Goal: Task Accomplishment & Management: Manage account settings

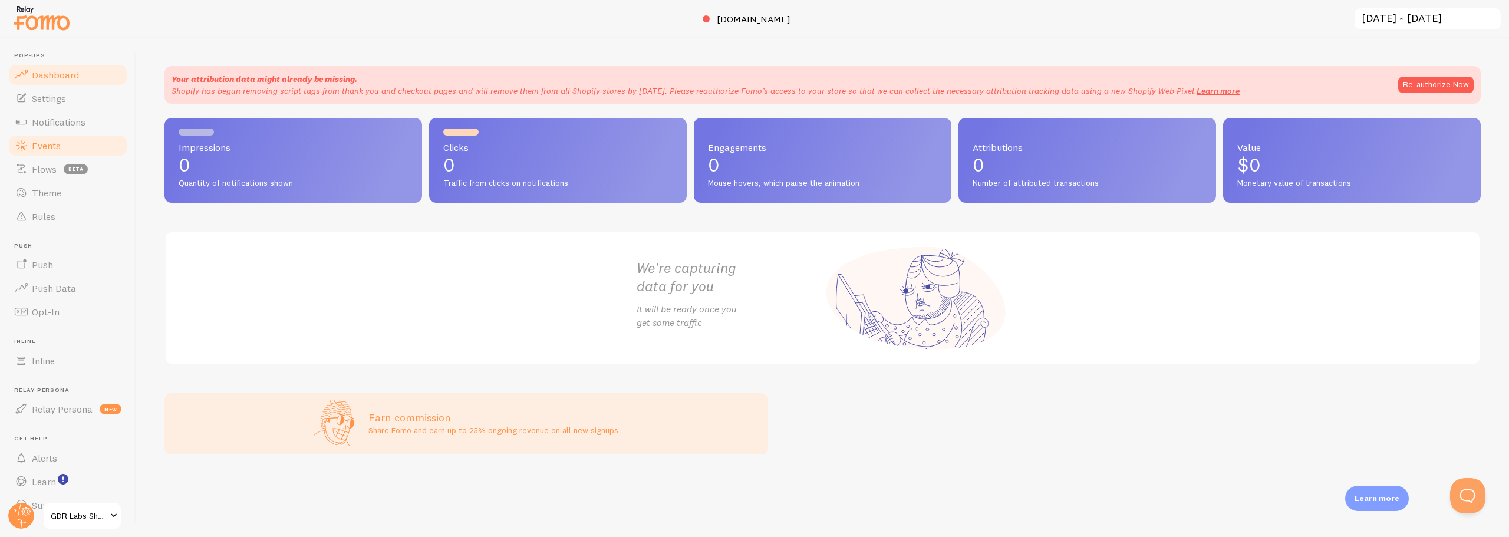
drag, startPoint x: 43, startPoint y: 126, endPoint x: 93, endPoint y: 145, distance: 53.2
click at [43, 126] on span "Notifications" at bounding box center [59, 122] width 54 height 12
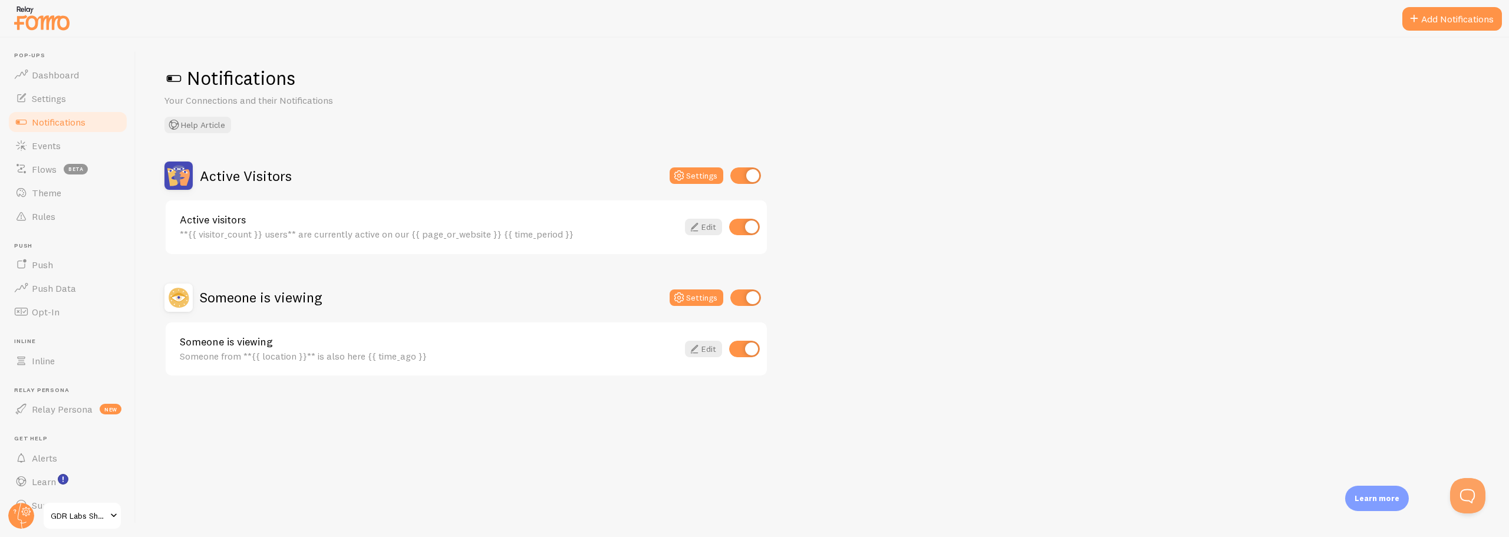
click at [528, 475] on div "Notifications Your Connections and their Notifications Help Article Active Visi…" at bounding box center [822, 287] width 1373 height 499
click at [45, 125] on span "Notifications" at bounding box center [59, 122] width 54 height 12
click at [48, 125] on span "Notifications" at bounding box center [59, 122] width 54 height 12
click at [49, 78] on span "Dashboard" at bounding box center [55, 75] width 47 height 12
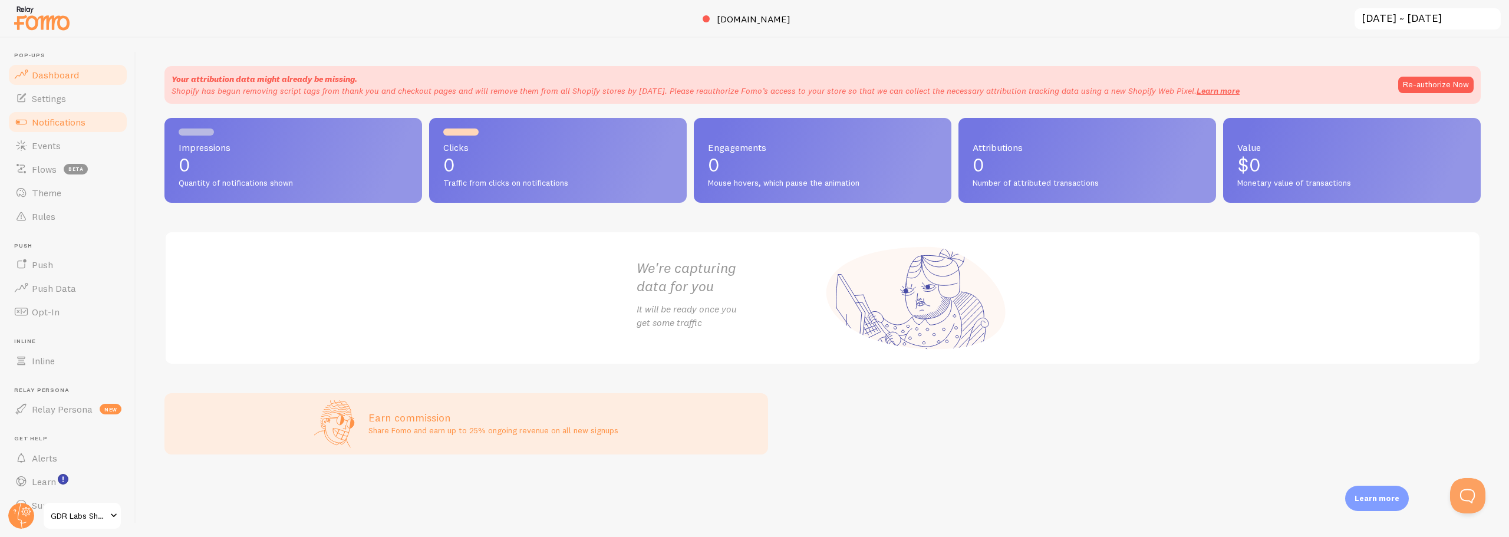
click at [46, 121] on span "Notifications" at bounding box center [59, 122] width 54 height 12
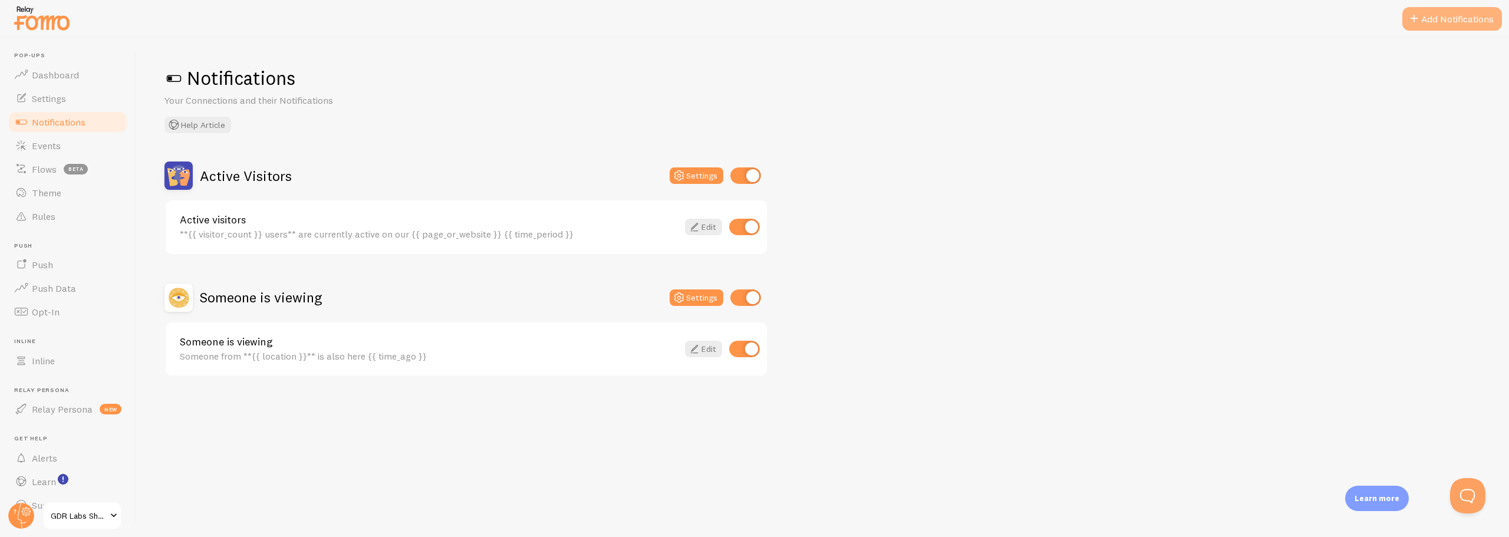
click at [1435, 19] on button "Add Notifications" at bounding box center [1452, 19] width 100 height 24
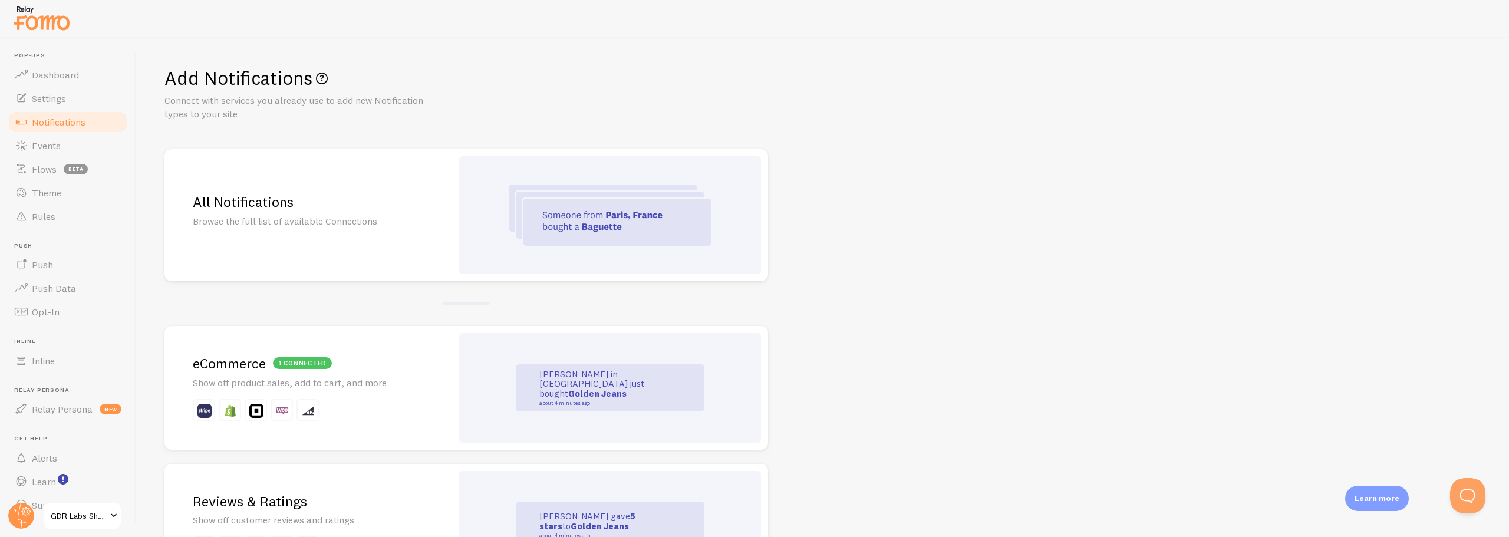
click at [233, 384] on p "Show off product sales, add to cart, and more" at bounding box center [308, 383] width 231 height 14
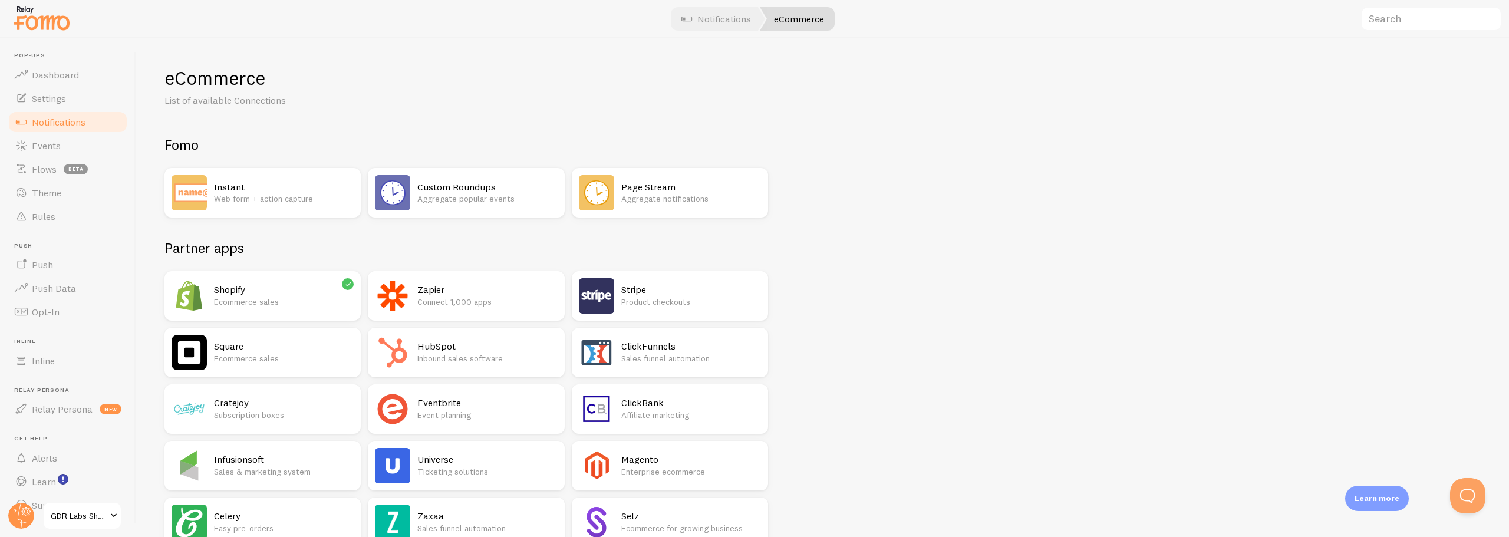
click at [244, 292] on h2 "Shopify" at bounding box center [284, 290] width 140 height 12
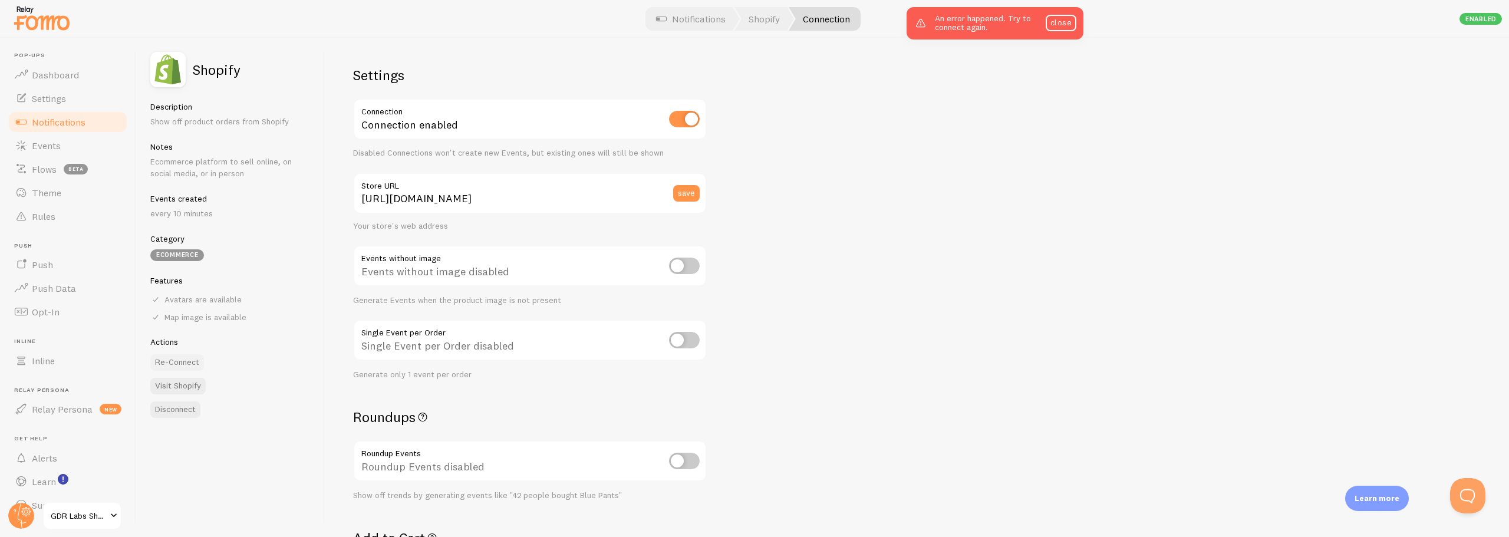
click at [166, 358] on button "Re-Connect" at bounding box center [177, 362] width 54 height 17
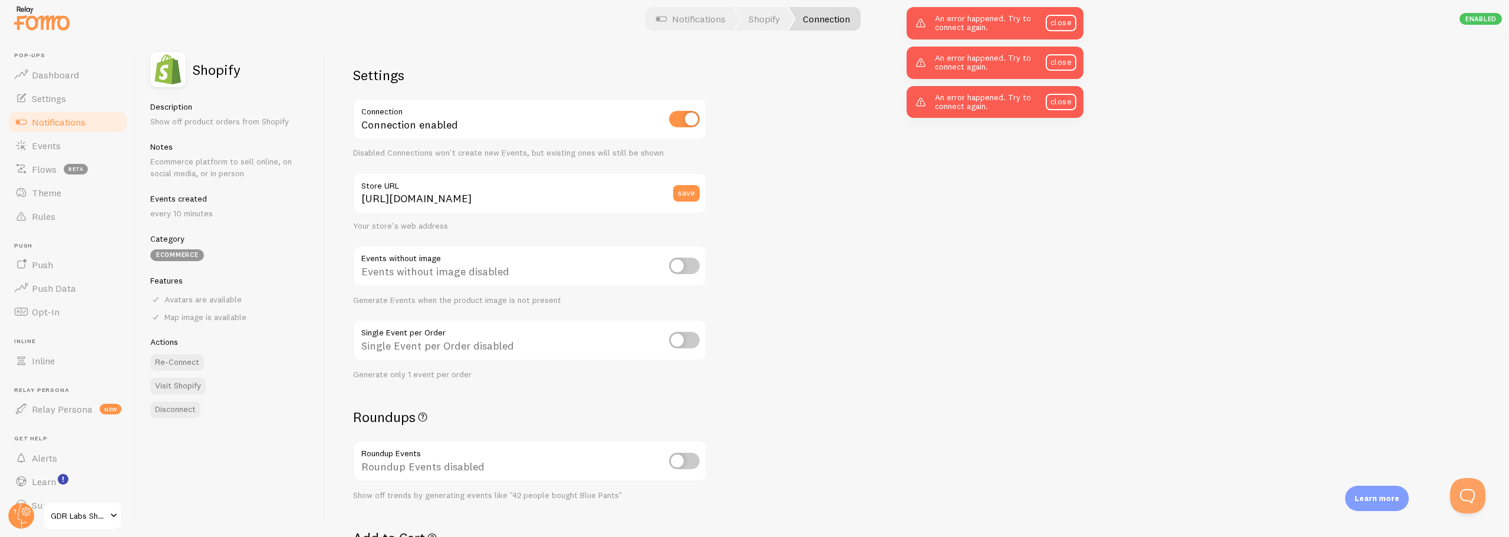
click at [55, 124] on span "Notifications" at bounding box center [59, 122] width 54 height 12
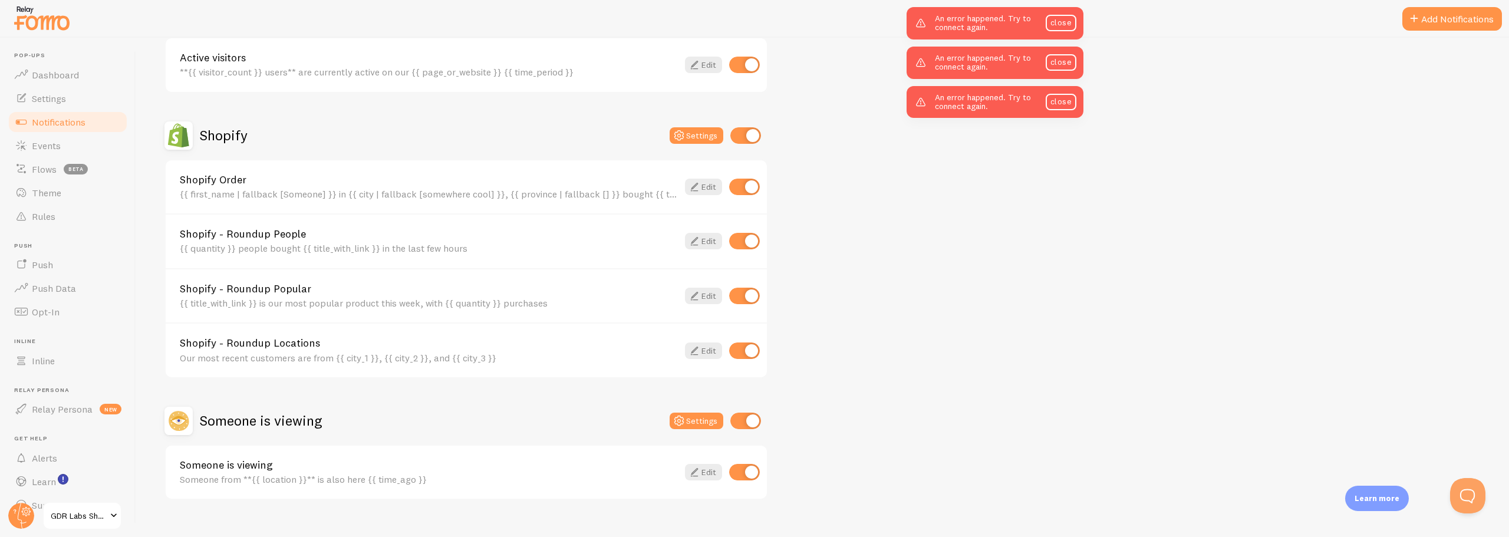
scroll to position [182, 0]
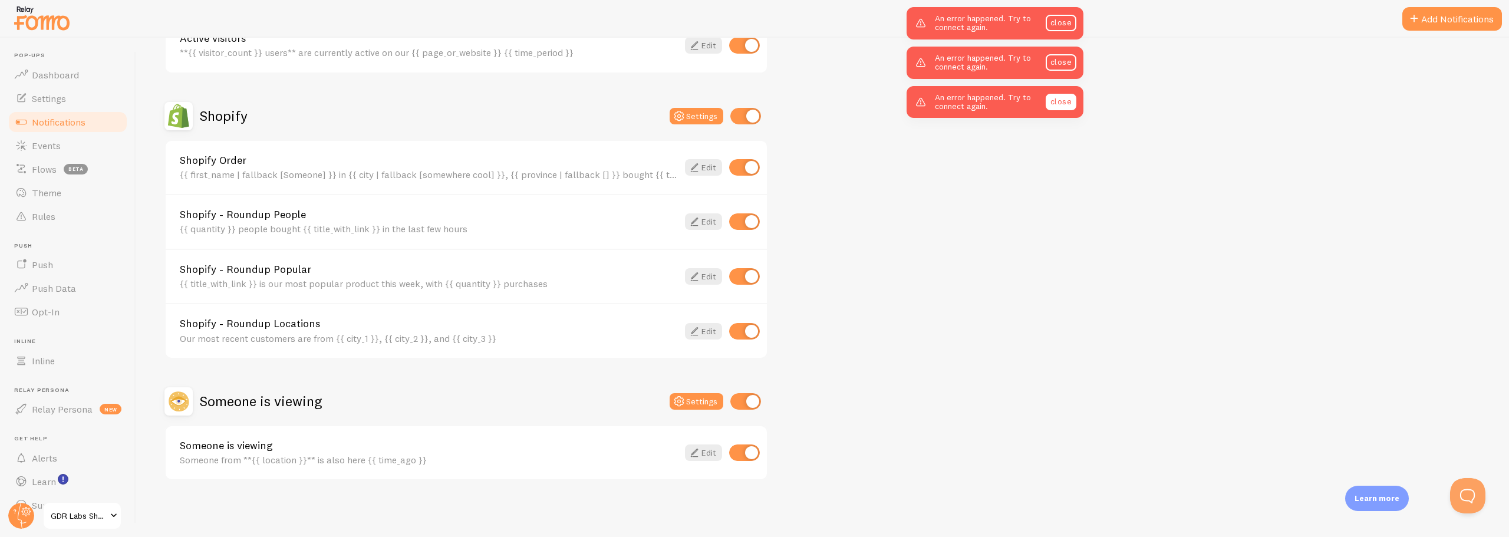
click at [1062, 101] on link "close" at bounding box center [1061, 102] width 31 height 17
click at [1063, 64] on link "close" at bounding box center [1061, 62] width 31 height 17
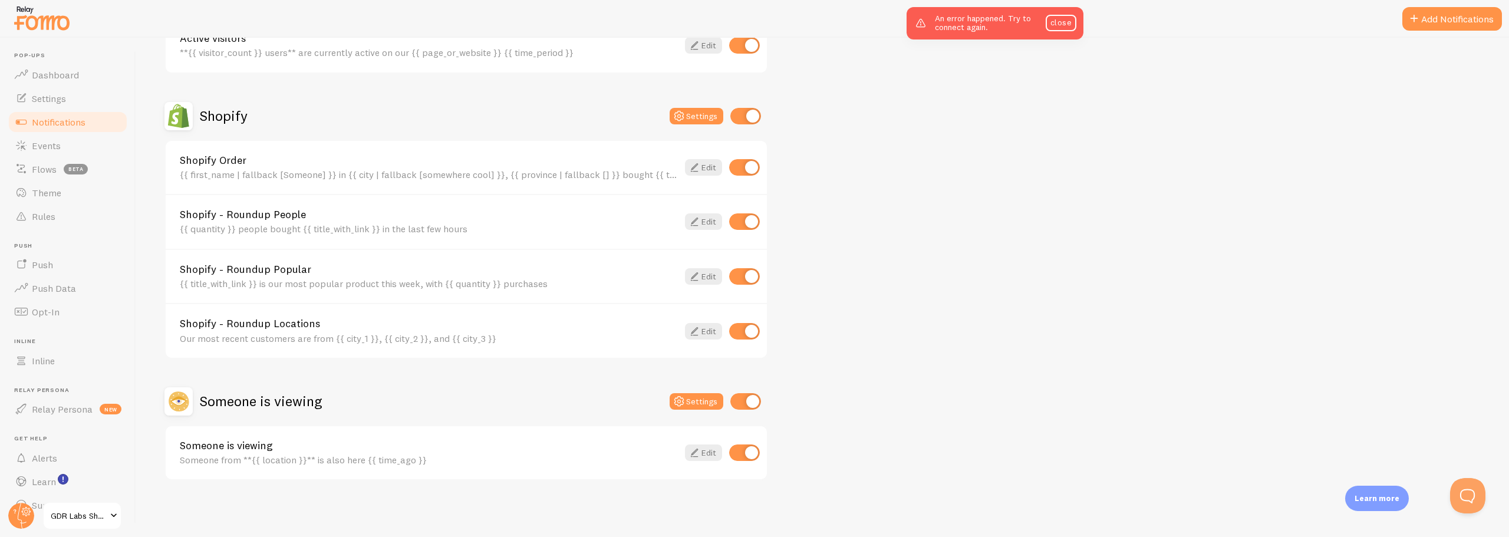
click at [1062, 26] on link "close" at bounding box center [1061, 23] width 31 height 17
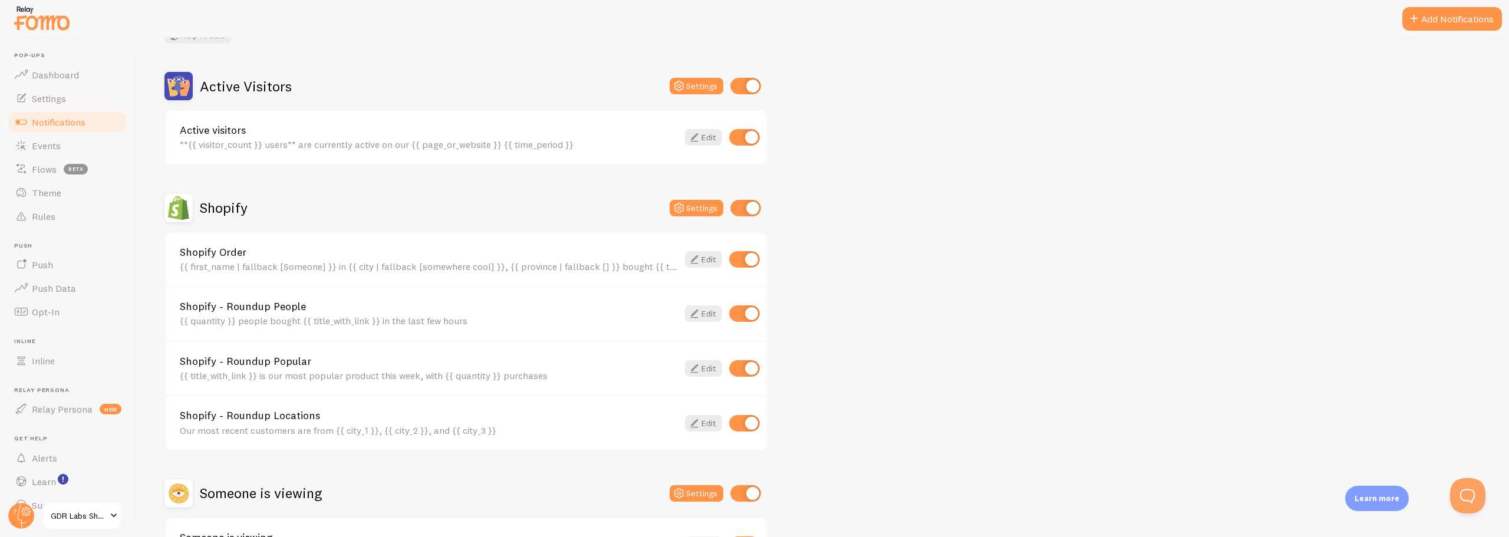
scroll to position [0, 0]
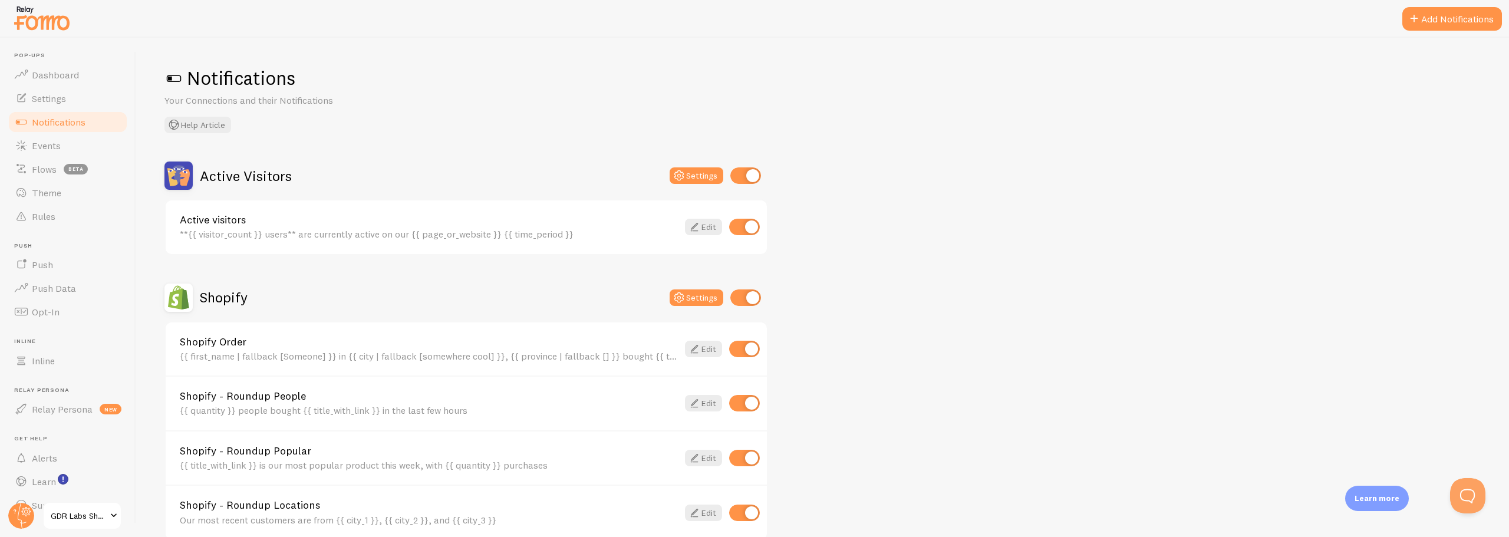
click at [36, 124] on span "Notifications" at bounding box center [59, 122] width 54 height 12
click at [18, 522] on circle at bounding box center [21, 516] width 26 height 26
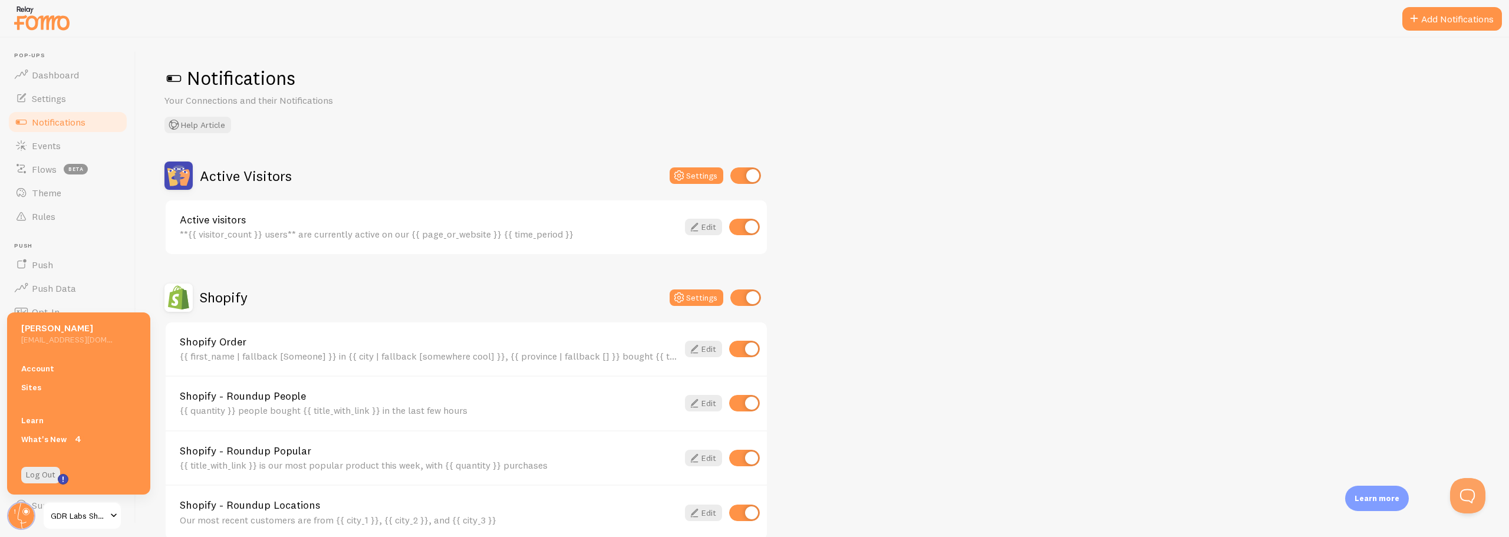
click at [71, 515] on span "GDR Labs Shopify Website" at bounding box center [79, 516] width 56 height 14
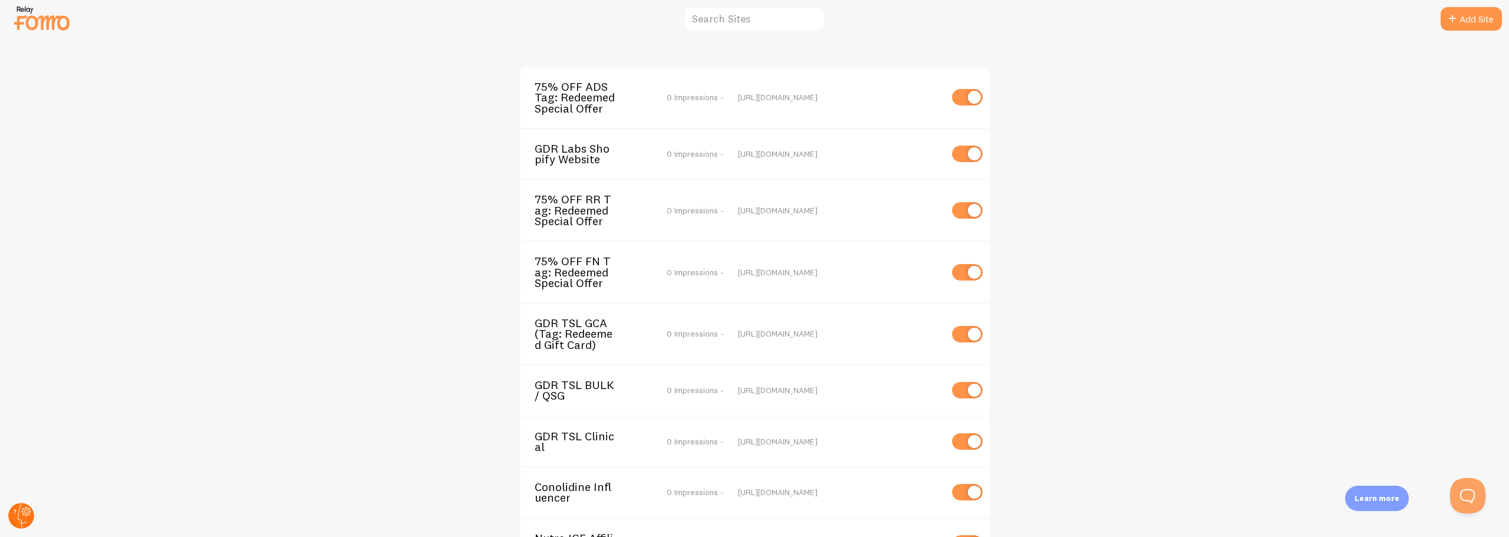
click at [21, 515] on circle at bounding box center [21, 516] width 26 height 26
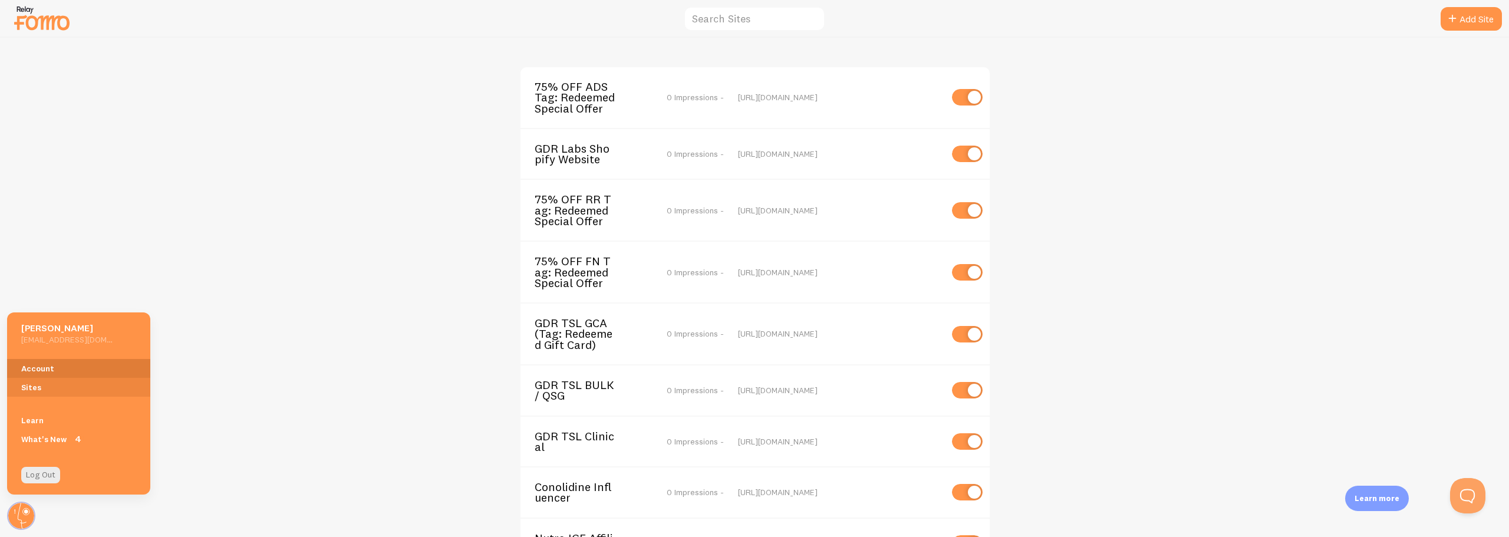
click at [21, 370] on link "Account" at bounding box center [78, 368] width 143 height 19
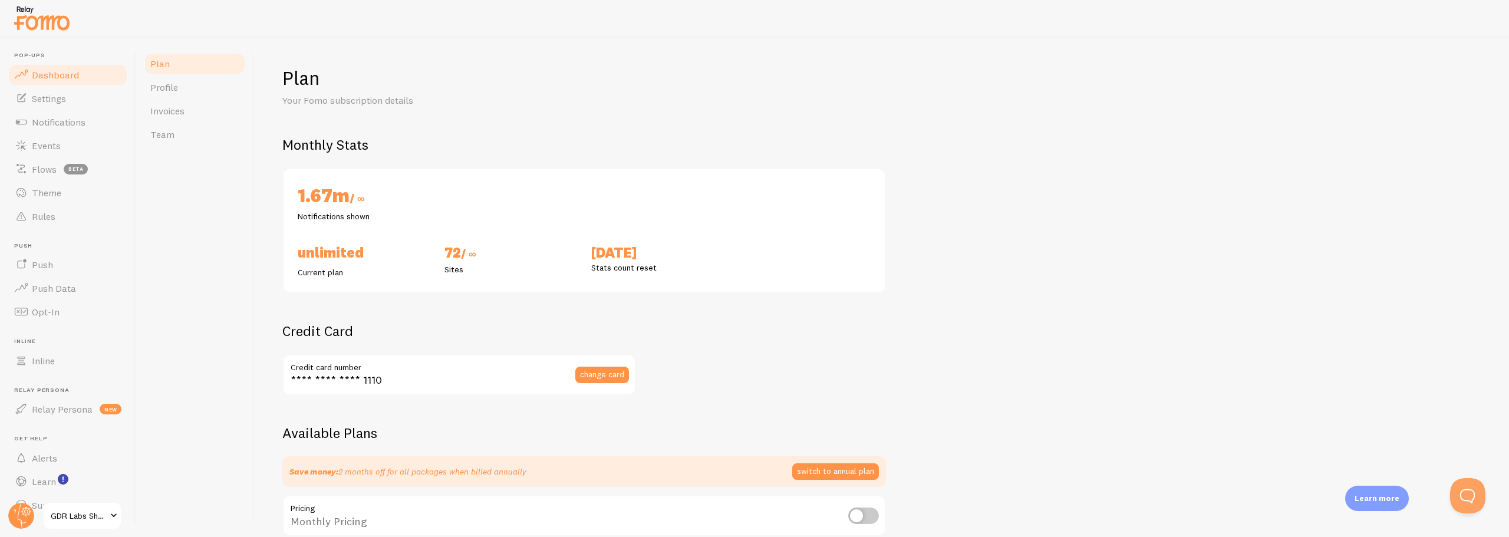
click at [32, 69] on span "Dashboard" at bounding box center [55, 75] width 47 height 12
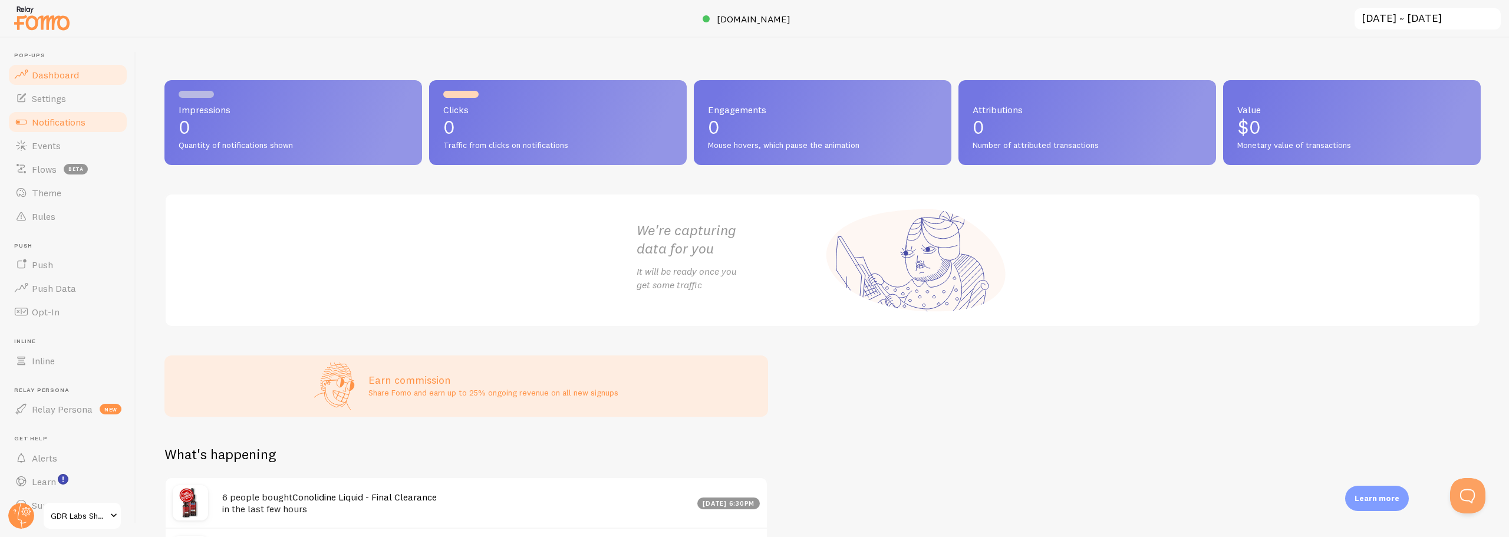
click at [38, 124] on span "Notifications" at bounding box center [59, 122] width 54 height 12
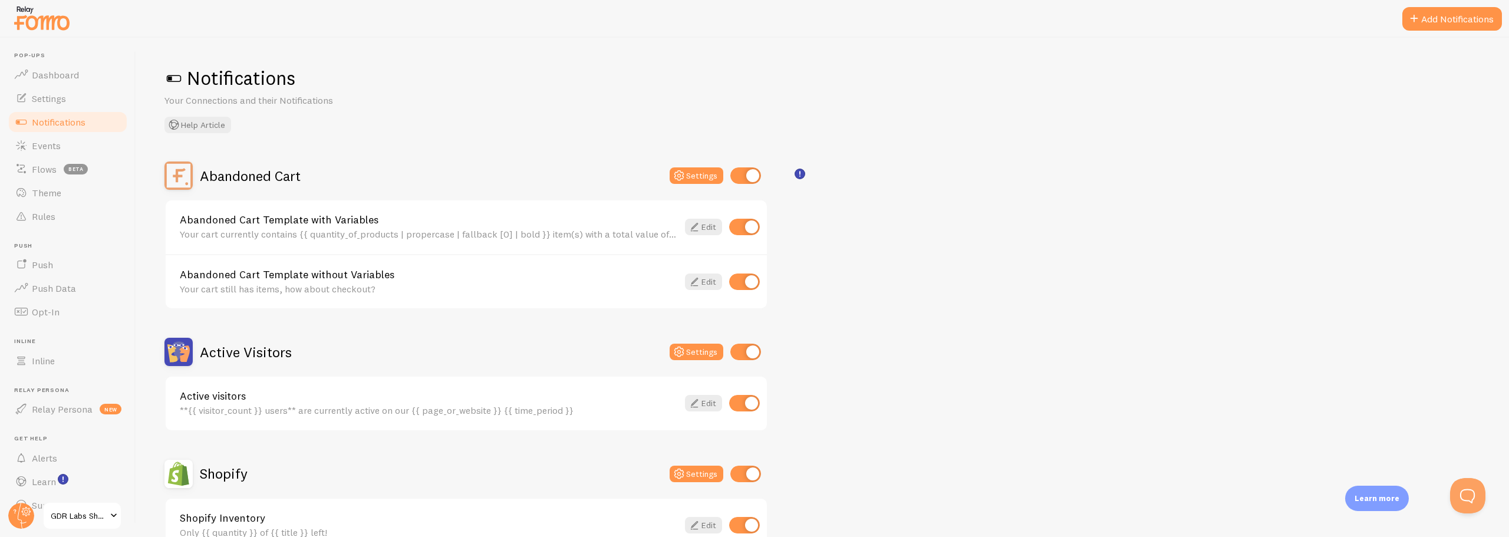
click at [740, 174] on input "checkbox" at bounding box center [745, 175] width 31 height 17
checkbox input "false"
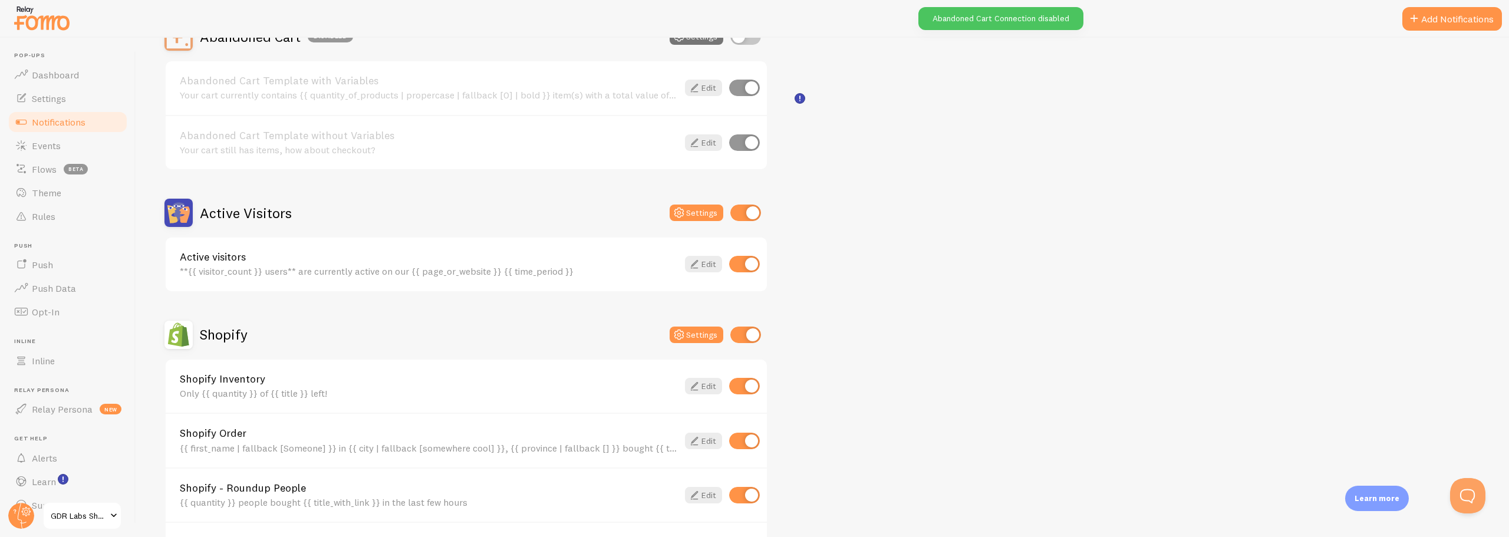
scroll to position [177, 0]
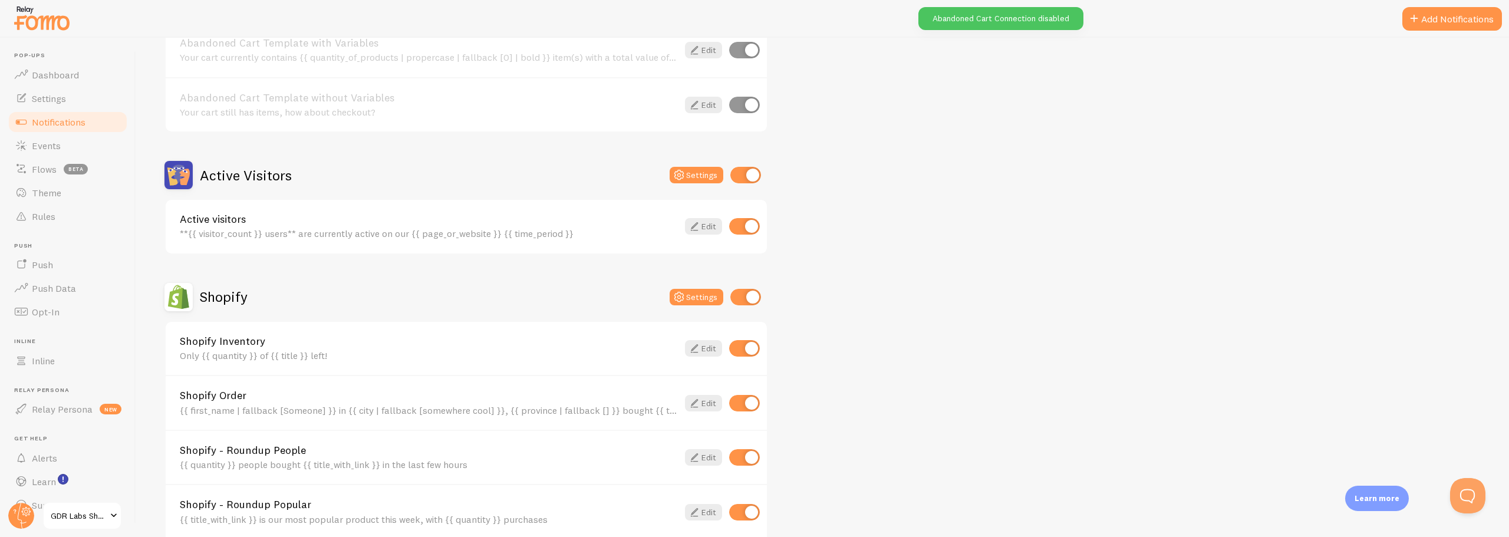
click at [740, 176] on input "checkbox" at bounding box center [745, 175] width 31 height 17
checkbox input "false"
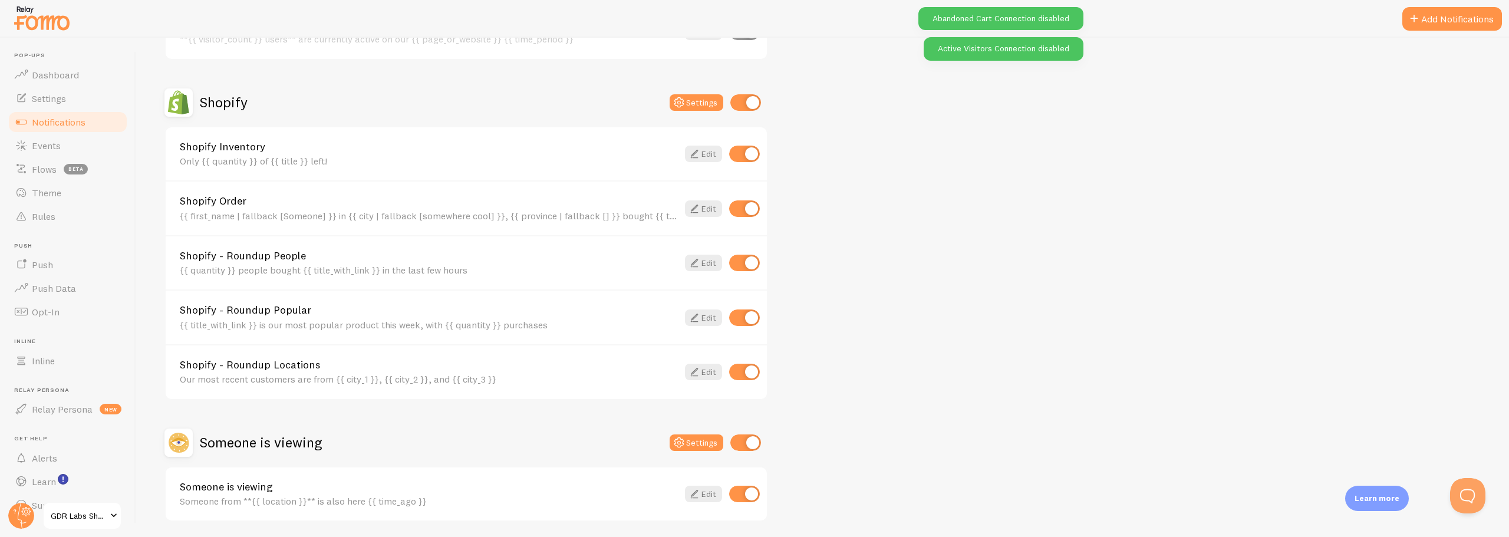
scroll to position [413, 0]
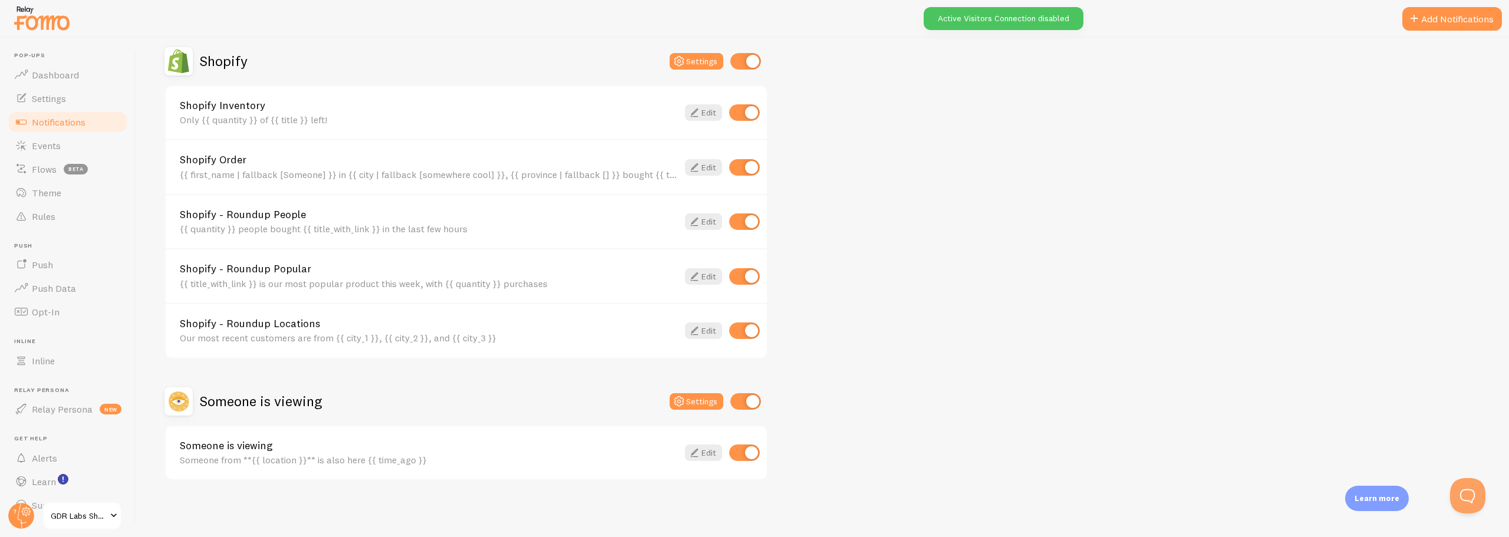
click at [736, 409] on input "checkbox" at bounding box center [745, 401] width 31 height 17
checkbox input "false"
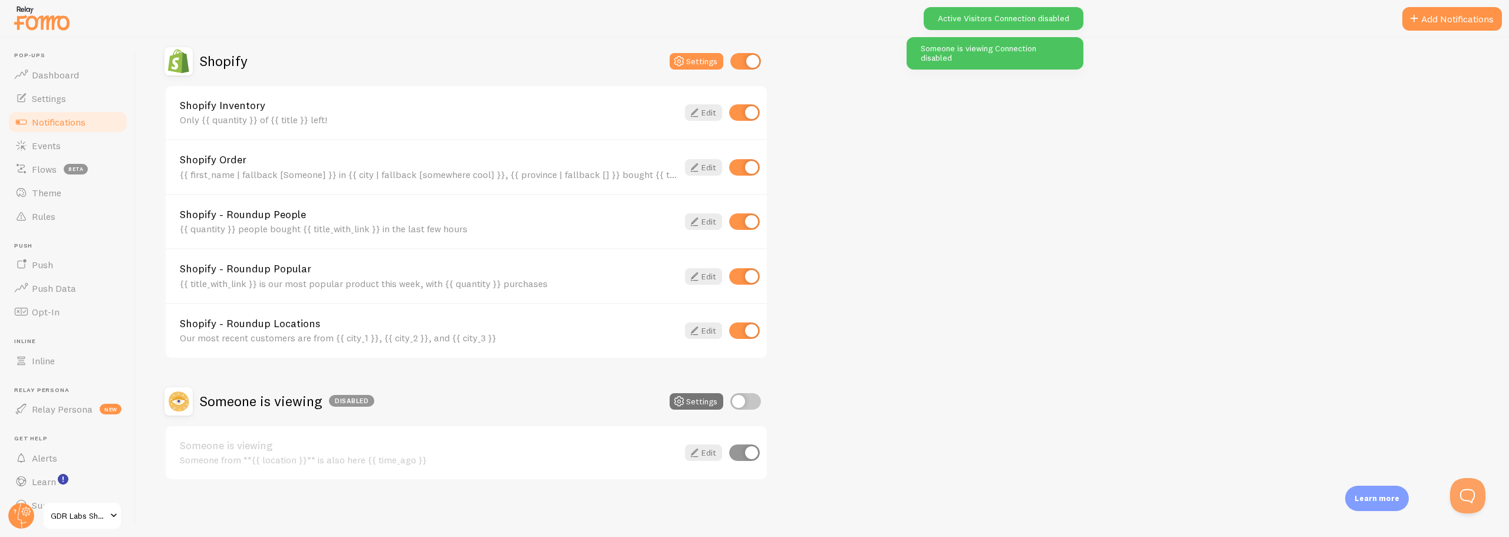
click at [740, 330] on input "checkbox" at bounding box center [744, 330] width 31 height 17
checkbox input "false"
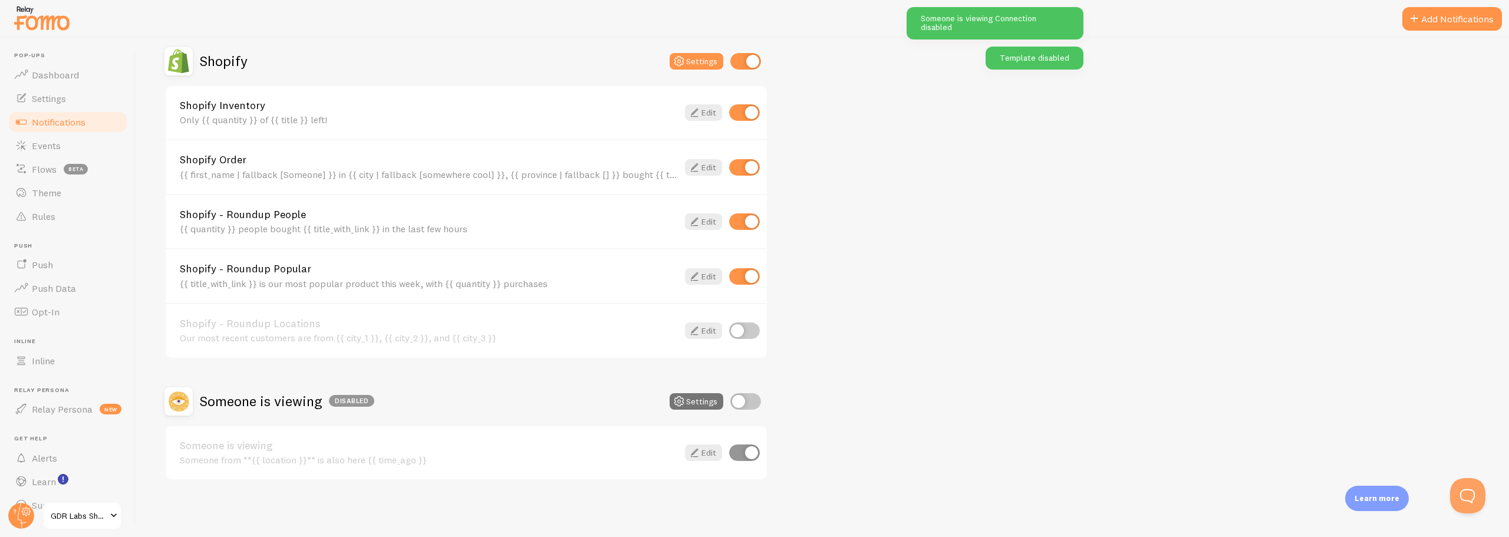
click at [736, 275] on input "checkbox" at bounding box center [744, 276] width 31 height 17
checkbox input "false"
click at [733, 222] on input "checkbox" at bounding box center [744, 221] width 31 height 17
checkbox input "false"
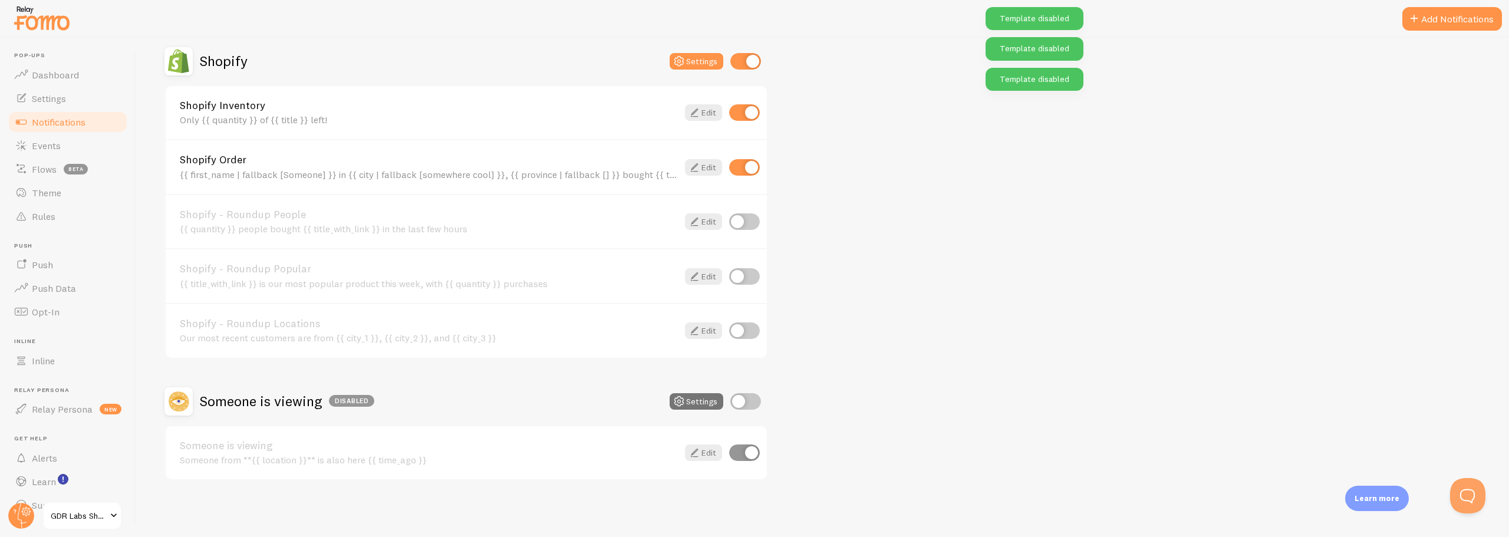
click at [739, 111] on input "checkbox" at bounding box center [744, 112] width 31 height 17
checkbox input "false"
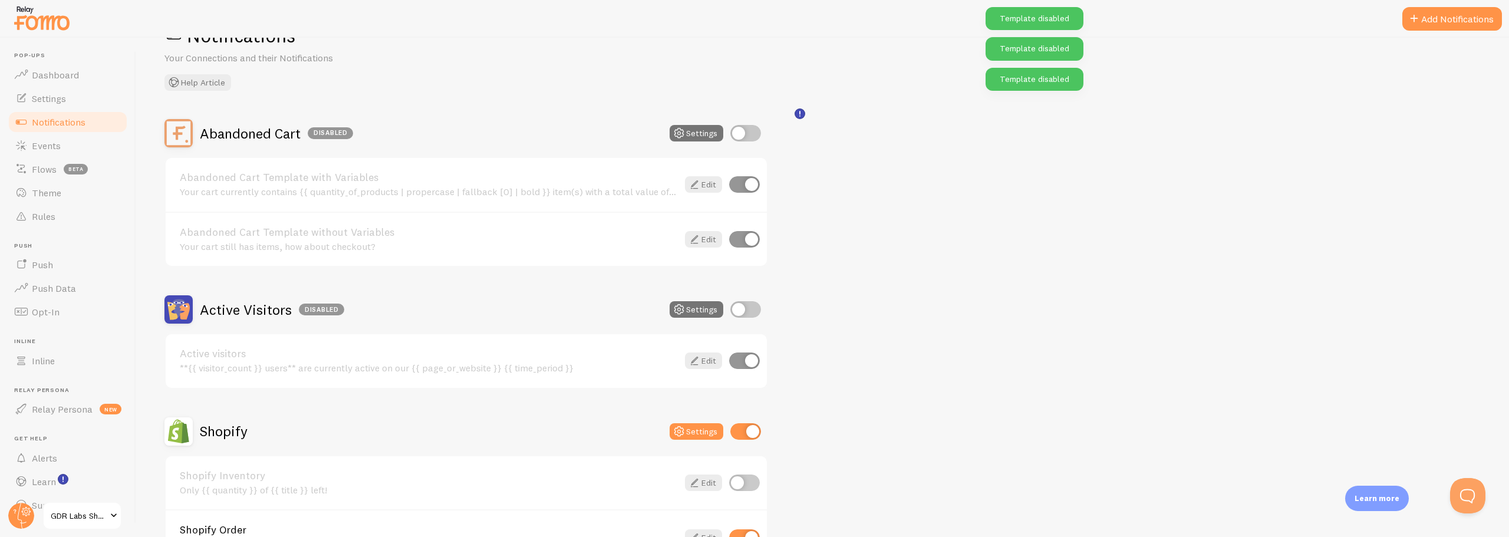
scroll to position [0, 0]
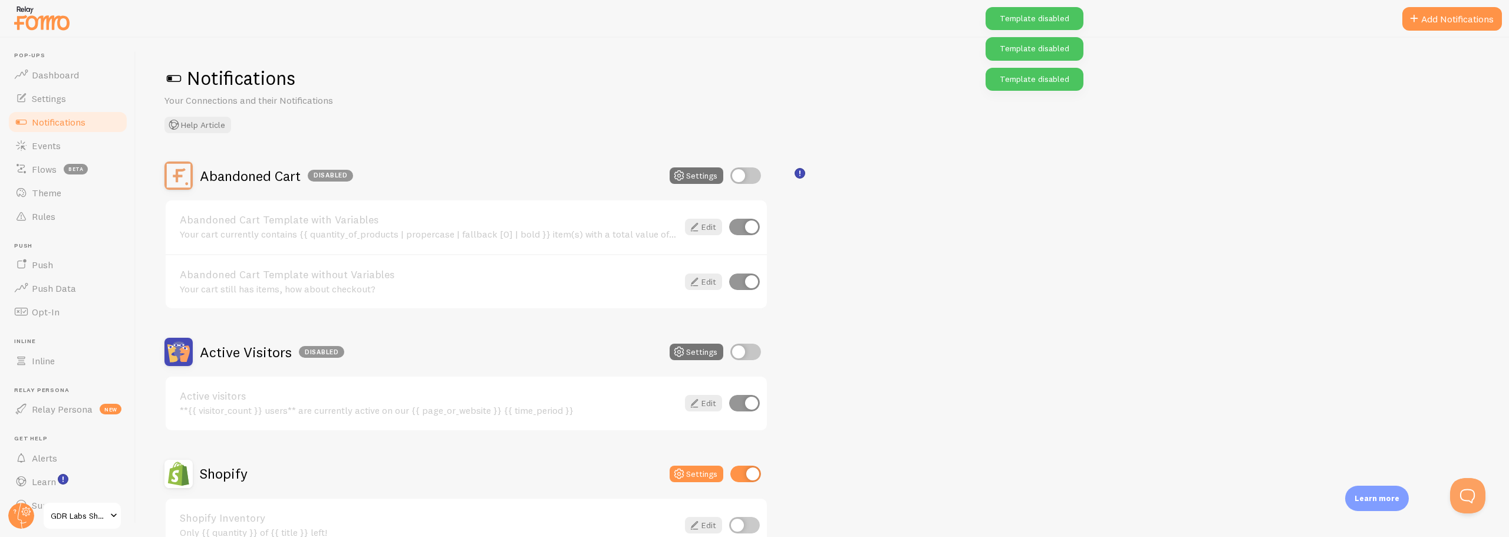
click at [1069, 294] on div "Abandoned Cart Disabled Settings Abandoned Cart Template with Variables Your ca…" at bounding box center [822, 528] width 1316 height 732
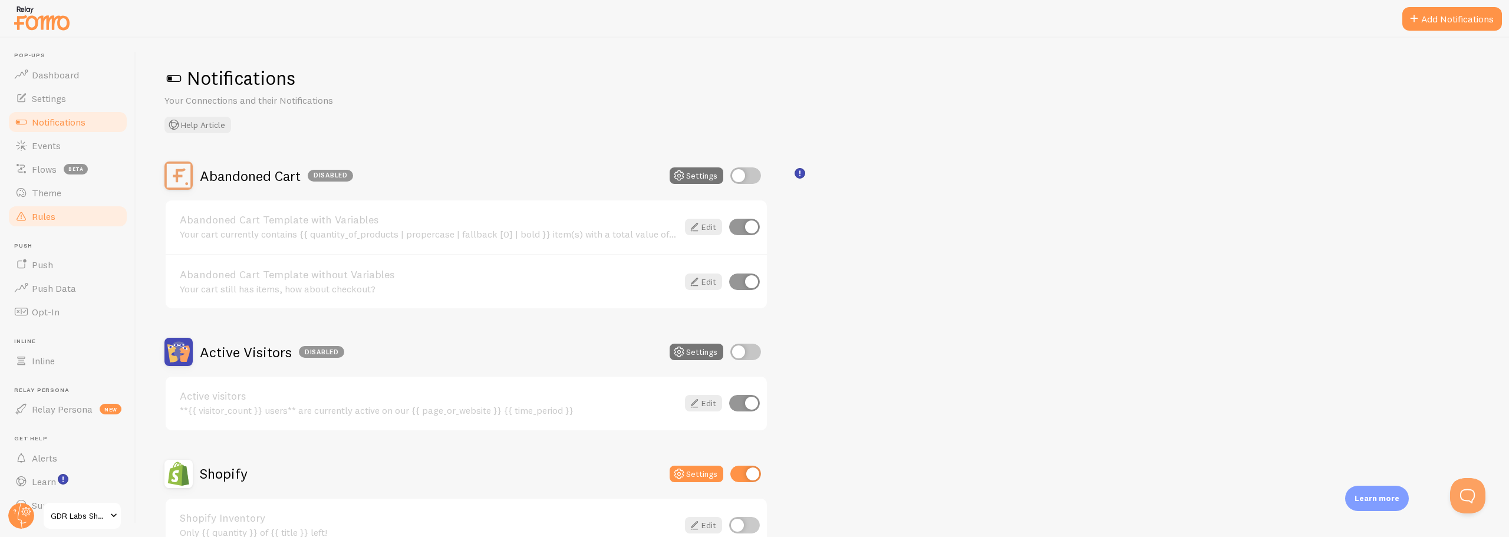
drag, startPoint x: 37, startPoint y: 210, endPoint x: 47, endPoint y: 211, distance: 9.5
click at [37, 210] on span "Rules" at bounding box center [44, 216] width 24 height 12
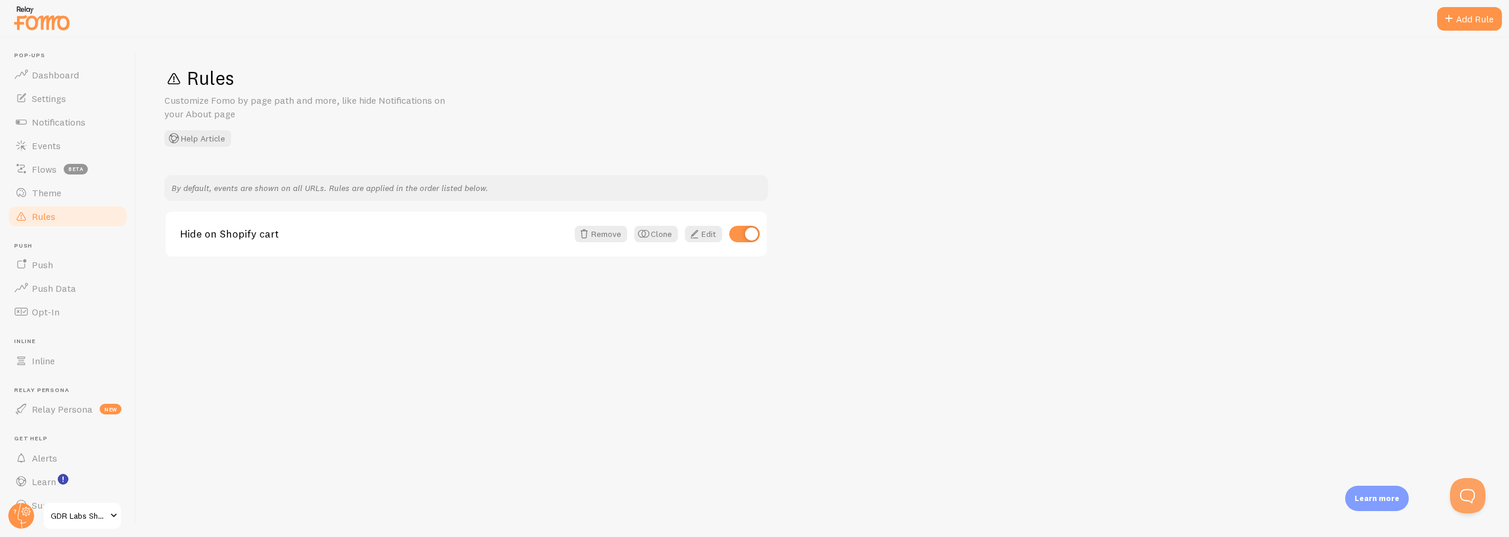
click at [488, 394] on div "Rules Customize Fomo by page path and more, like hide Notifications on your Abo…" at bounding box center [822, 287] width 1373 height 499
click at [37, 194] on span "Theme" at bounding box center [46, 193] width 29 height 12
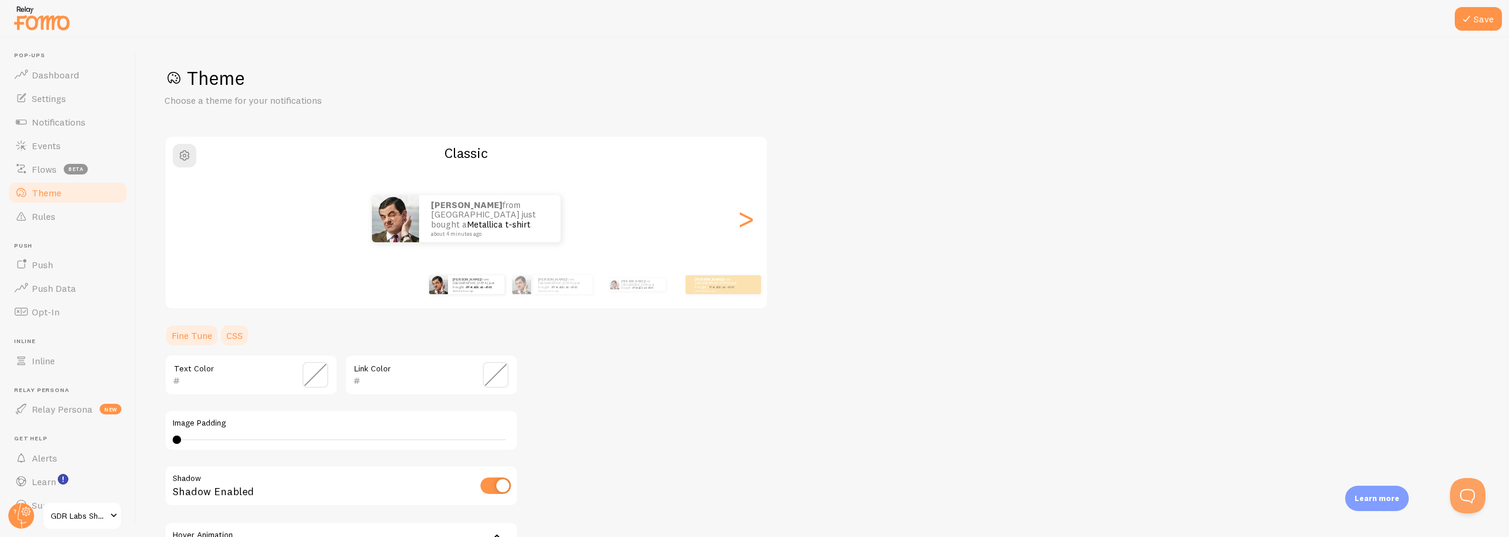
click at [235, 337] on link "CSS" at bounding box center [234, 336] width 31 height 24
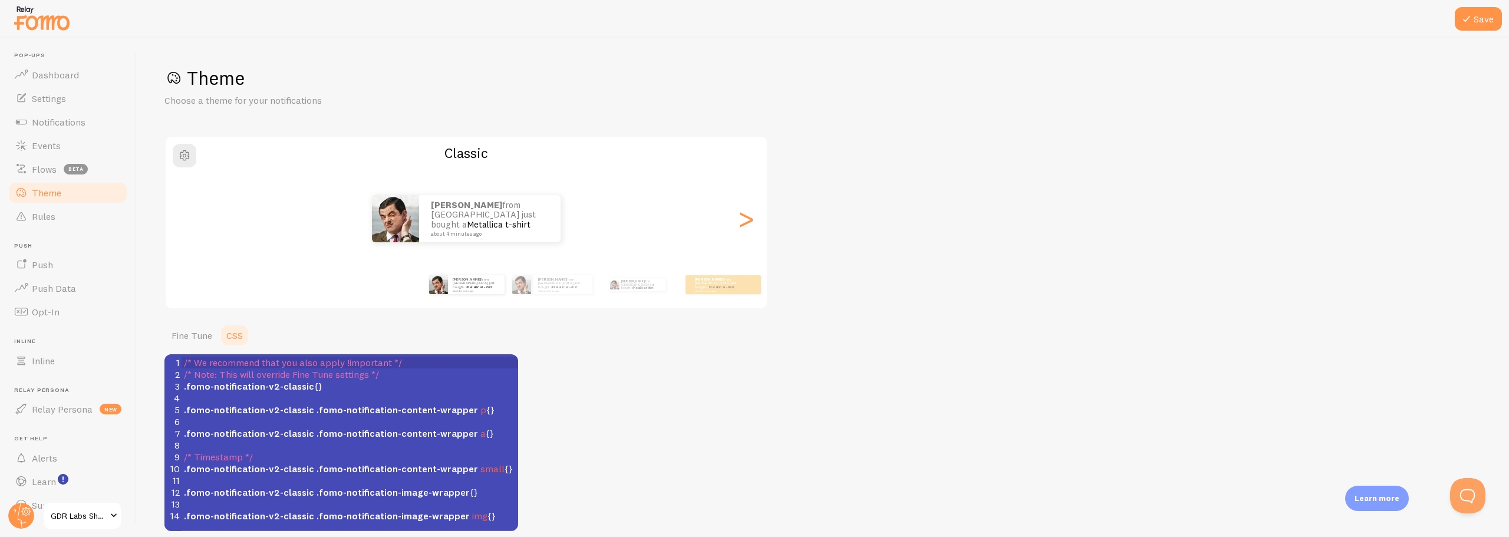
scroll to position [51, 0]
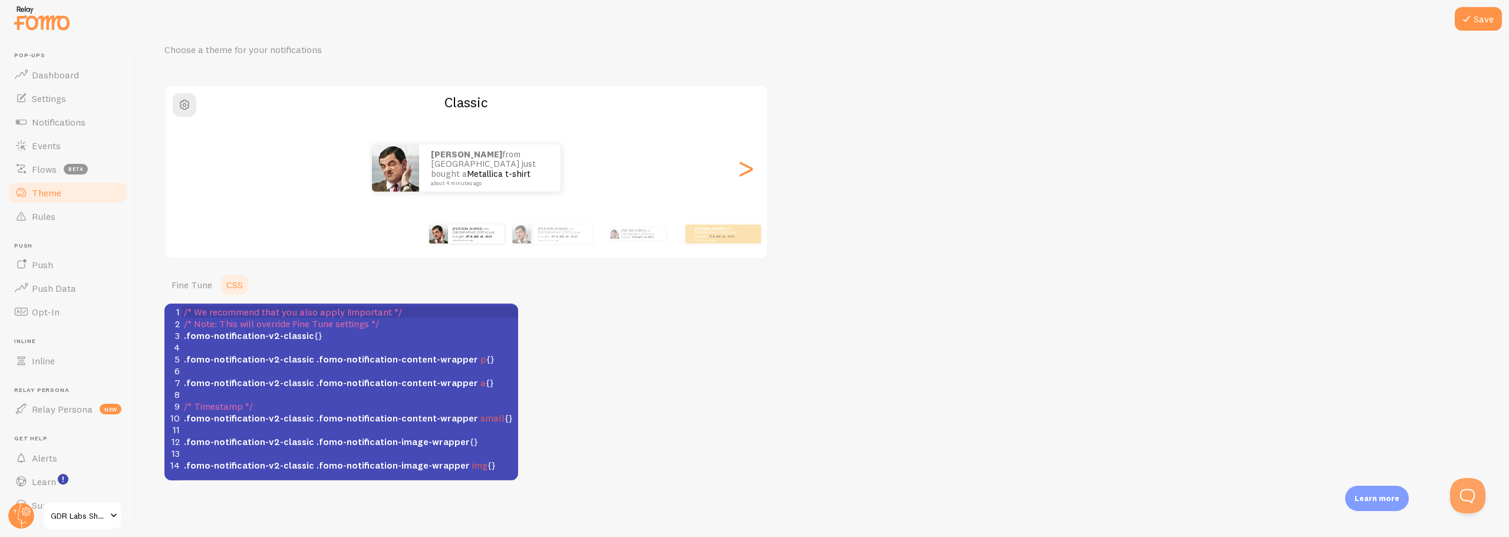
click at [477, 359] on span ".fomo-notification-v2-classic .fomo-notification-content-wrapper p {}" at bounding box center [339, 359] width 311 height 12
click at [489, 460] on pre ".fomo-notification-v2-classic .fomo-notification-image-wrapper img {}" at bounding box center [354, 465] width 345 height 12
type textarea ".fomo-notification-v2-classic .fomo-notification-image-wrapper img {}"
drag, startPoint x: 184, startPoint y: 459, endPoint x: 493, endPoint y: 462, distance: 309.5
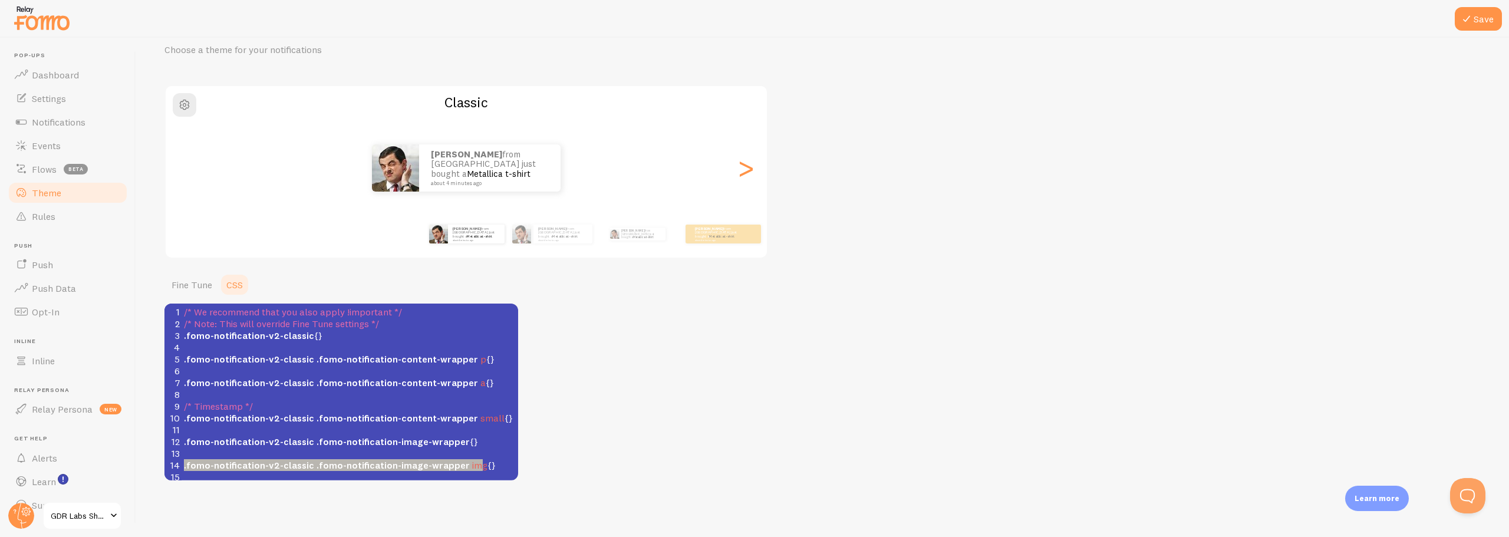
click at [493, 462] on pre ".fomo-notification-v2-classic .fomo-notification-image-wrapper img {}" at bounding box center [350, 465] width 337 height 12
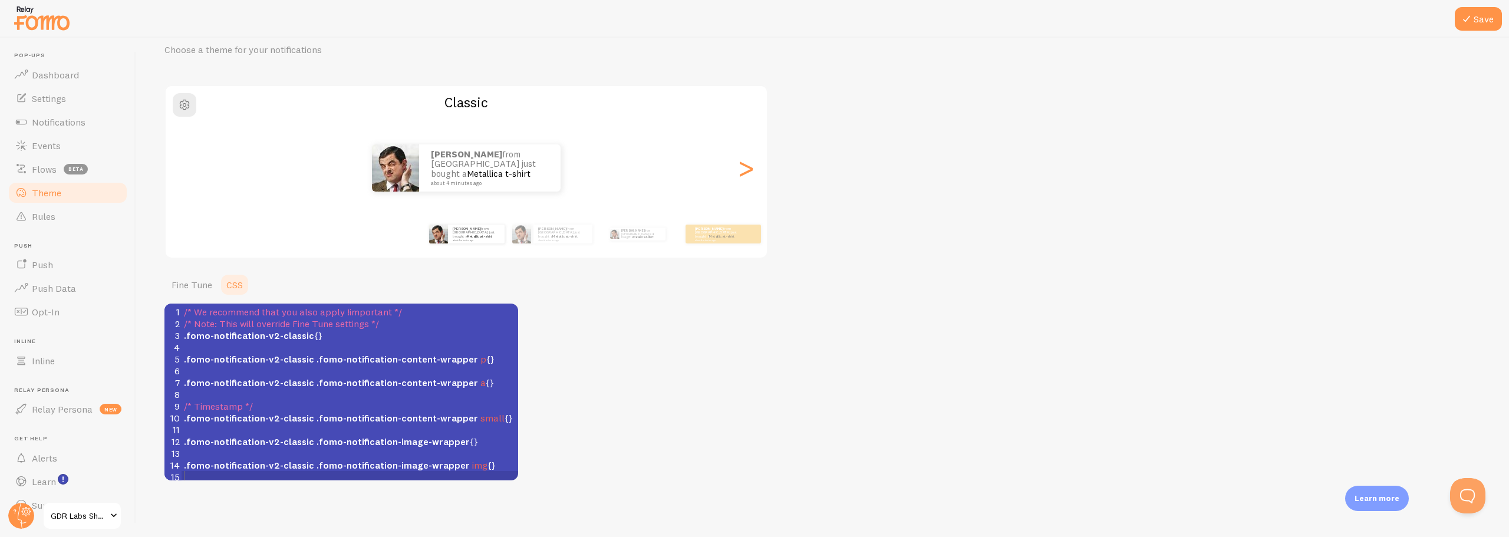
click at [437, 477] on pre "​" at bounding box center [350, 477] width 337 height 12
type textarea ".fomo-notification-v2-classic .fomo-notification-image-wrapper img"
drag, startPoint x: 471, startPoint y: 475, endPoint x: 183, endPoint y: 469, distance: 288.3
click at [183, 471] on pre ".fomo-notification-v2-classic .fomo-notification-image-wrapper img {}" at bounding box center [350, 477] width 337 height 12
paste textarea
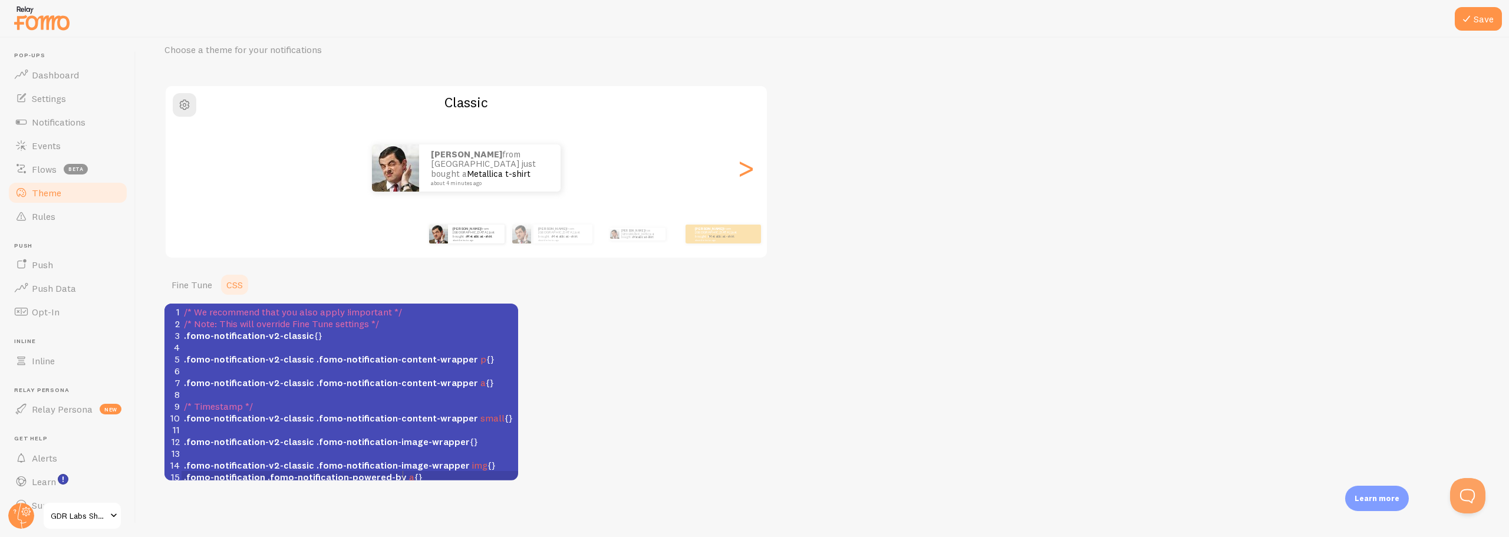
scroll to position [5, 6]
type textarea "a"
click at [408, 474] on span ".fomo-notification .fomo-notification-powered-by a {}" at bounding box center [303, 477] width 239 height 12
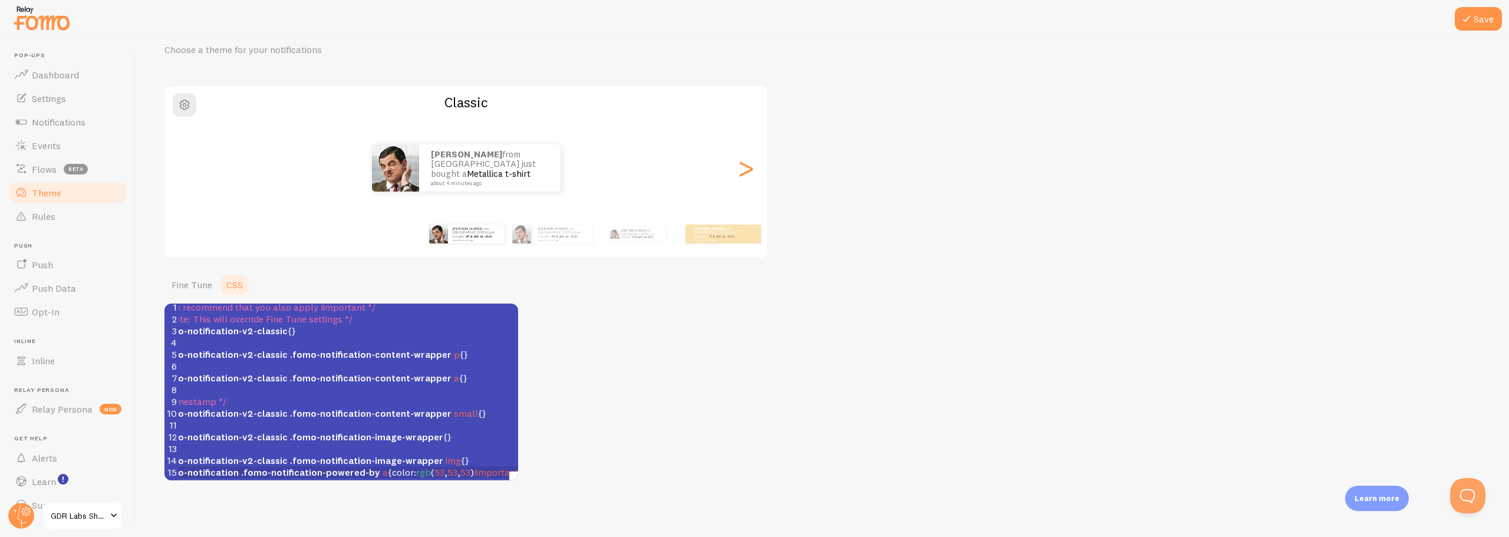
scroll to position [14, 0]
click at [476, 348] on span ".fomo-notification-v2-classic .fomo-notification-content-wrapper p {}" at bounding box center [339, 354] width 311 height 12
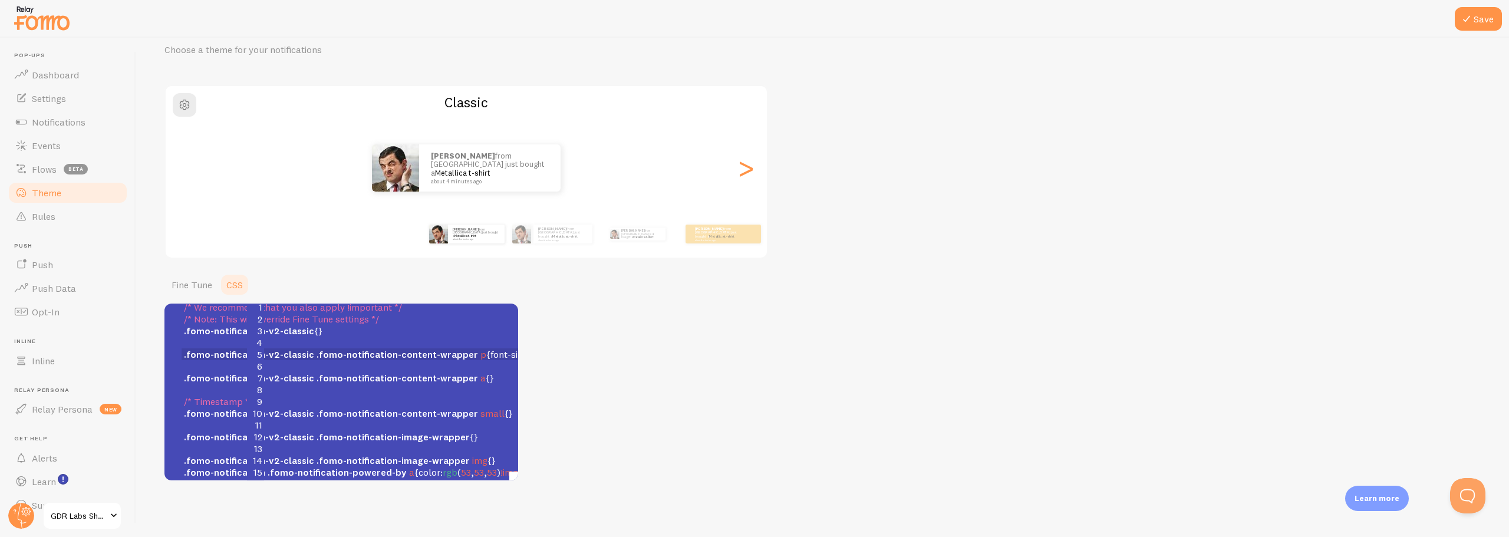
scroll to position [0, 83]
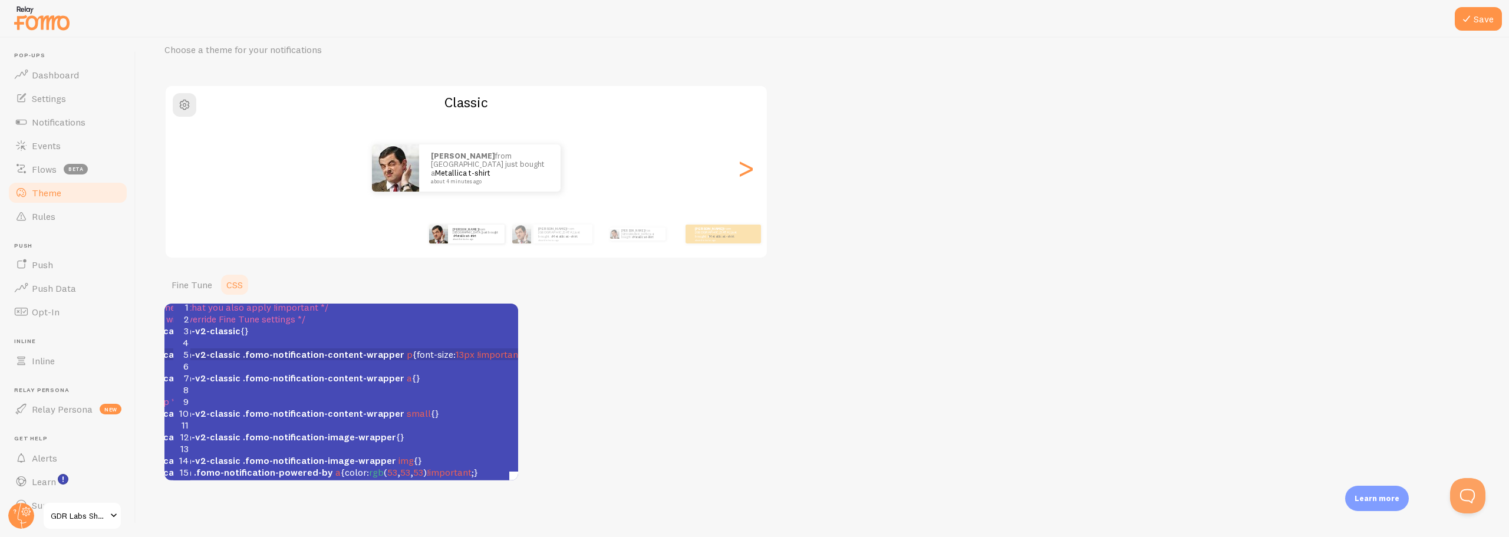
click at [697, 415] on div "Theme Choose a theme for your notifications Classic Richie from India just boug…" at bounding box center [822, 247] width 1316 height 465
drag, startPoint x: 1467, startPoint y: 17, endPoint x: 913, endPoint y: 459, distance: 708.9
click at [1467, 19] on icon at bounding box center [1467, 19] width 14 height 14
click at [190, 288] on link "Fine Tune" at bounding box center [191, 285] width 55 height 24
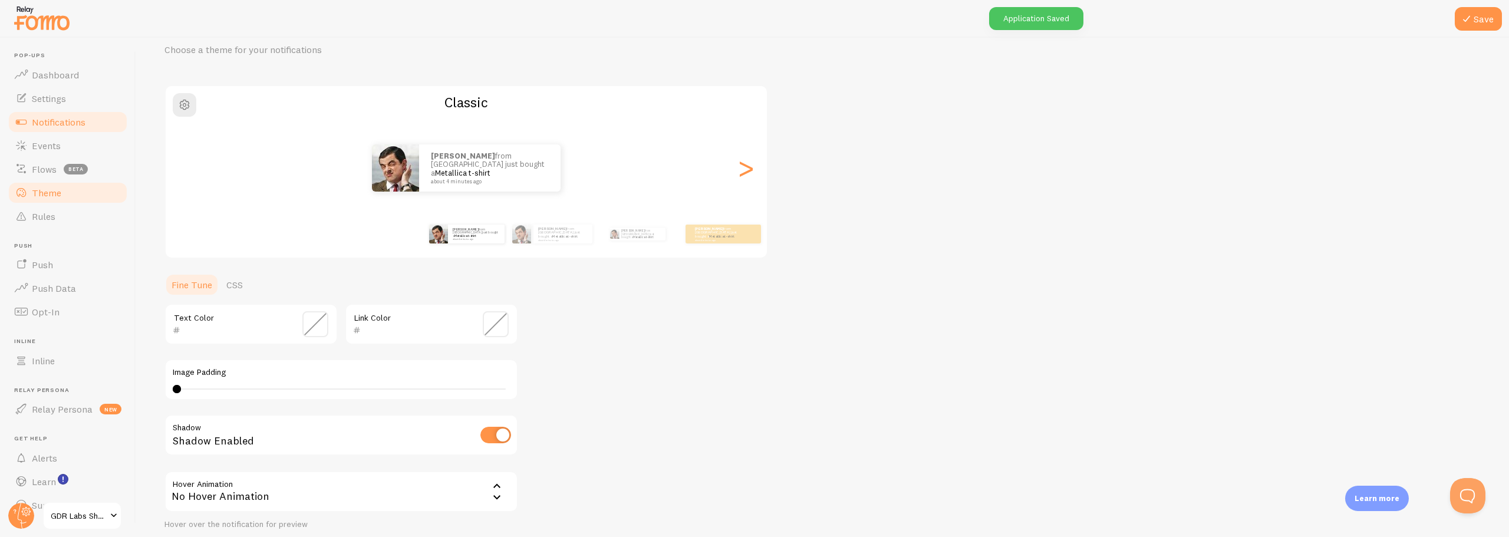
click at [50, 123] on span "Notifications" at bounding box center [59, 122] width 54 height 12
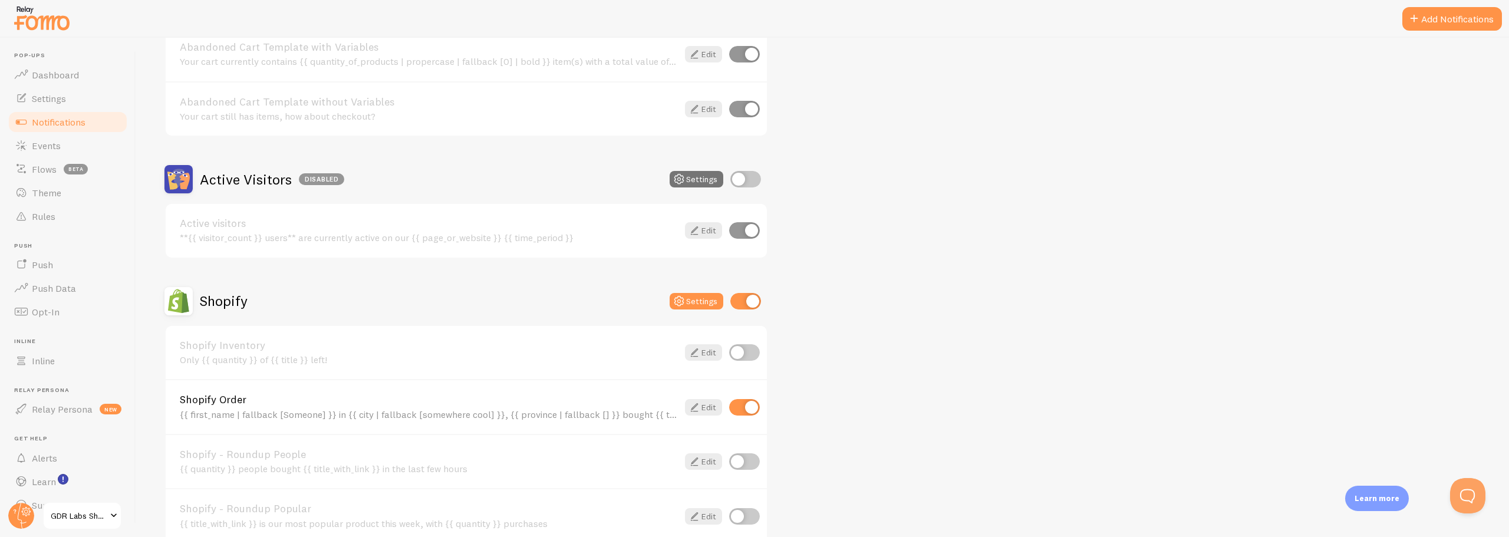
scroll to position [177, 0]
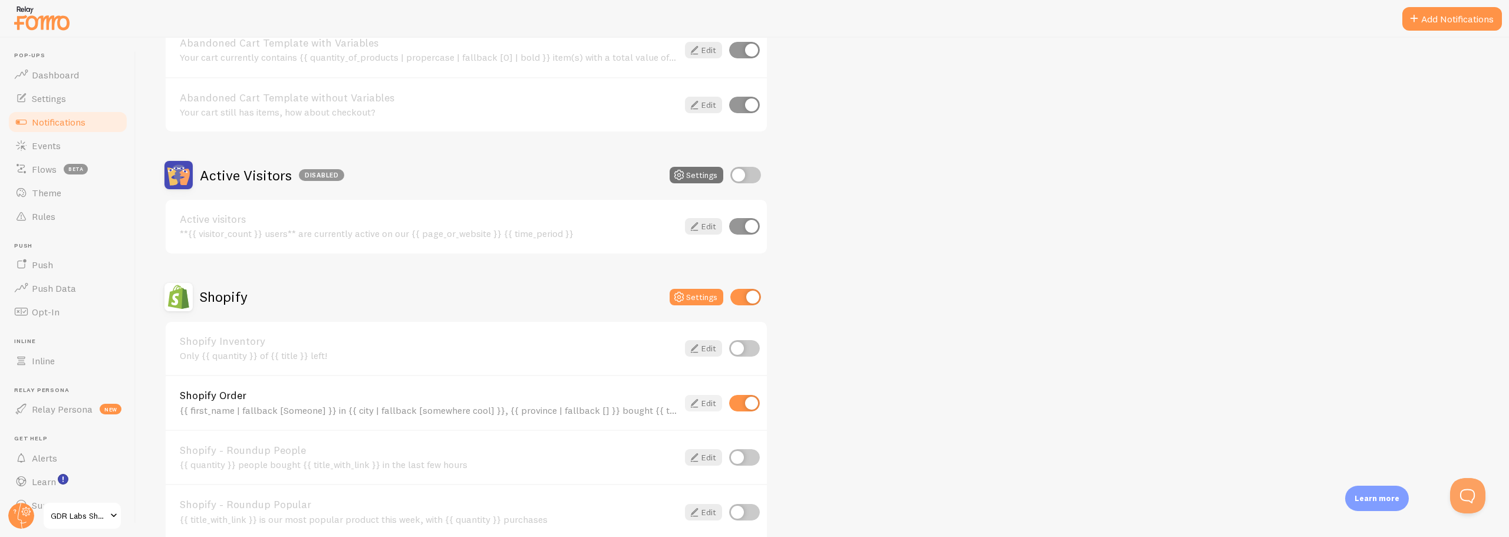
click at [699, 403] on icon at bounding box center [694, 403] width 14 height 14
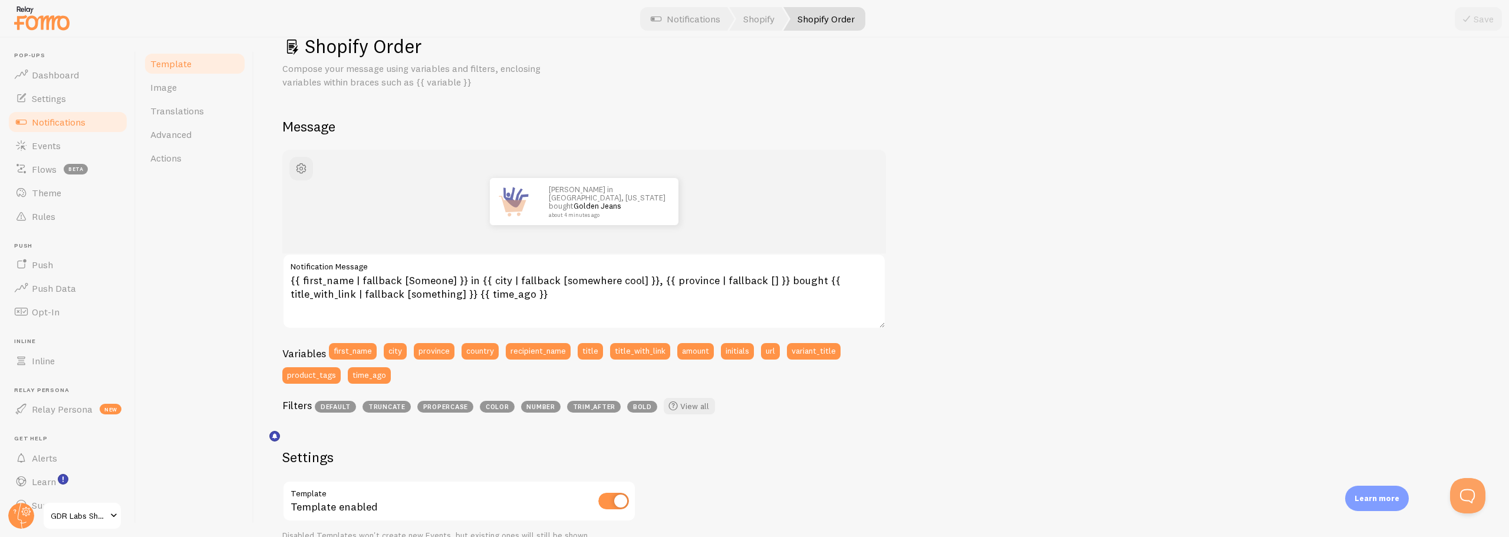
scroll to position [118, 0]
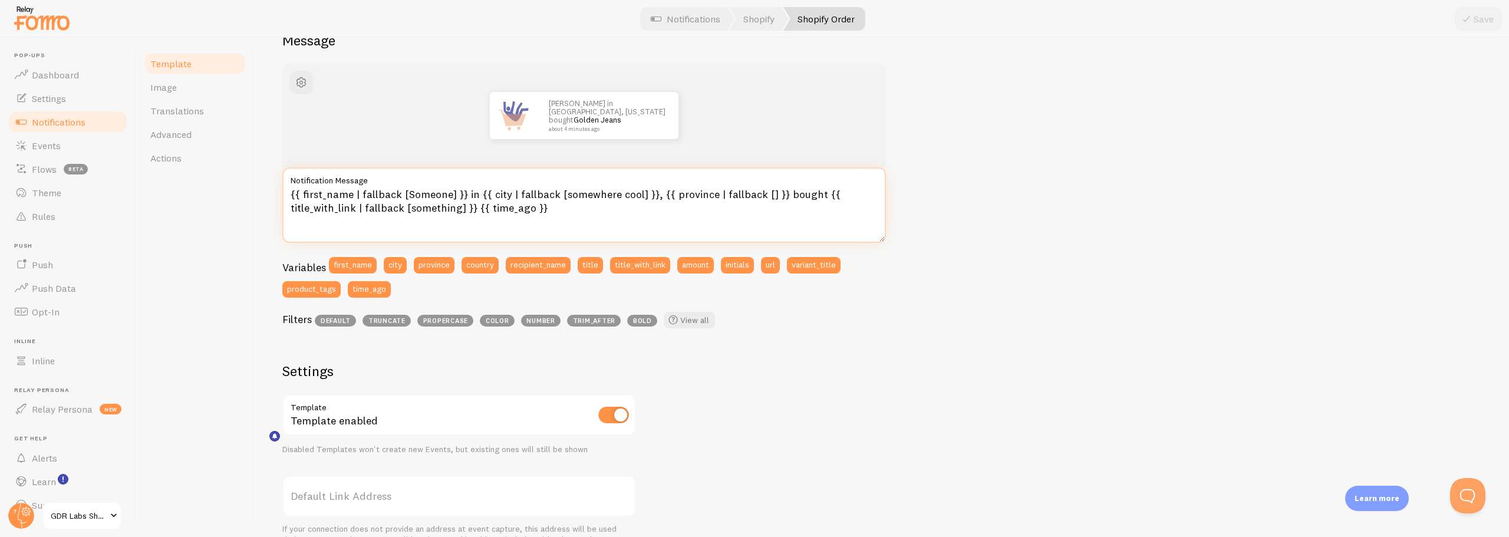
click at [813, 199] on textarea "{{ first_name | fallback [Someone] }} in {{ city | fallback [somewhere cool] }}…" at bounding box center [584, 204] width 604 height 75
drag, startPoint x: 471, startPoint y: 209, endPoint x: 435, endPoint y: 405, distance: 199.6
click at [470, 209] on textarea "{{ first_name | fallback [Someone] }} in {{ city | fallback [somewhere cool] }}…" at bounding box center [584, 204] width 604 height 75
type textarea "{{ first_name | fallback [Someone] }} in {{ city | fallback [somewhere cool] }}…"
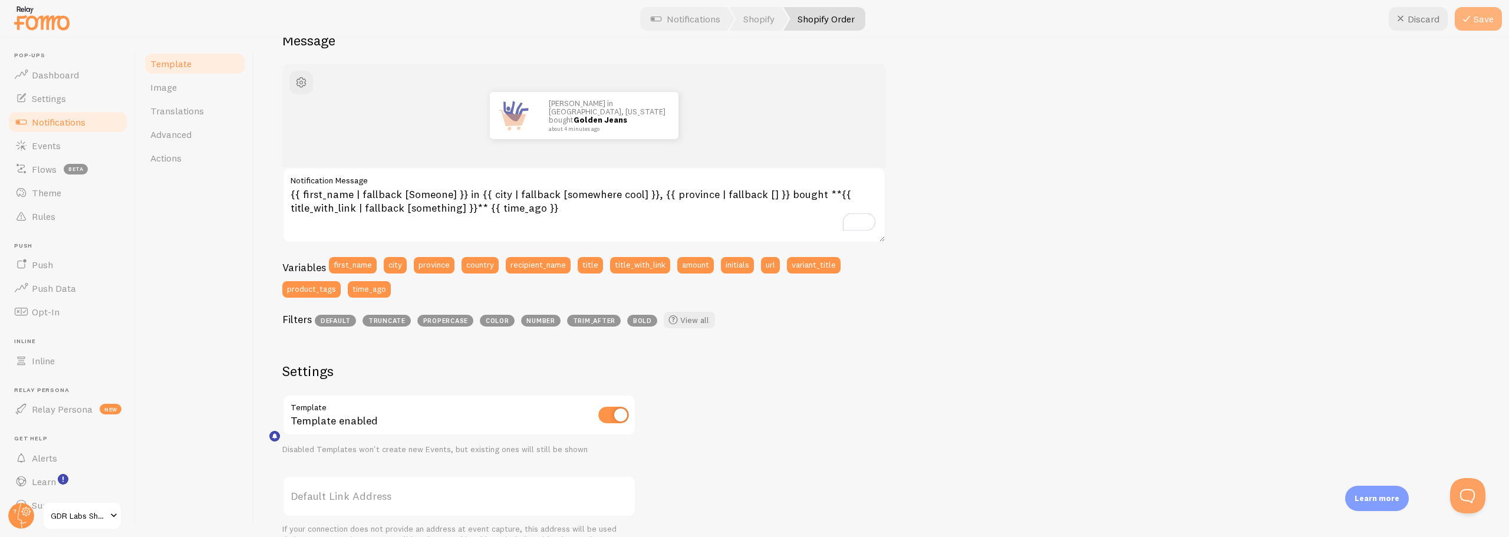
click at [1470, 25] on icon at bounding box center [1467, 19] width 14 height 14
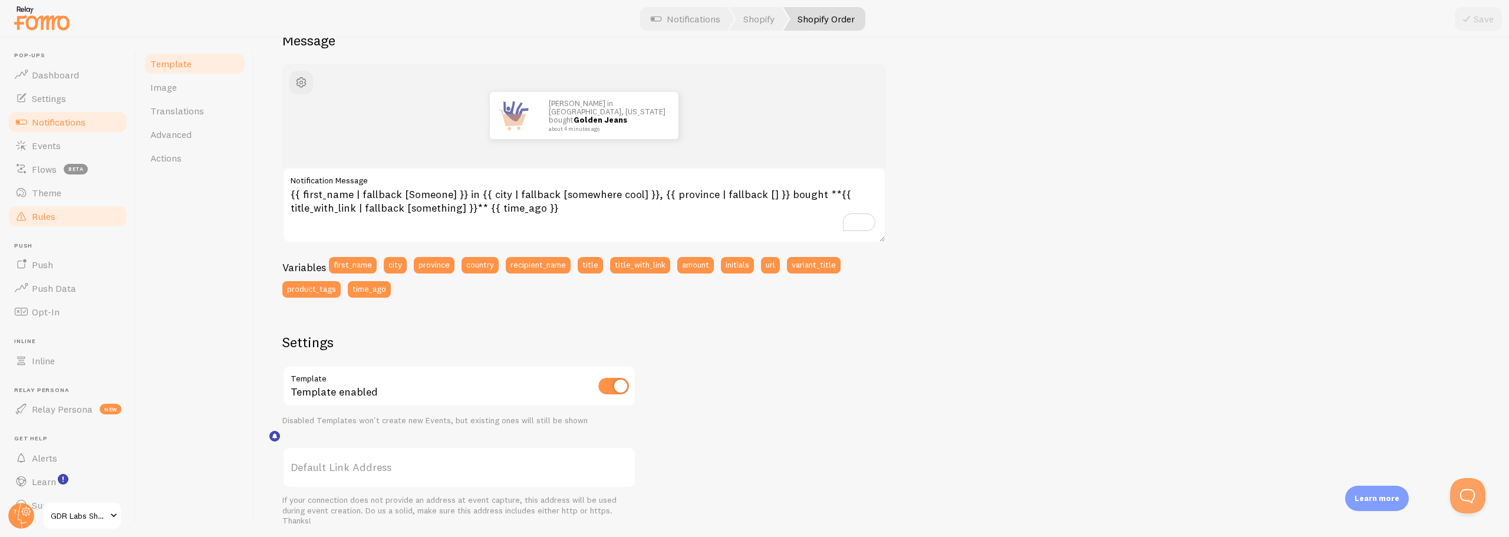
click at [58, 219] on link "Rules" at bounding box center [67, 217] width 121 height 24
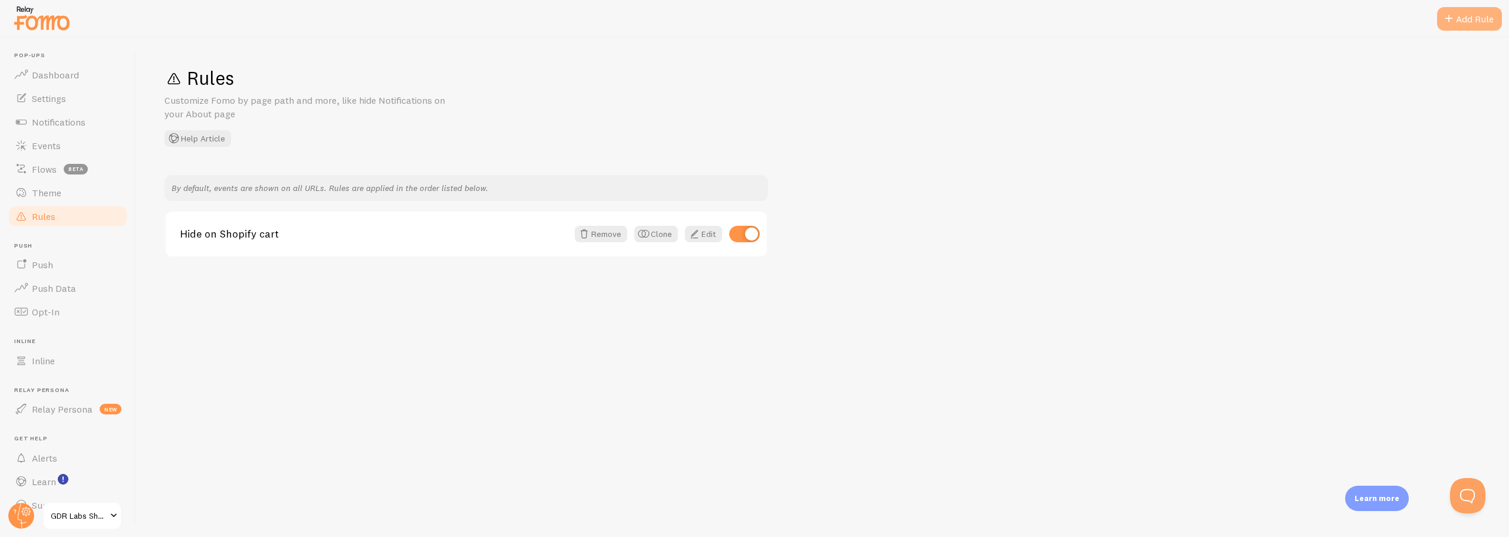
click at [1465, 17] on div "Add Rule" at bounding box center [1469, 19] width 65 height 24
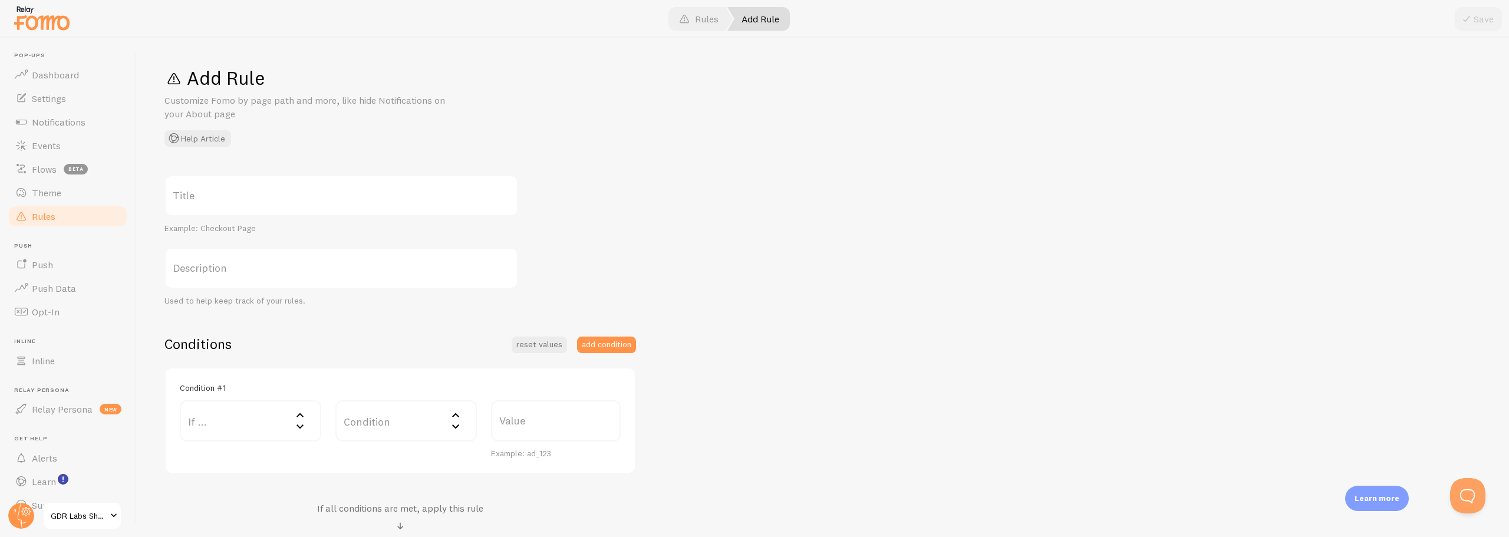
click at [189, 186] on label "Title" at bounding box center [341, 195] width 354 height 41
click at [189, 186] on input "Title" at bounding box center [341, 195] width 354 height 41
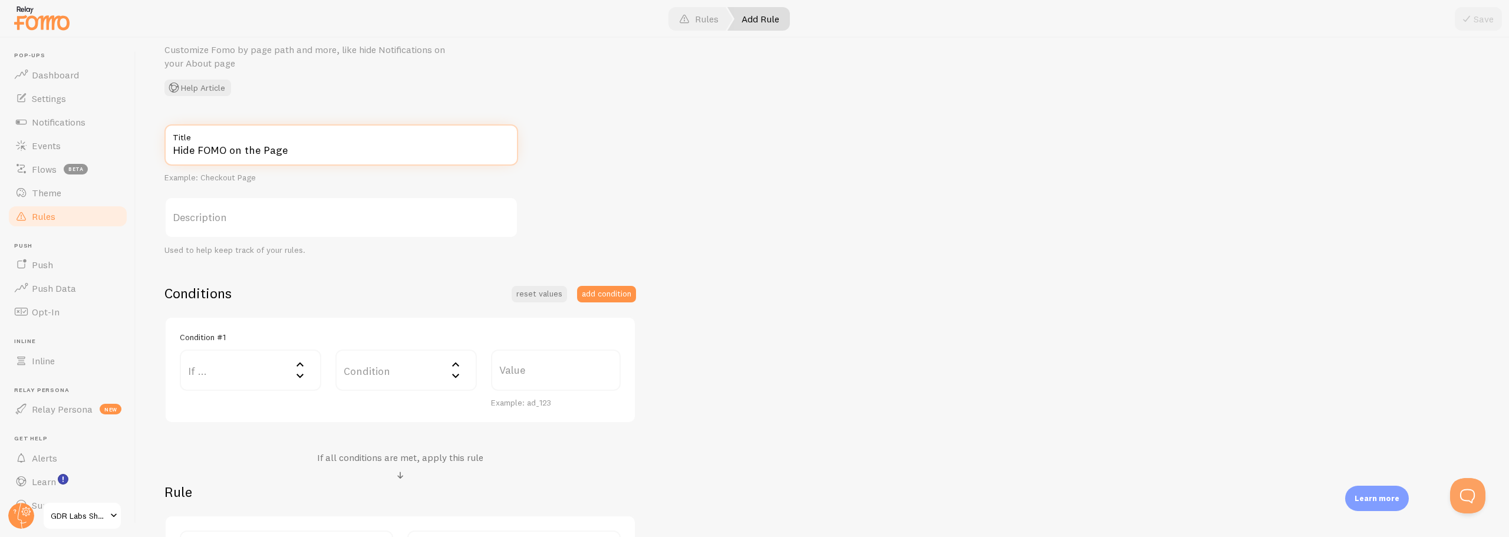
scroll to position [118, 0]
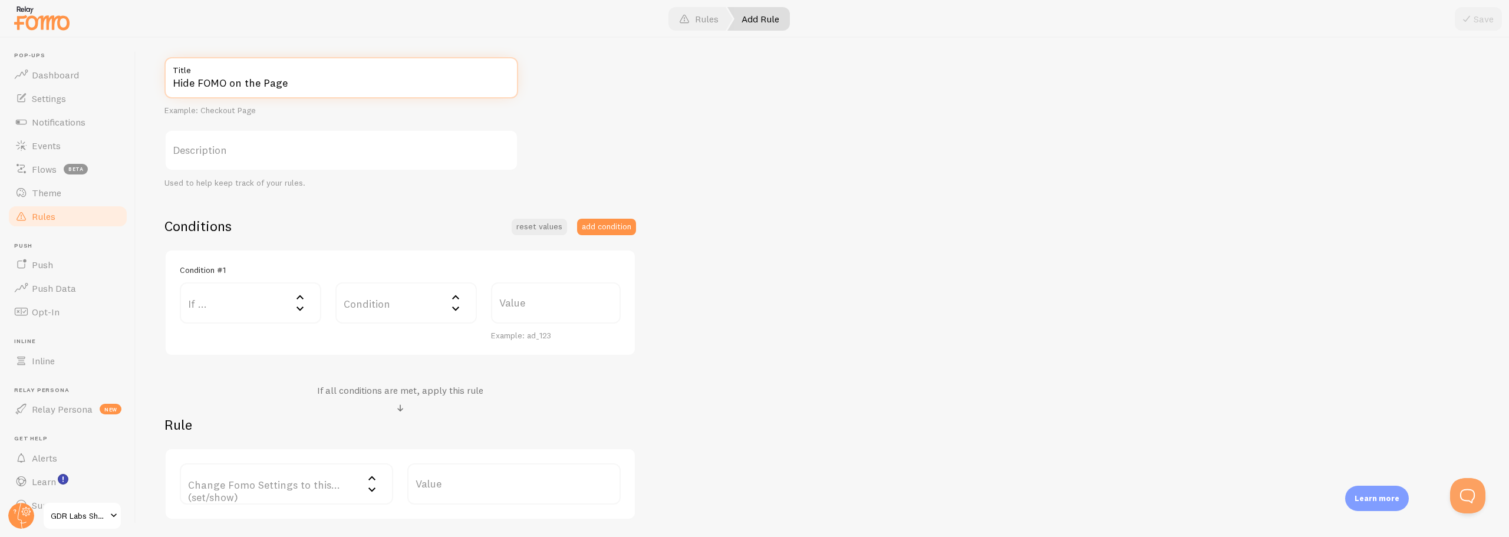
type input "Hide FOMO on the Page"
click at [205, 303] on label "If ..." at bounding box center [250, 302] width 141 height 41
click at [219, 423] on li "URL Host" at bounding box center [250, 422] width 139 height 21
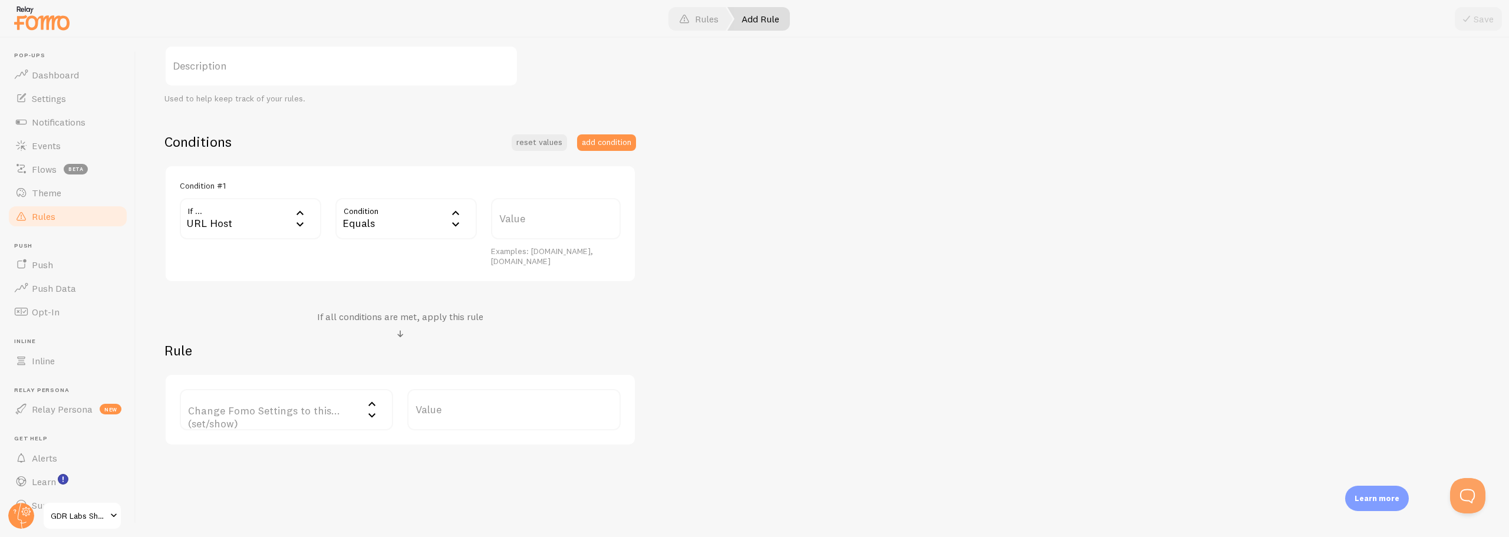
scroll to position [215, 0]
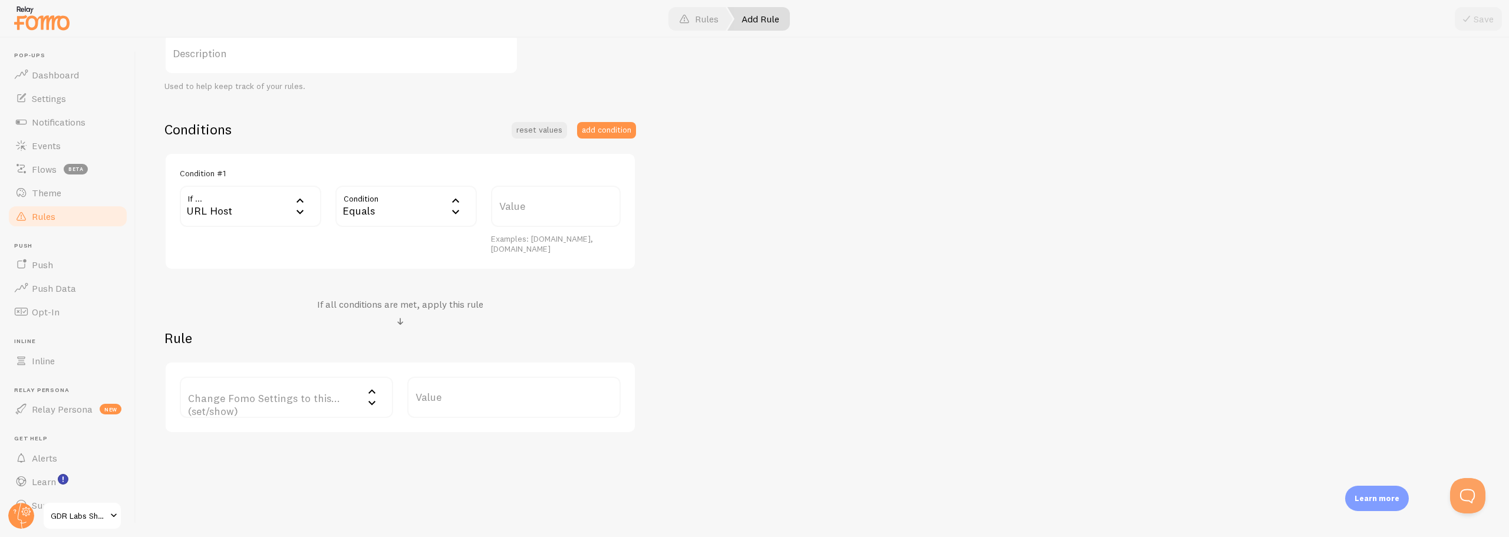
click at [212, 210] on div "URL Host" at bounding box center [250, 206] width 141 height 41
click at [230, 307] on li "URL Host" at bounding box center [250, 307] width 139 height 21
click at [513, 210] on label "Value" at bounding box center [556, 206] width 130 height 41
click at [513, 210] on input "Value" at bounding box center [556, 206] width 130 height 41
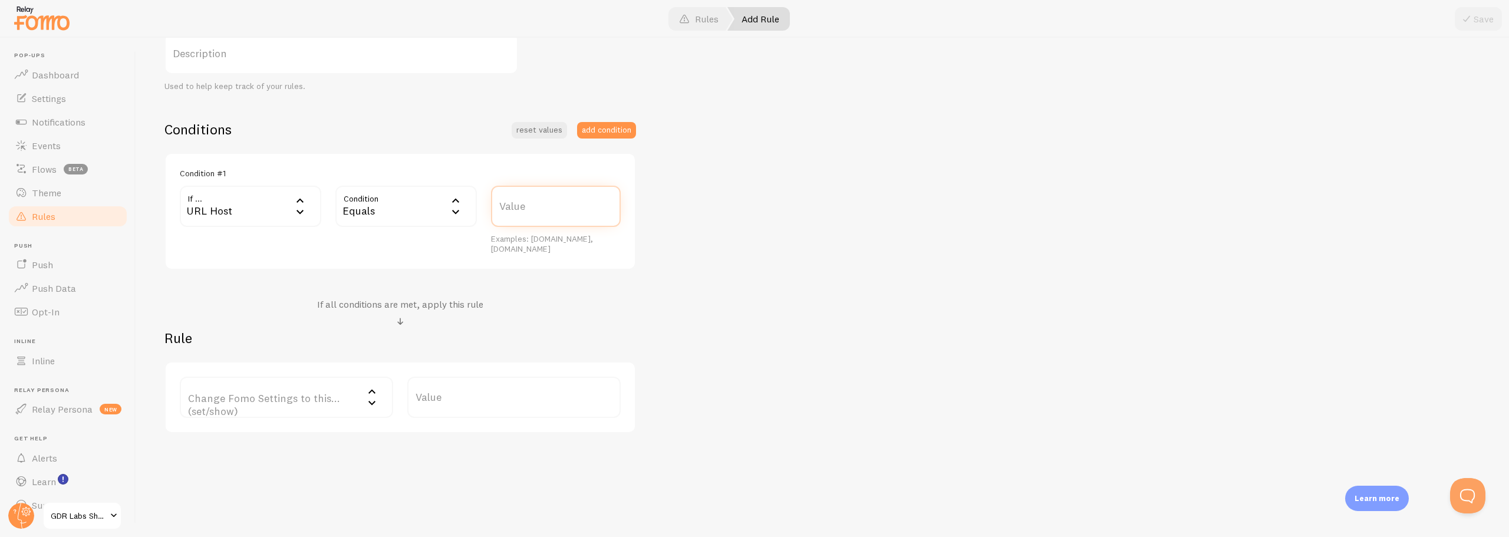
paste input "gamedayready.com"
type input "gamedayready.com"
click at [657, 248] on div "Hide FOMO on the Page Title Example: Checkout Page Description Used to help kee…" at bounding box center [822, 197] width 1316 height 473
click at [302, 400] on label "Change Fomo Settings to this... (set/show)" at bounding box center [286, 397] width 213 height 41
click at [248, 440] on li "Notifications" at bounding box center [286, 435] width 211 height 21
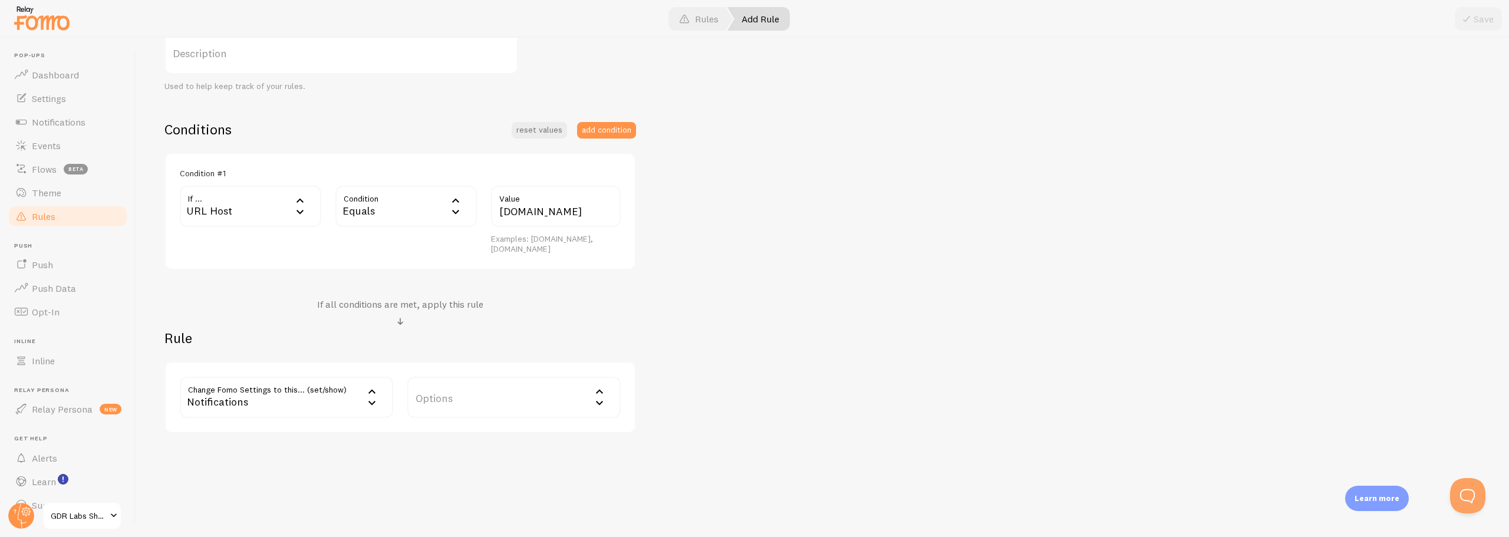
click at [437, 394] on label "Options" at bounding box center [513, 397] width 213 height 41
click at [450, 437] on li "Hide Fomo" at bounding box center [514, 435] width 211 height 21
drag, startPoint x: 772, startPoint y: 406, endPoint x: 1264, endPoint y: 139, distance: 559.7
click at [775, 404] on div "Hide FOMO on the Page Title Example: Checkout Page Description Used to help kee…" at bounding box center [822, 197] width 1316 height 473
drag, startPoint x: 1489, startPoint y: 22, endPoint x: 1298, endPoint y: 253, distance: 299.8
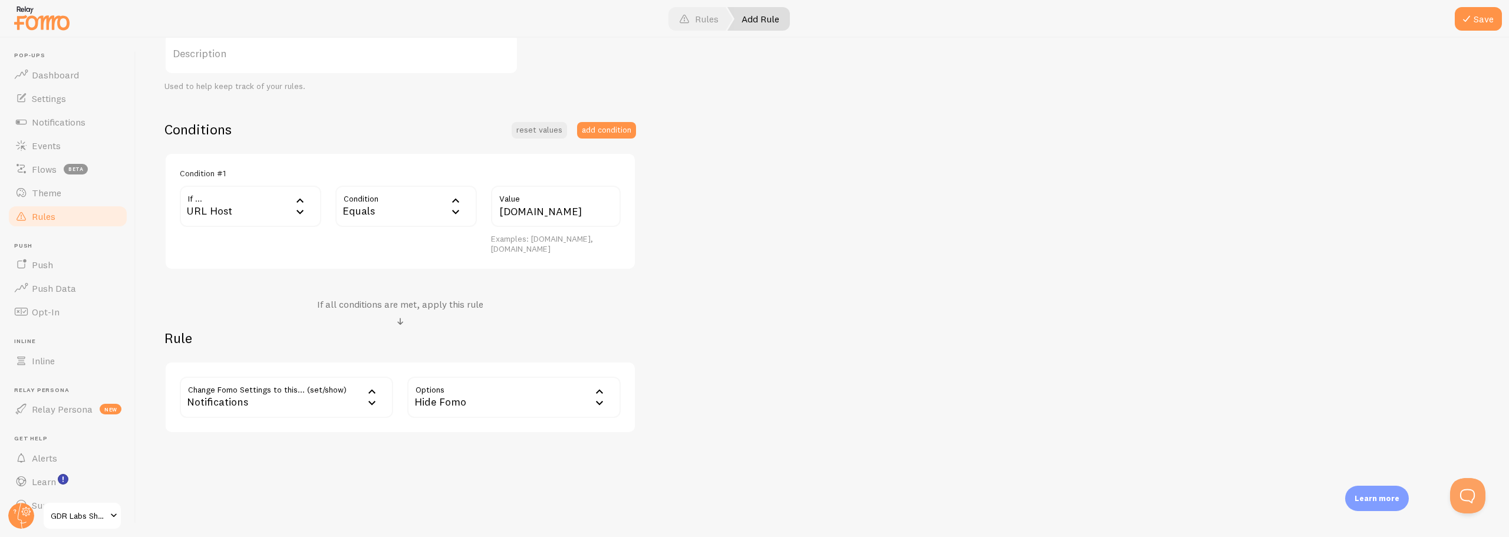
click at [1485, 29] on button "Save" at bounding box center [1478, 19] width 47 height 24
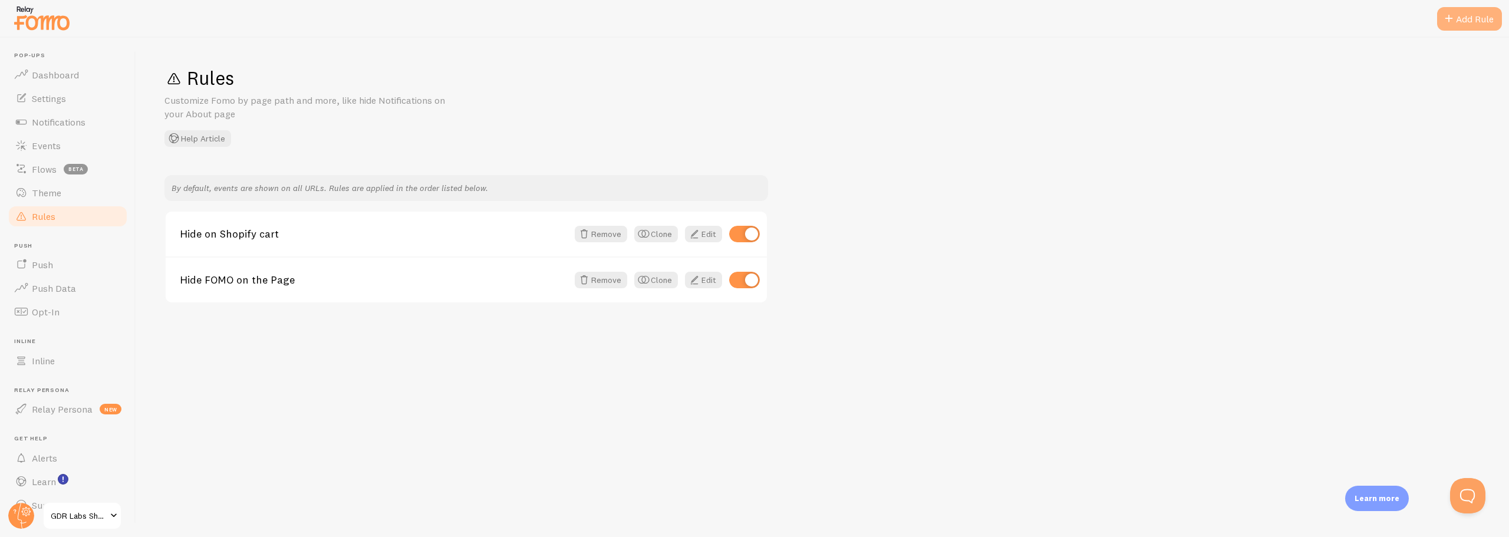
click at [1471, 24] on div "Add Rule" at bounding box center [1469, 19] width 65 height 24
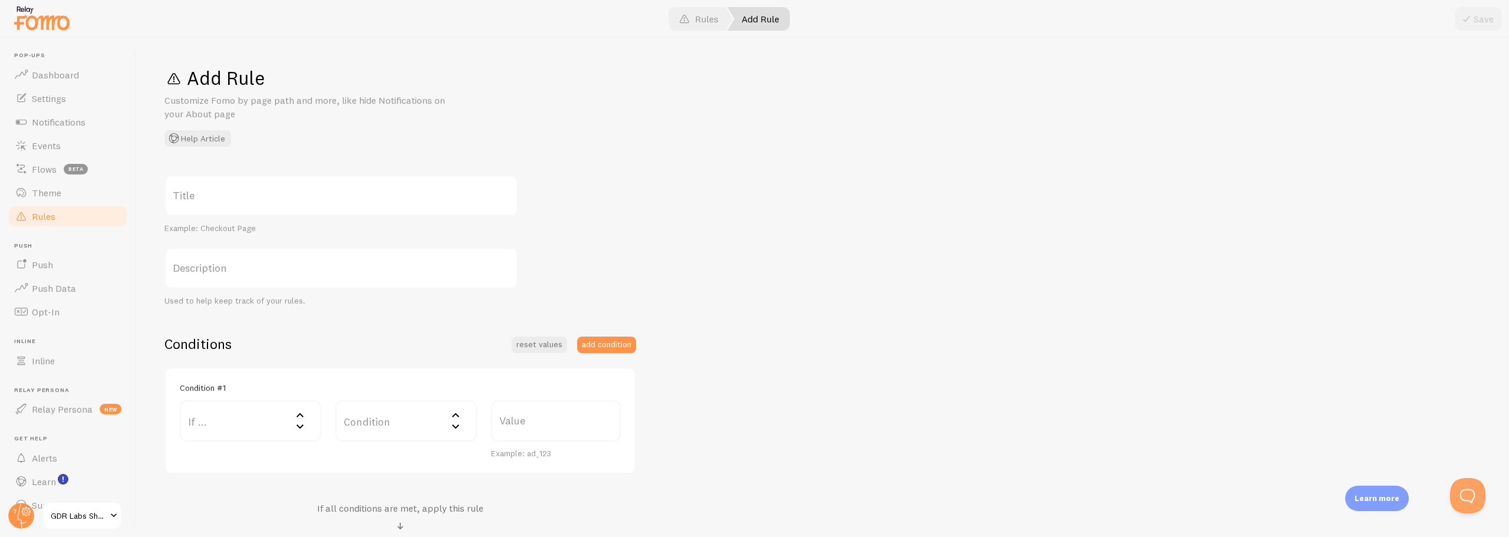
click at [192, 194] on label "Title" at bounding box center [341, 195] width 354 height 41
click at [192, 194] on input "Title" at bounding box center [341, 195] width 354 height 41
paste input "/pages/liquidation-page"
drag, startPoint x: 209, startPoint y: 202, endPoint x: 150, endPoint y: 211, distance: 59.1
click at [150, 211] on div "Add Rule Customize Fomo by page path and more, like hide Notifications on your …" at bounding box center [822, 287] width 1373 height 499
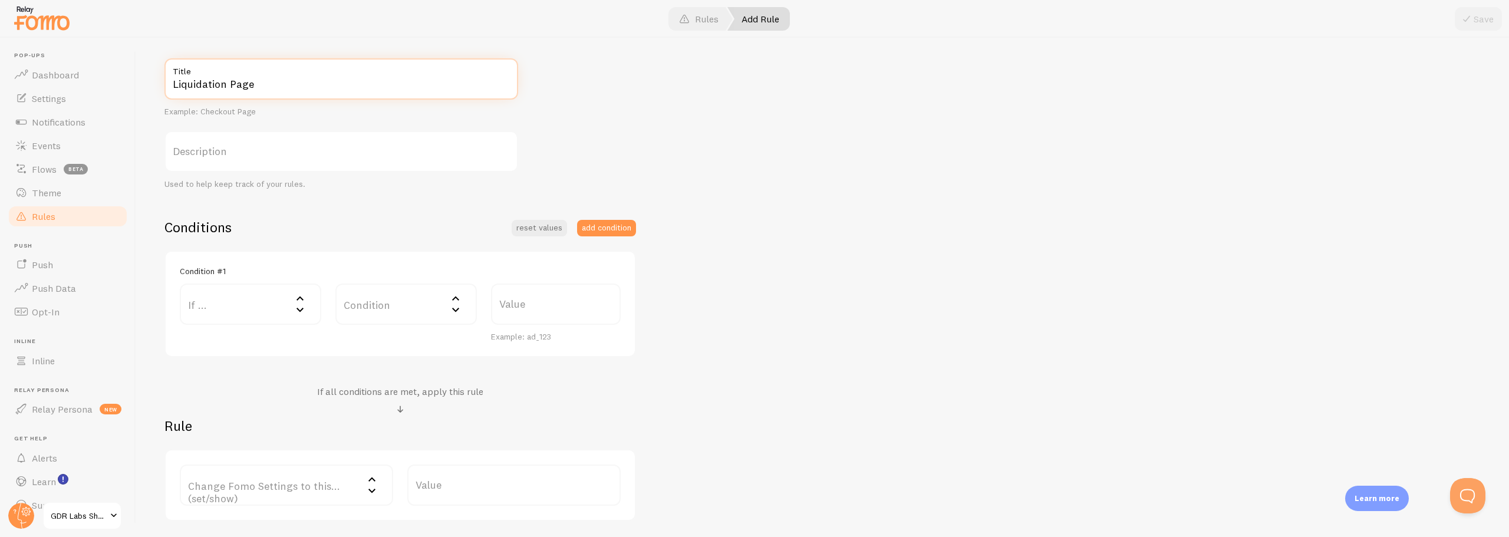
scroll to position [118, 0]
type input "Liquidation Page"
click at [228, 309] on label "If ..." at bounding box center [250, 302] width 141 height 41
click at [223, 334] on li "URL Path" at bounding box center [250, 341] width 139 height 21
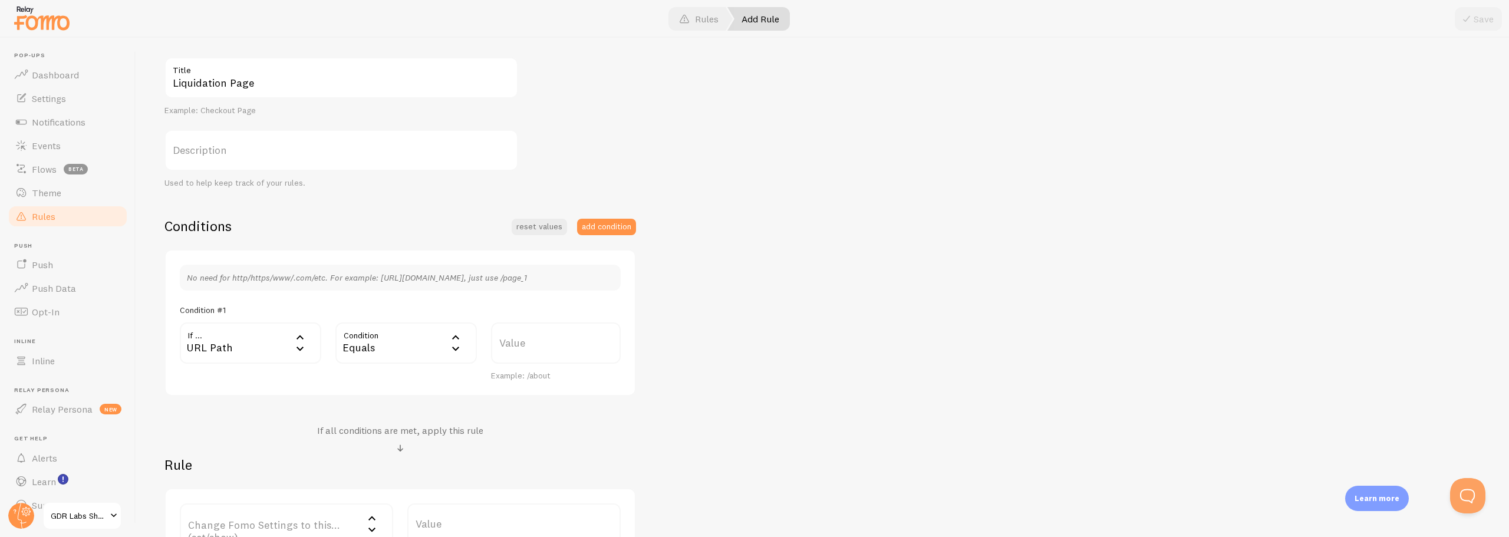
click at [505, 348] on label "Value" at bounding box center [556, 342] width 130 height 41
click at [505, 348] on input "Value" at bounding box center [556, 342] width 130 height 41
paste input "/pages/liquidation-page"
type input "/pages/liquidation-page"
click at [720, 371] on div "Liquidation Page Title Example: Checkout Page Description Used to help keep tra…" at bounding box center [822, 308] width 1316 height 503
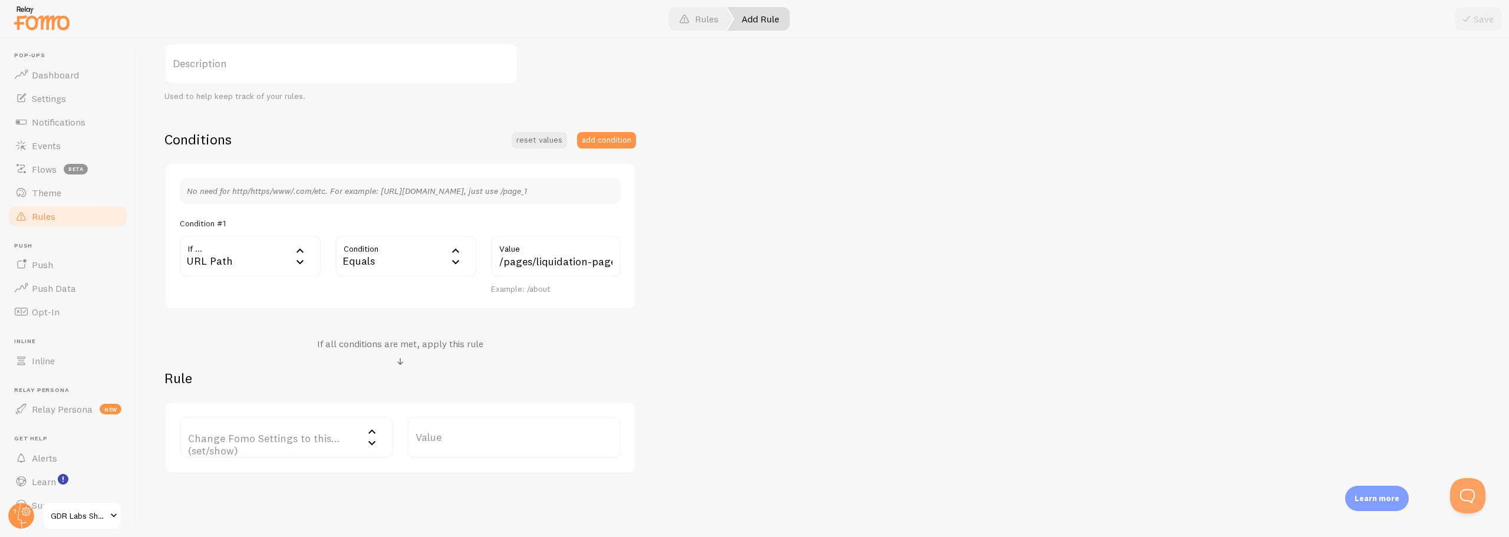
scroll to position [245, 0]
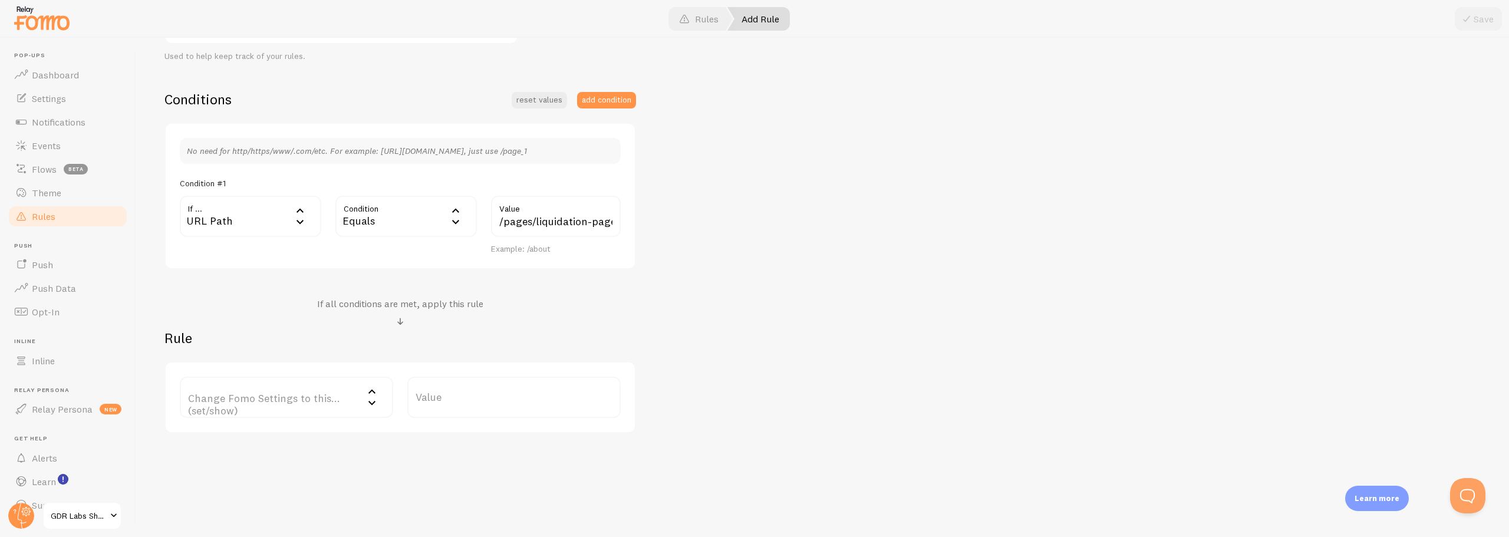
click at [222, 411] on label "Change Fomo Settings to this... (set/show)" at bounding box center [286, 397] width 213 height 41
drag, startPoint x: 228, startPoint y: 432, endPoint x: 402, endPoint y: 421, distance: 174.8
click at [228, 432] on li "Notifications" at bounding box center [286, 435] width 211 height 21
click at [466, 402] on label "Options" at bounding box center [513, 397] width 213 height 41
click at [461, 453] on li "Only show Fomo if conditions met" at bounding box center [514, 455] width 211 height 21
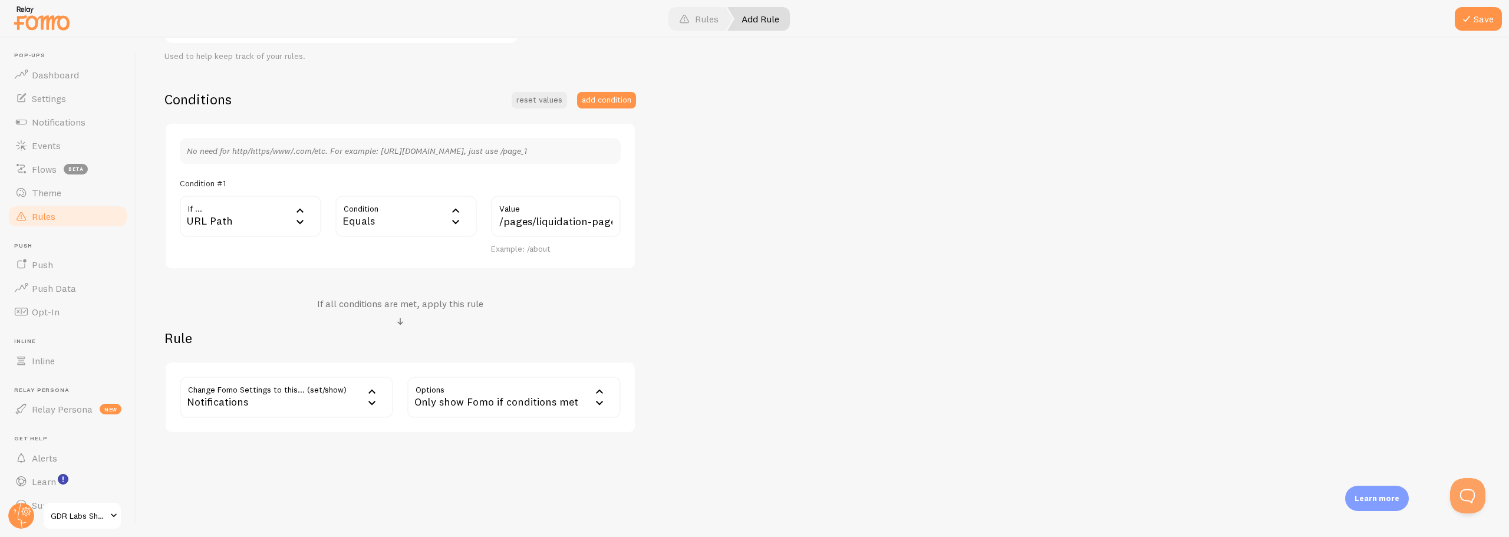
drag, startPoint x: 776, startPoint y: 382, endPoint x: 1178, endPoint y: 179, distance: 450.3
click at [777, 382] on div "Liquidation Page Title Example: Checkout Page Description Used to help keep tra…" at bounding box center [822, 181] width 1316 height 503
click at [1468, 17] on span at bounding box center [1467, 19] width 14 height 14
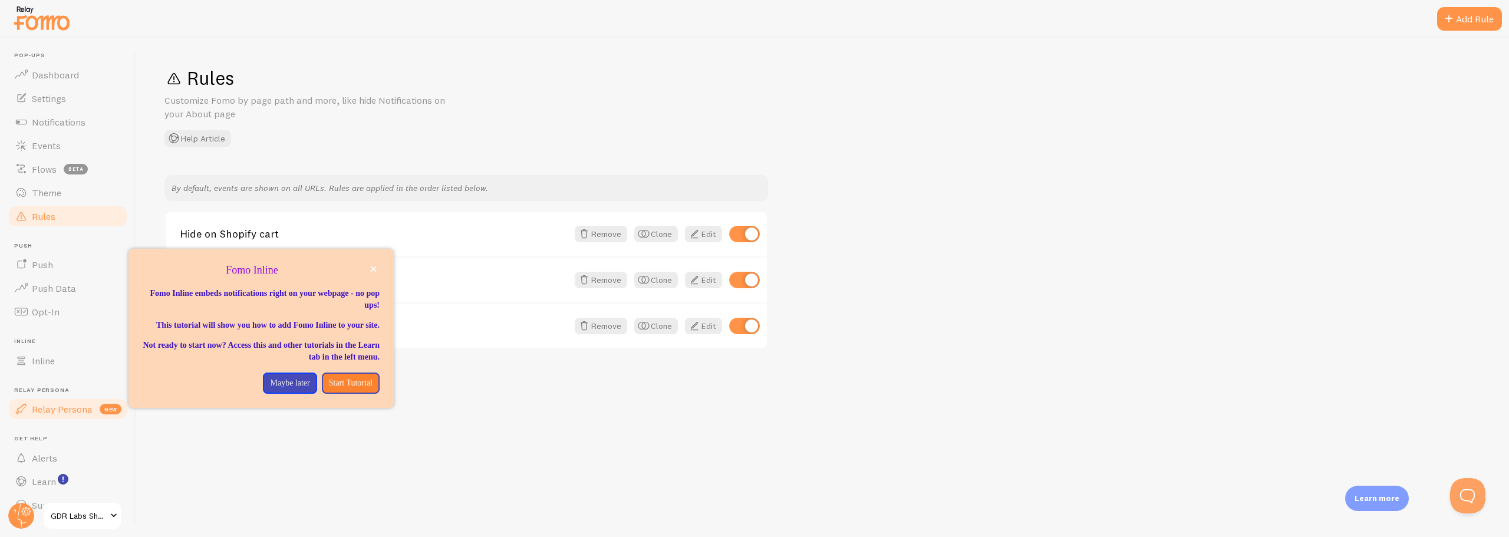
scroll to position [22, 0]
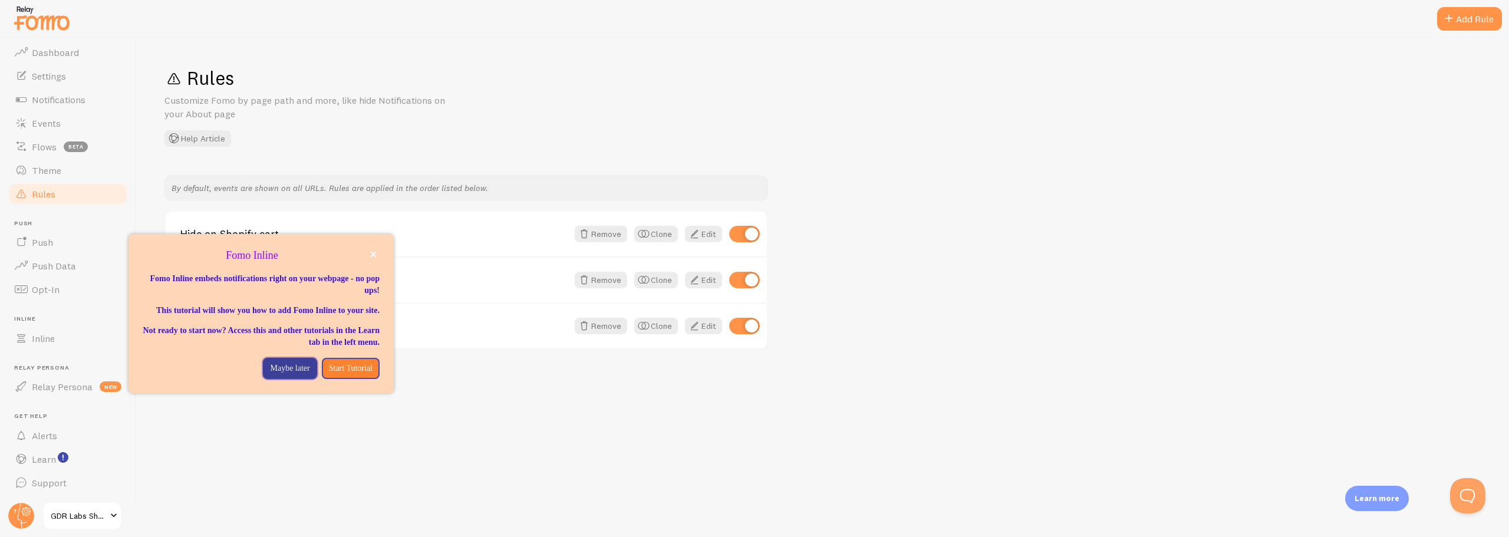
click at [270, 374] on p "Maybe later" at bounding box center [289, 369] width 39 height 12
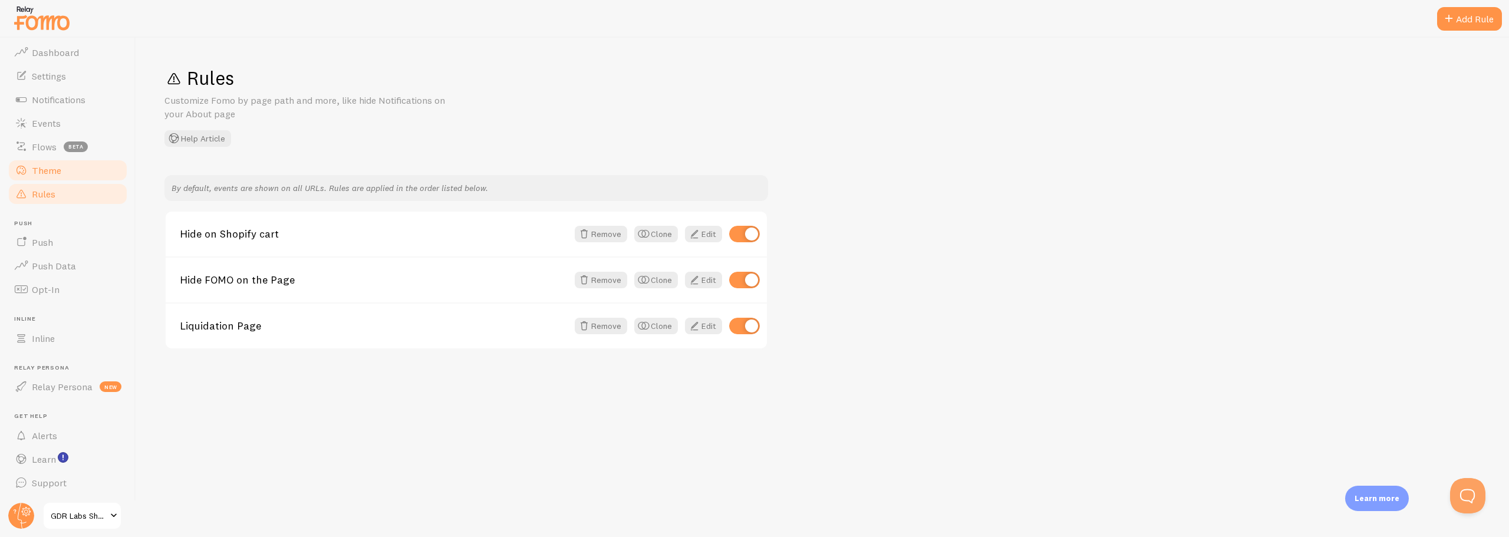
click at [45, 169] on span "Theme" at bounding box center [46, 170] width 29 height 12
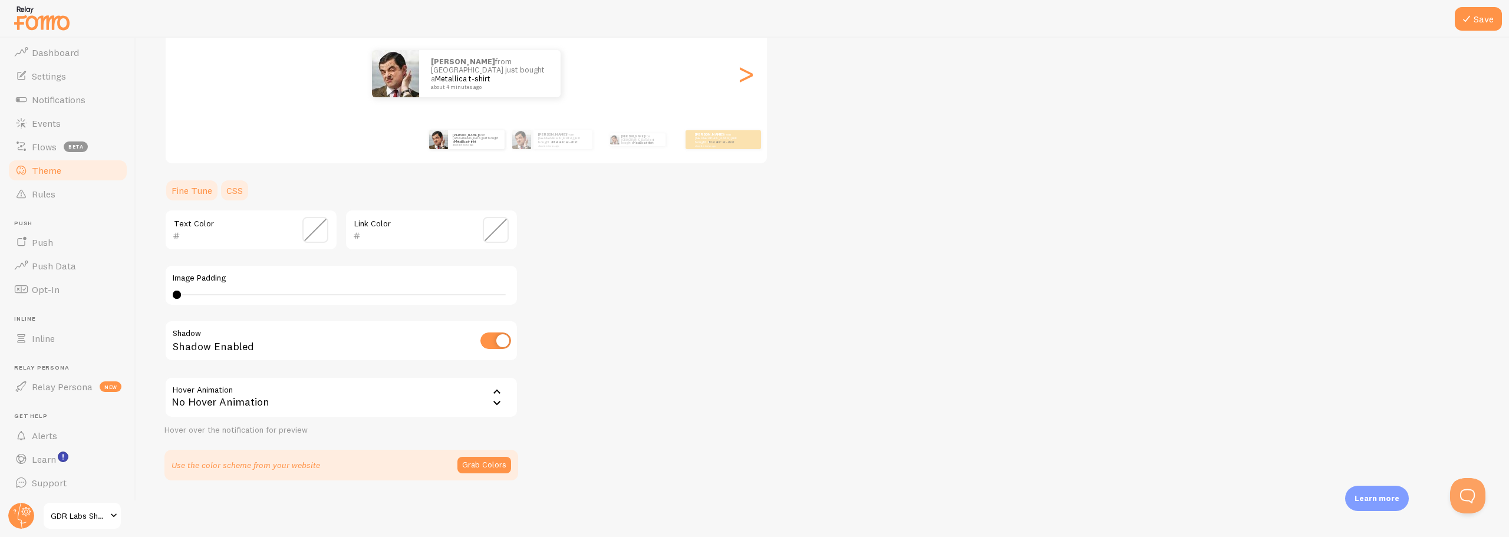
click at [241, 190] on link "CSS" at bounding box center [234, 191] width 31 height 24
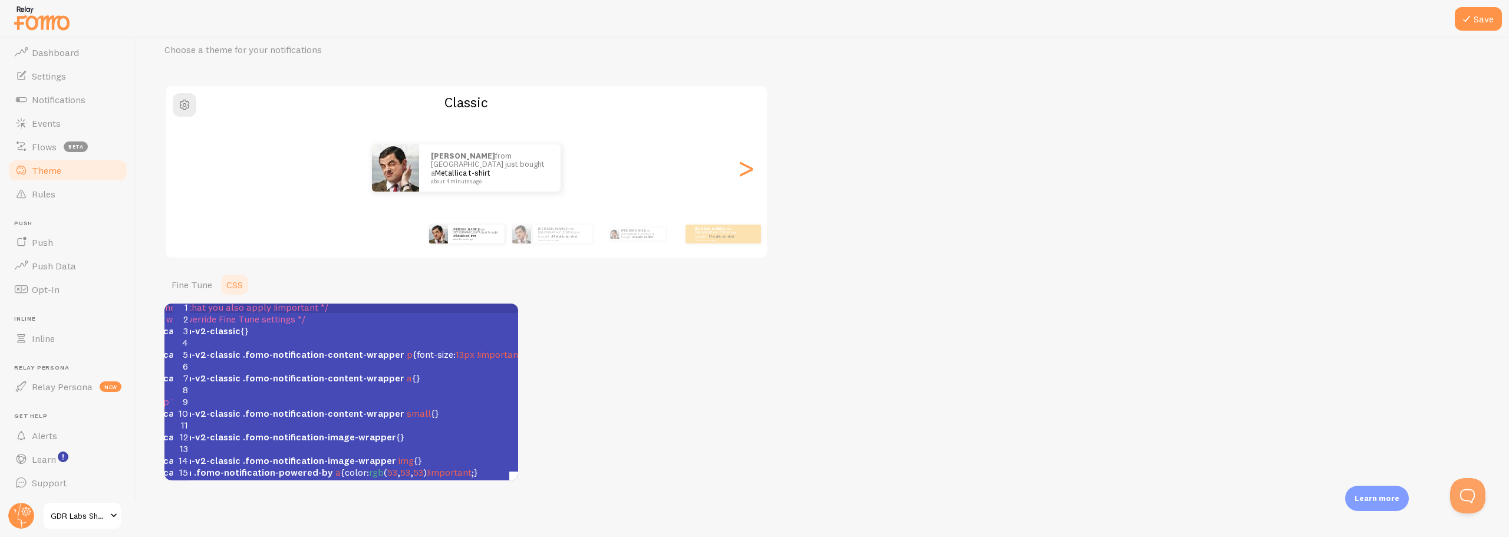
scroll to position [14, 82]
click at [488, 466] on pre ".fomo-notification .fomo-notification-powered-by a { color : rgb ( 53 , 53 , 53…" at bounding box center [313, 472] width 410 height 12
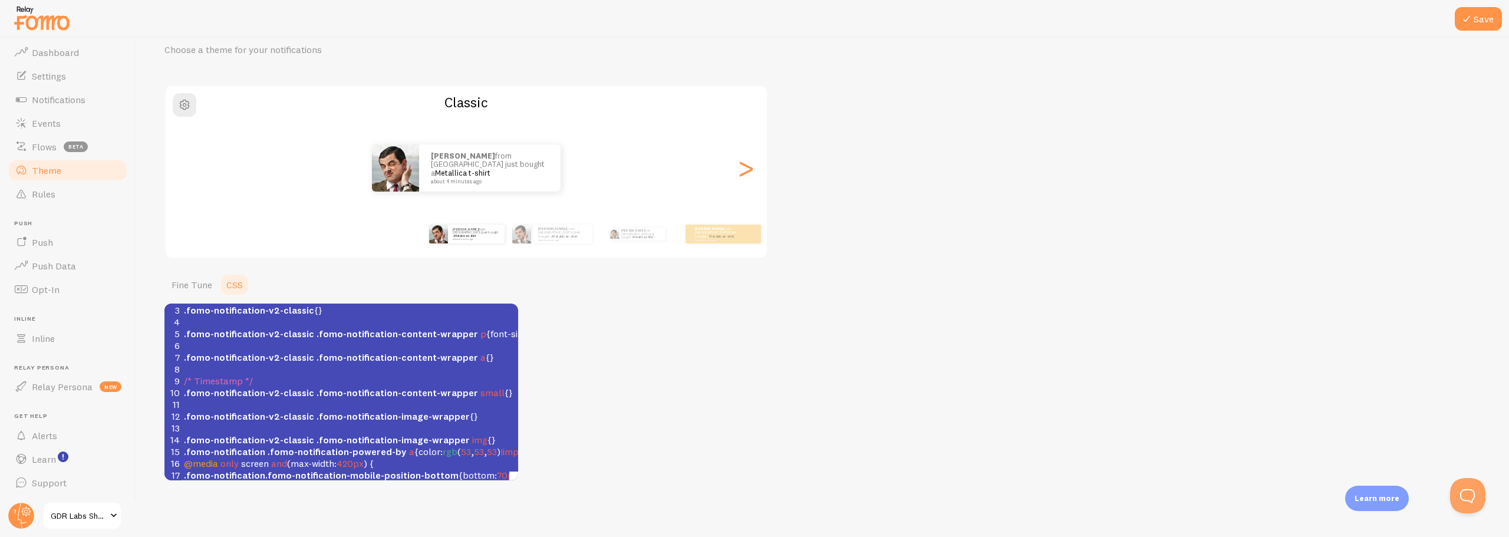
scroll to position [49, 0]
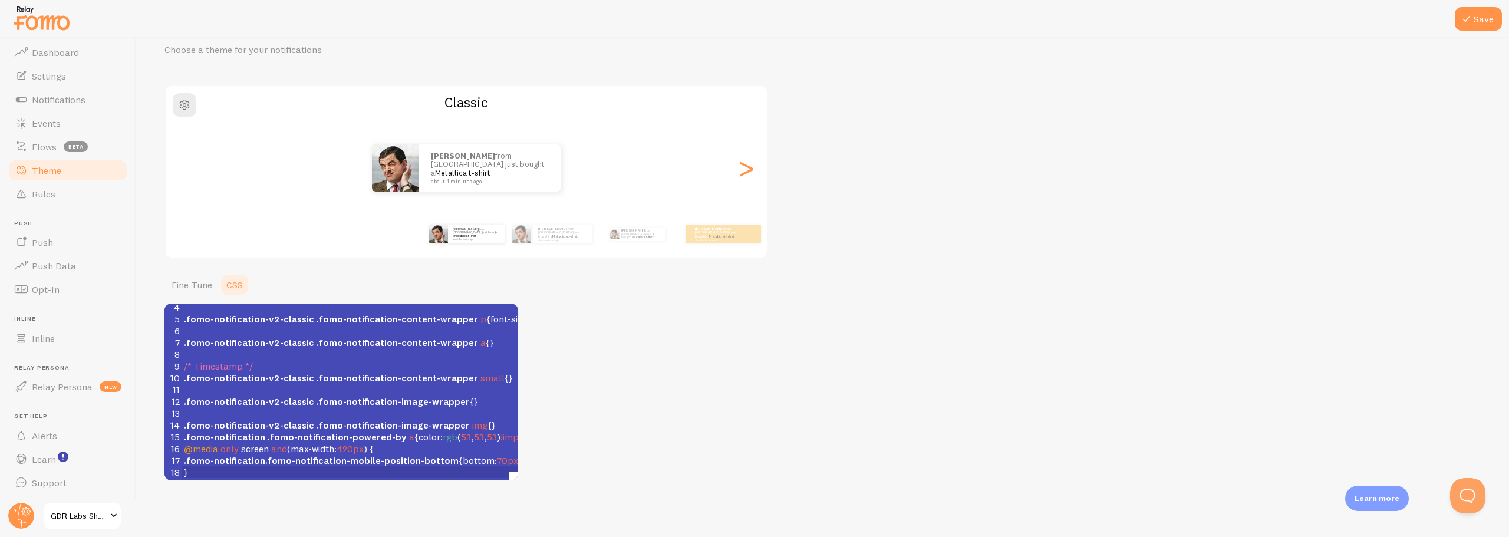
click at [607, 455] on div "Theme Choose a theme for your notifications Classic Richie from India just boug…" at bounding box center [822, 247] width 1316 height 465
click at [1471, 12] on icon at bounding box center [1467, 19] width 14 height 14
click at [1475, 22] on button "Save" at bounding box center [1478, 19] width 47 height 24
click at [1471, 18] on icon at bounding box center [1467, 19] width 14 height 14
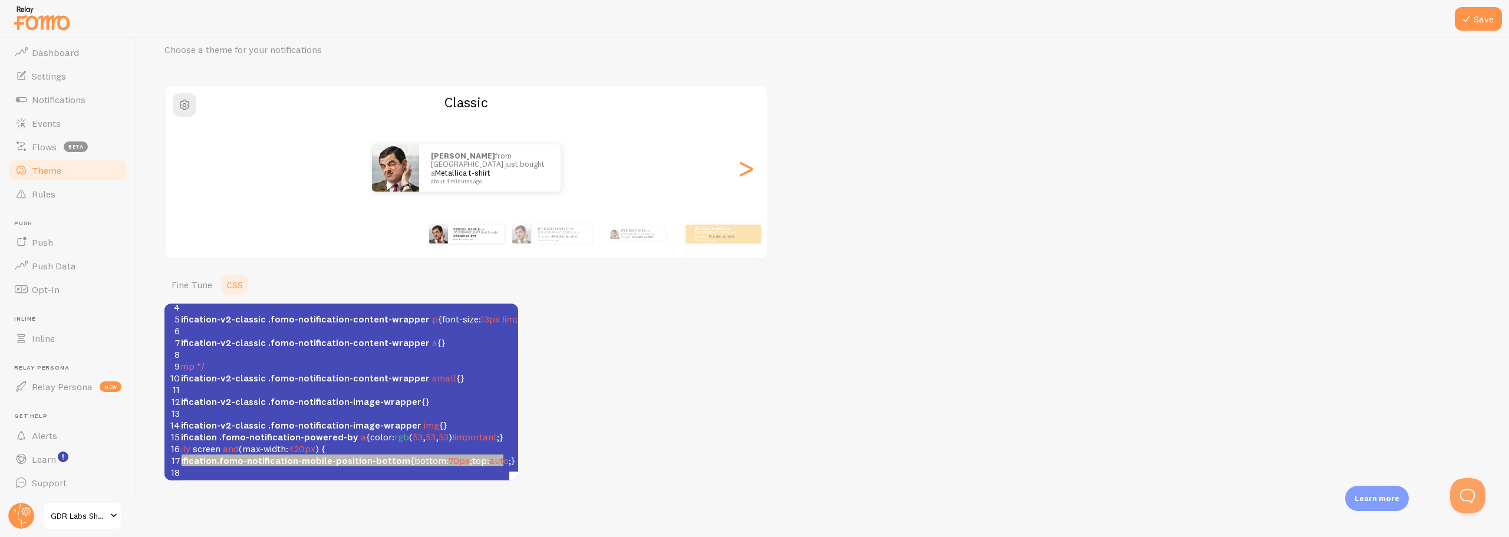
type textarea ".fomo-notification.fomo-notification-mobile-position-bottom {bottom: 70px;top: …"
drag, startPoint x: 182, startPoint y: 452, endPoint x: 507, endPoint y: 450, distance: 324.8
click at [507, 454] on pre ".fomo-notification.fomo-notification-mobile-position-bottom { bottom : 70px ; t…" at bounding box center [334, 460] width 410 height 12
click at [507, 431] on pre ".fomo-notification .fomo-notification-powered-by a { color : rgb ( 53 , 53 , 53…" at bounding box center [334, 437] width 410 height 12
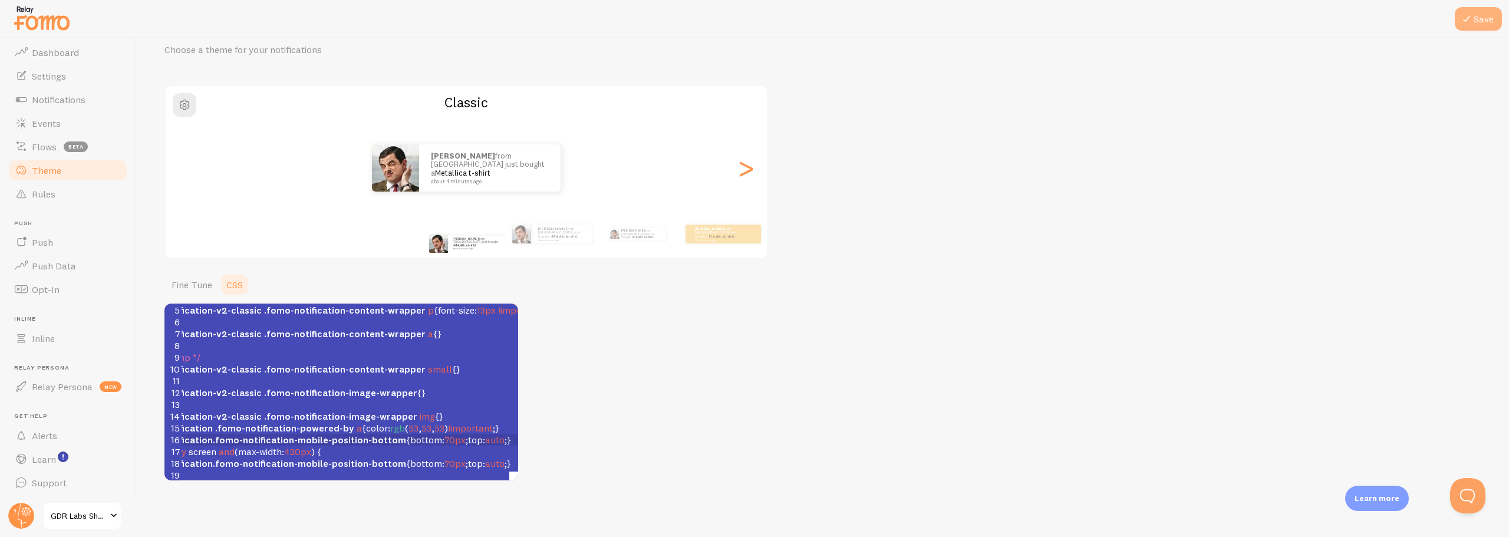
click at [1473, 21] on icon at bounding box center [1467, 19] width 14 height 14
click at [1478, 22] on button "Save" at bounding box center [1478, 19] width 47 height 24
click at [1478, 16] on button "Save" at bounding box center [1478, 19] width 47 height 24
click at [444, 431] on span "70px" at bounding box center [454, 437] width 21 height 12
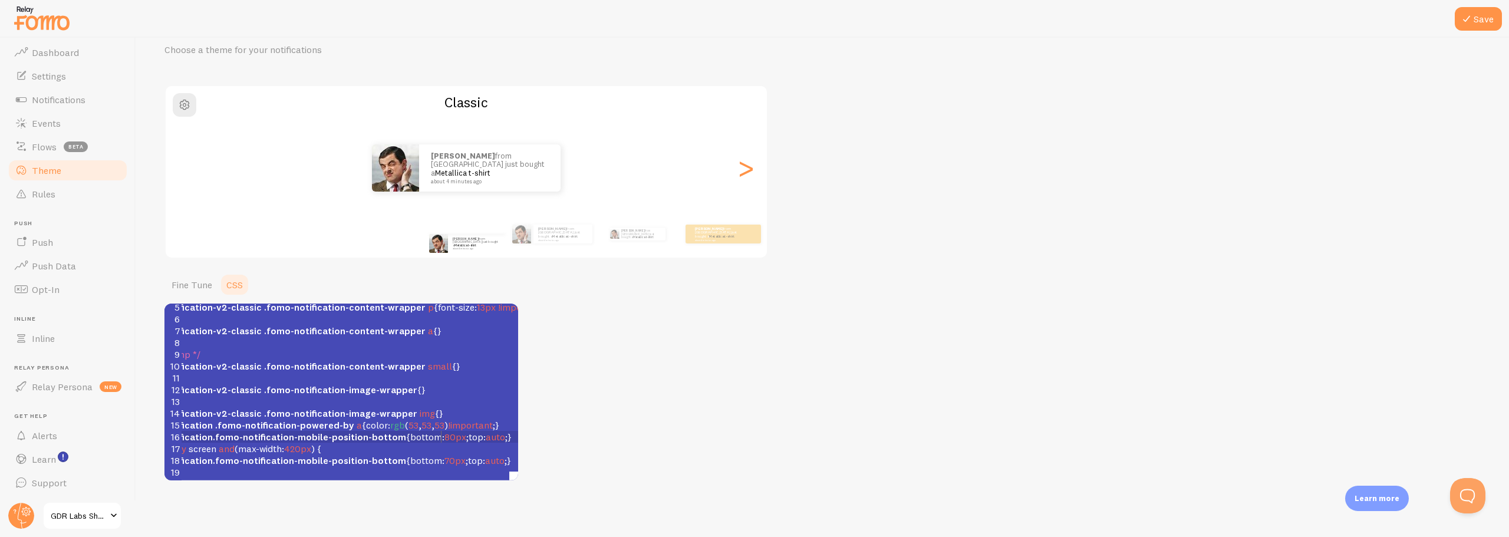
scroll to position [5, 5]
type textarea "8"
click at [1464, 19] on icon at bounding box center [1467, 19] width 14 height 14
click at [651, 336] on div "Theme Choose a theme for your notifications Classic Richie from India just boug…" at bounding box center [822, 247] width 1316 height 465
click at [43, 198] on span "Rules" at bounding box center [44, 194] width 24 height 12
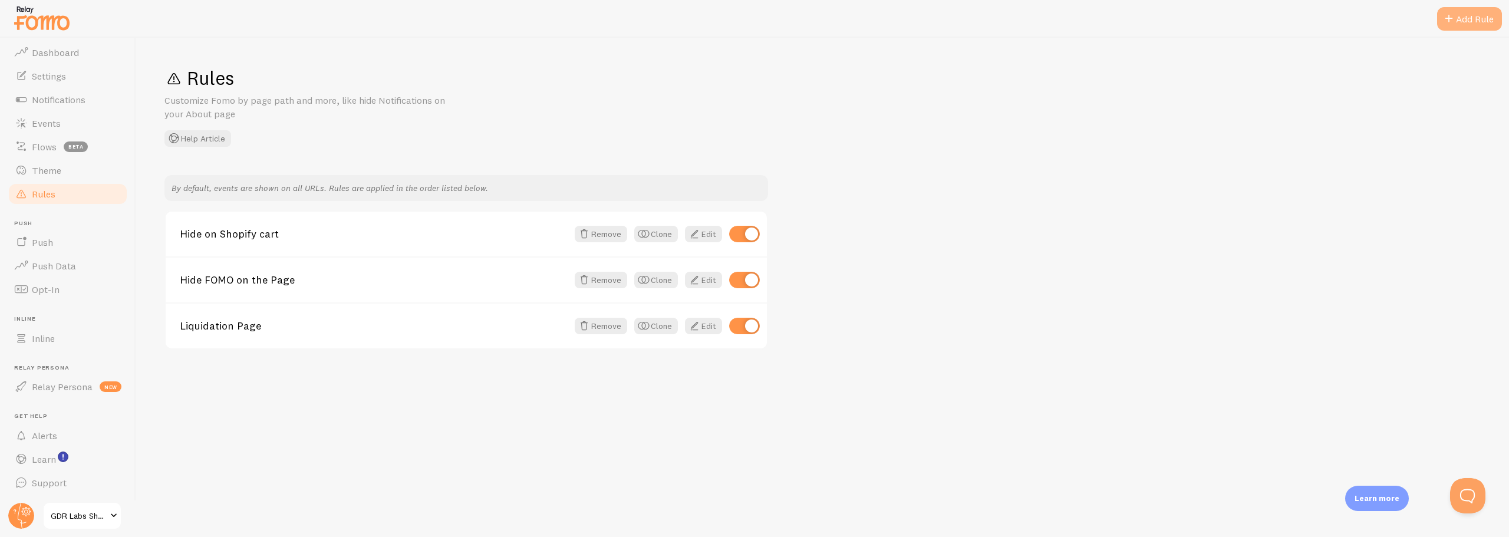
click at [1467, 25] on div "Add Rule" at bounding box center [1469, 19] width 65 height 24
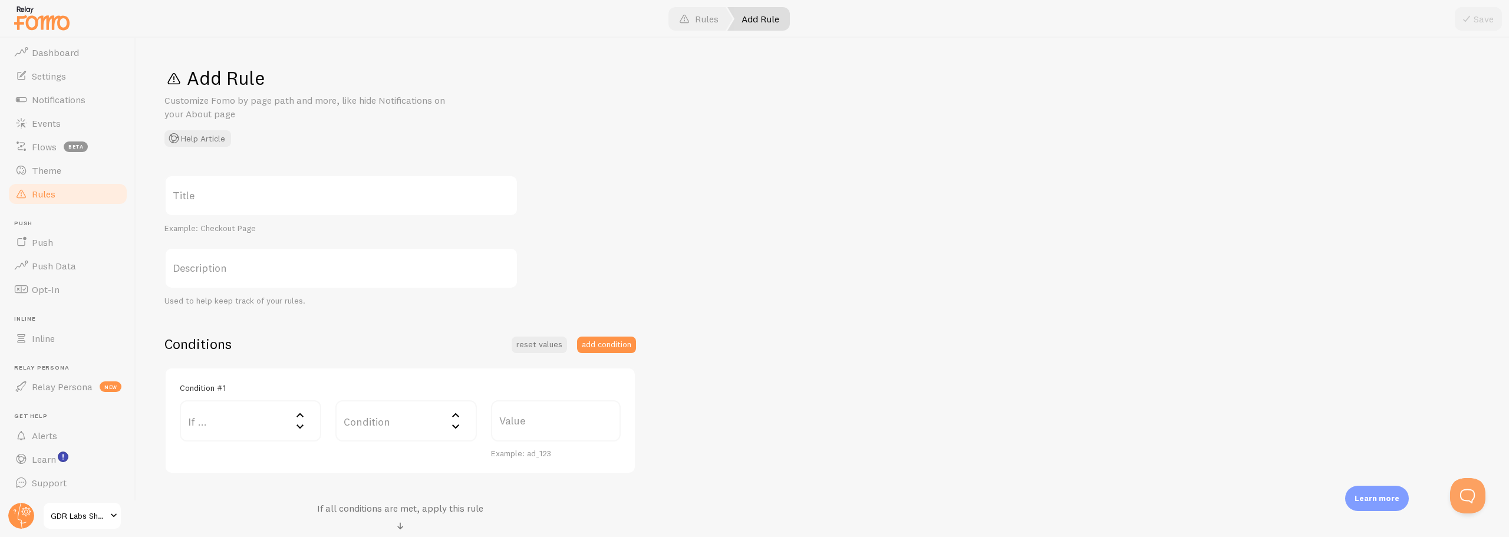
click at [203, 196] on label "Title" at bounding box center [341, 195] width 354 height 41
click at [203, 196] on input "Title" at bounding box center [341, 195] width 354 height 41
click at [252, 204] on label "Title" at bounding box center [341, 195] width 354 height 41
click at [252, 204] on input "Title" at bounding box center [341, 195] width 354 height 41
paste input "conolidine-liquid-special-discount-offer"
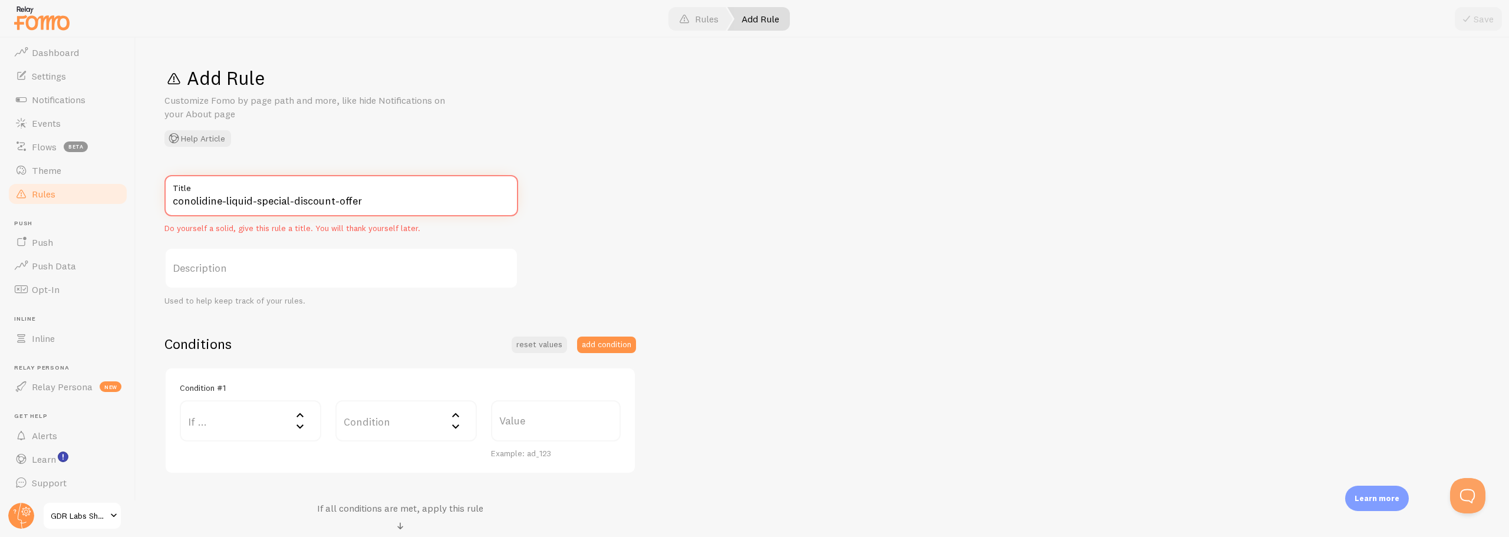
click at [176, 205] on input "conolidine-liquid-special-discount-offer" at bounding box center [341, 195] width 354 height 41
type input "Conolidine Liquid Special Discount Offer"
click at [699, 266] on div "Conolidine Liquid Special Discount Offer Title Do yourself a solid, give this r…" at bounding box center [822, 406] width 1316 height 463
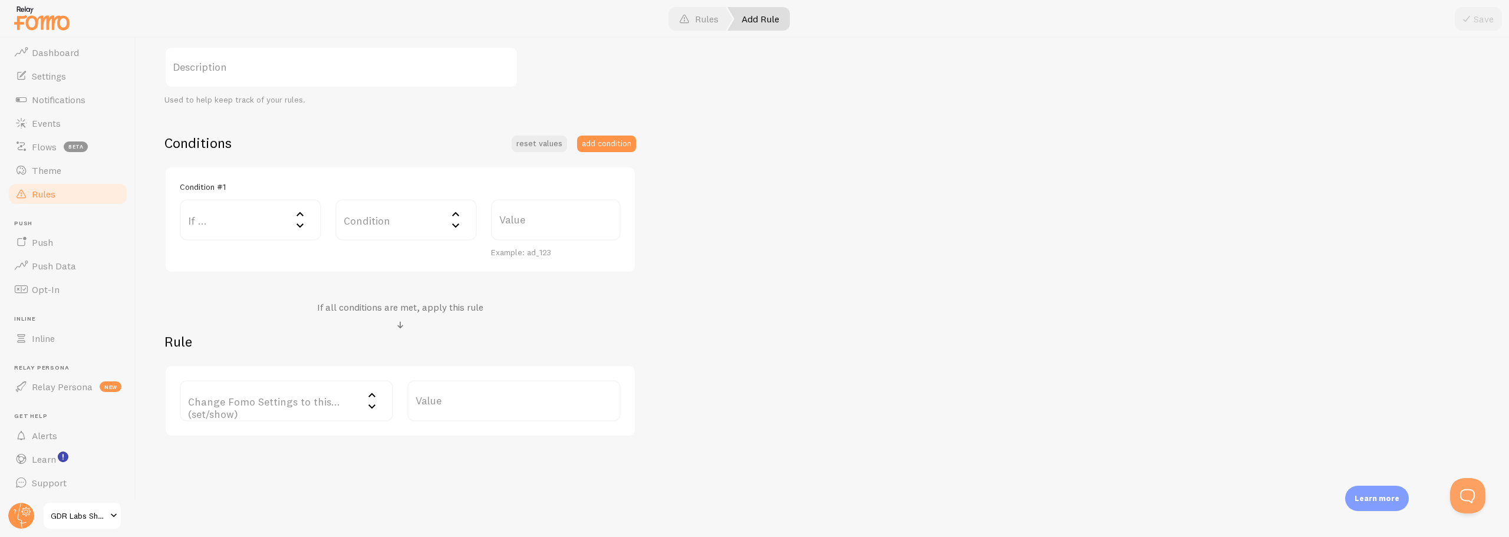
scroll to position [205, 0]
click at [216, 218] on label "If ..." at bounding box center [250, 216] width 141 height 41
click at [217, 255] on li "URL Path" at bounding box center [250, 254] width 139 height 21
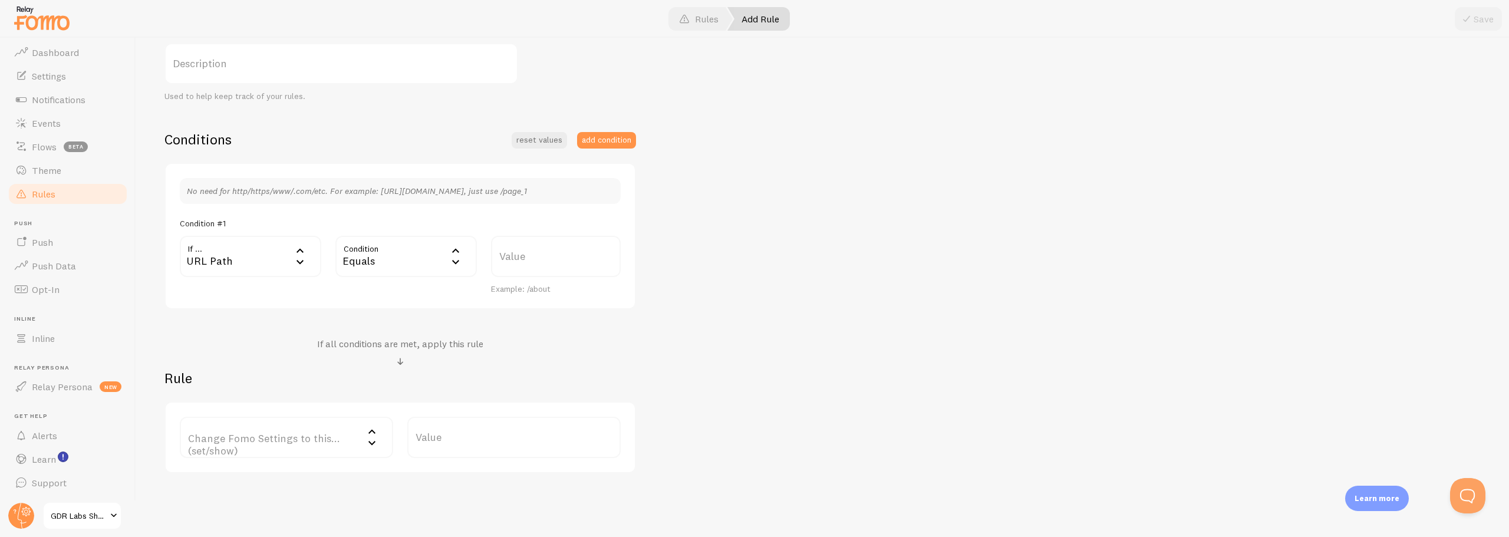
click at [502, 259] on label "Value" at bounding box center [556, 256] width 130 height 41
click at [502, 259] on input "Value" at bounding box center [556, 256] width 130 height 41
paste input "/products/conolidine-liquid-special-discount-offer"
type input "/products/conolidine-liquid-special-discount-offer"
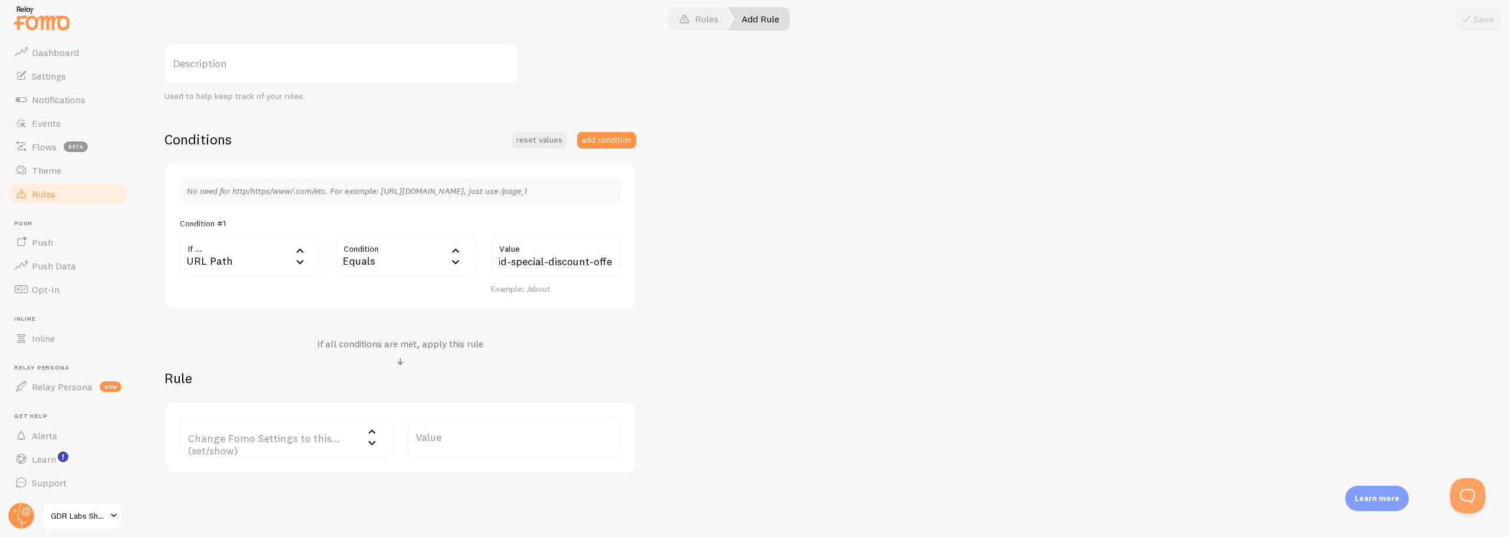
click at [744, 319] on div "Conolidine Liquid Special Discount Offer Title Example: Checkout Page Descripti…" at bounding box center [822, 222] width 1316 height 503
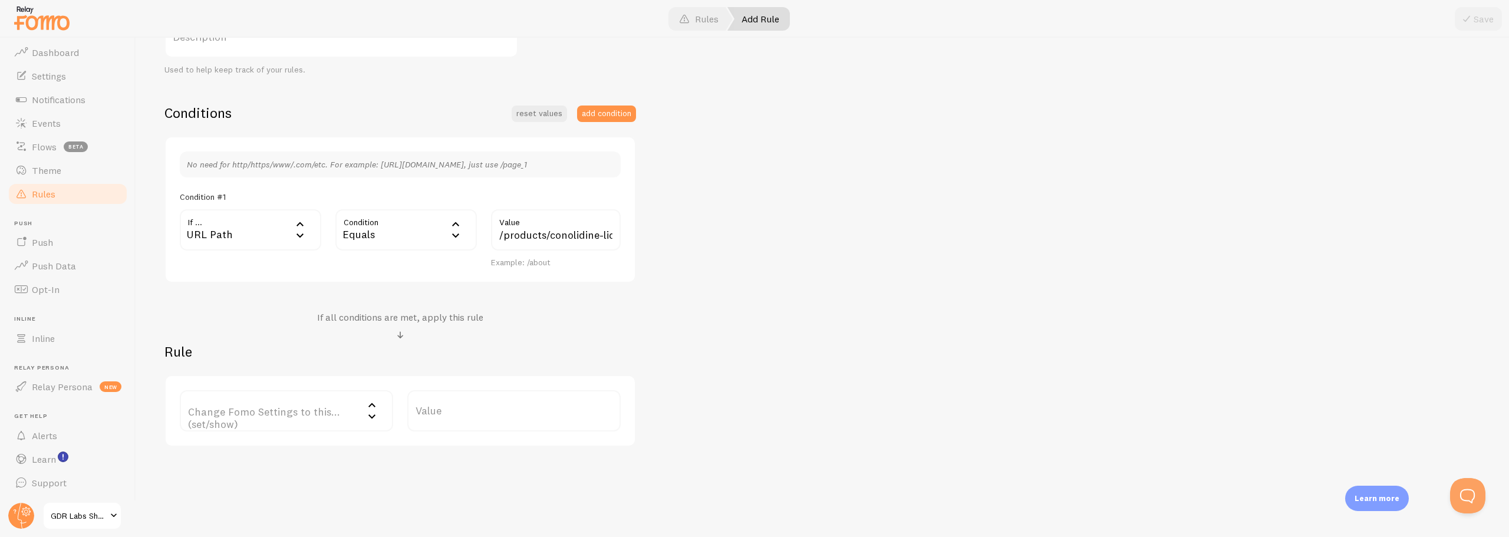
scroll to position [245, 0]
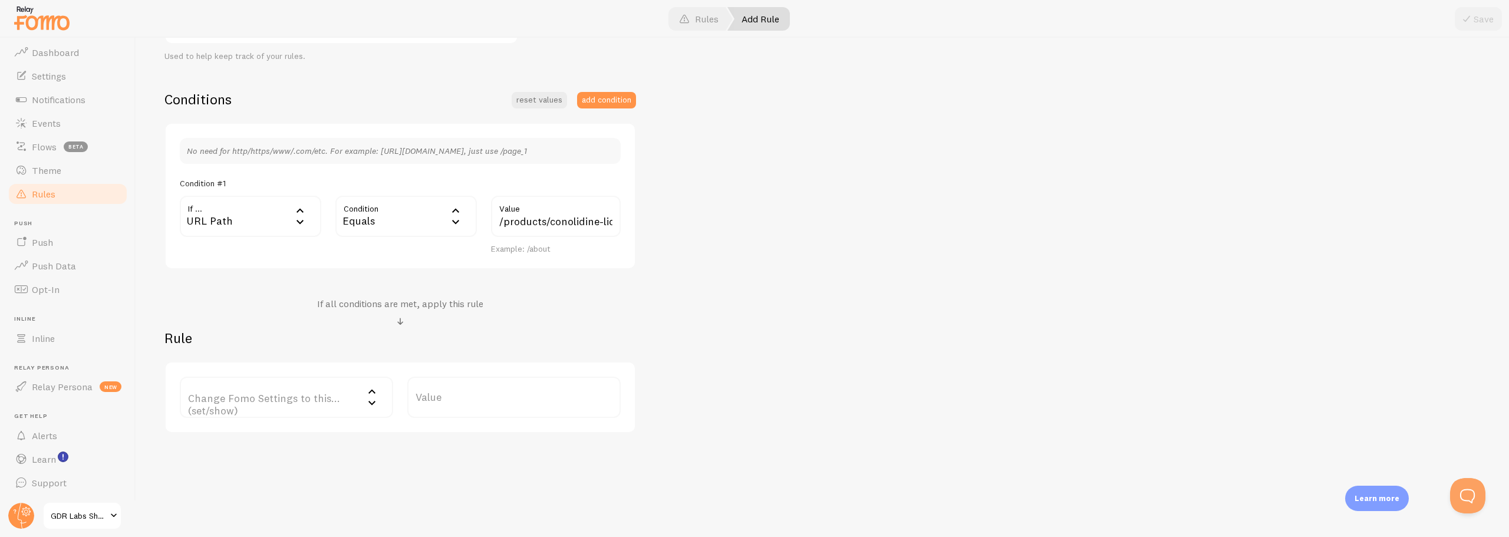
click at [300, 395] on label "Change Fomo Settings to this... (set/show)" at bounding box center [286, 397] width 213 height 41
click at [261, 438] on li "Notifications" at bounding box center [286, 435] width 211 height 21
click at [440, 407] on label "Options" at bounding box center [513, 397] width 213 height 41
click at [450, 456] on li "Only show Fomo if conditions met" at bounding box center [514, 455] width 211 height 21
drag, startPoint x: 795, startPoint y: 423, endPoint x: 1257, endPoint y: 178, distance: 522.9
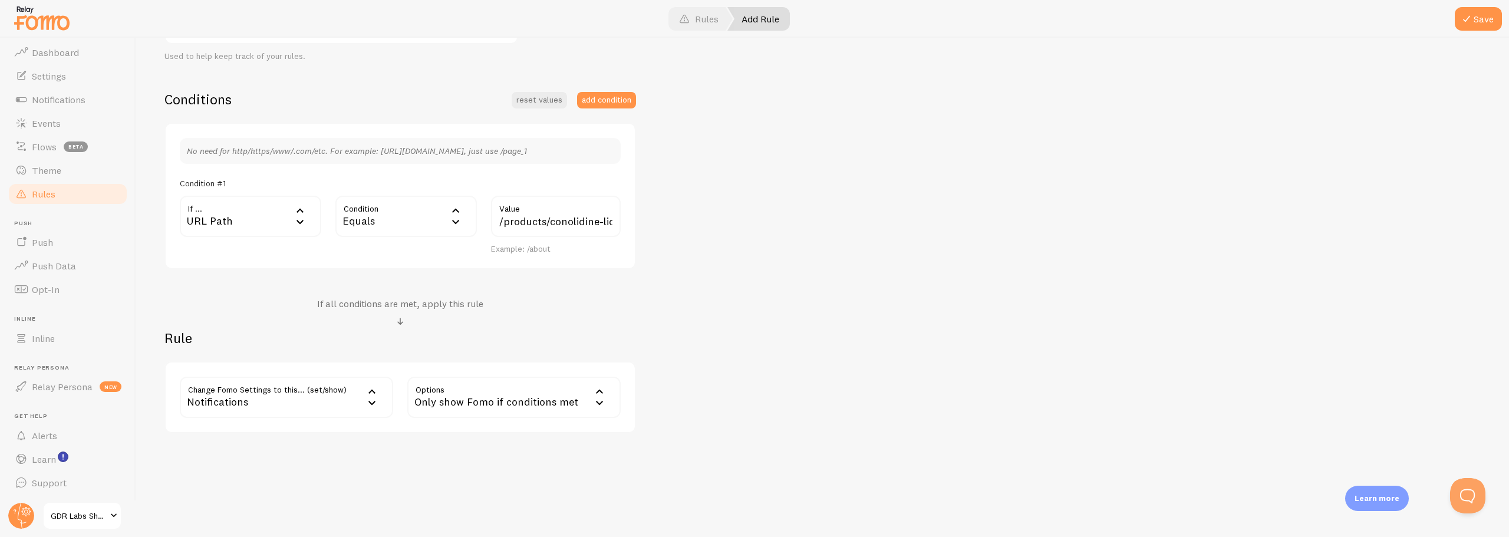
click at [796, 423] on div "Conolidine Liquid Special Discount Offer Title Example: Checkout Page Descripti…" at bounding box center [822, 181] width 1316 height 503
drag, startPoint x: 1487, startPoint y: 19, endPoint x: 1362, endPoint y: 197, distance: 217.5
click at [1487, 23] on button "Save" at bounding box center [1478, 19] width 47 height 24
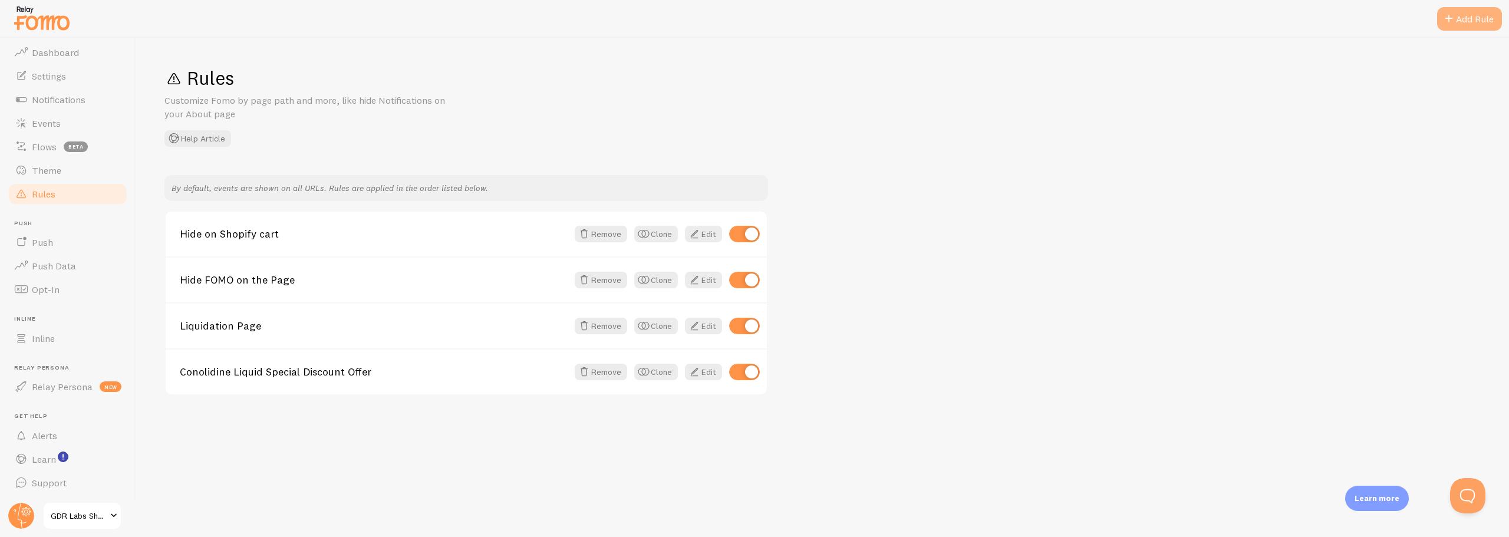
click at [1449, 19] on span at bounding box center [1449, 19] width 14 height 14
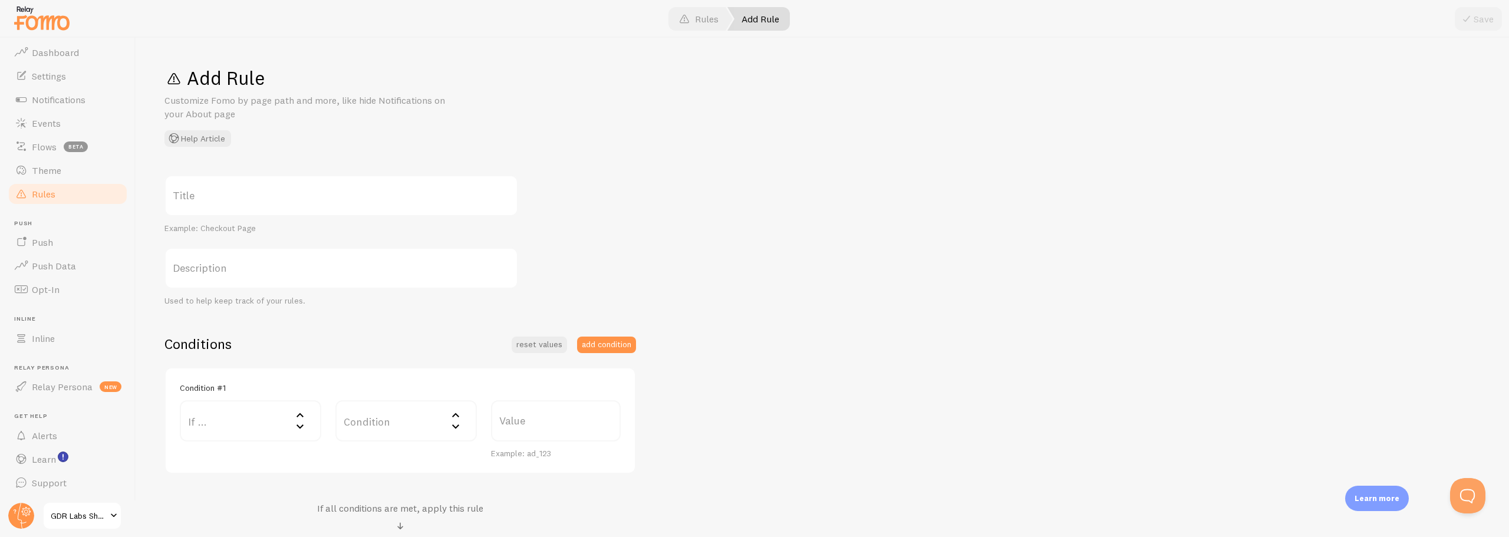
click at [207, 203] on label "Title" at bounding box center [341, 195] width 354 height 41
click at [207, 203] on input "Title" at bounding box center [341, 195] width 354 height 41
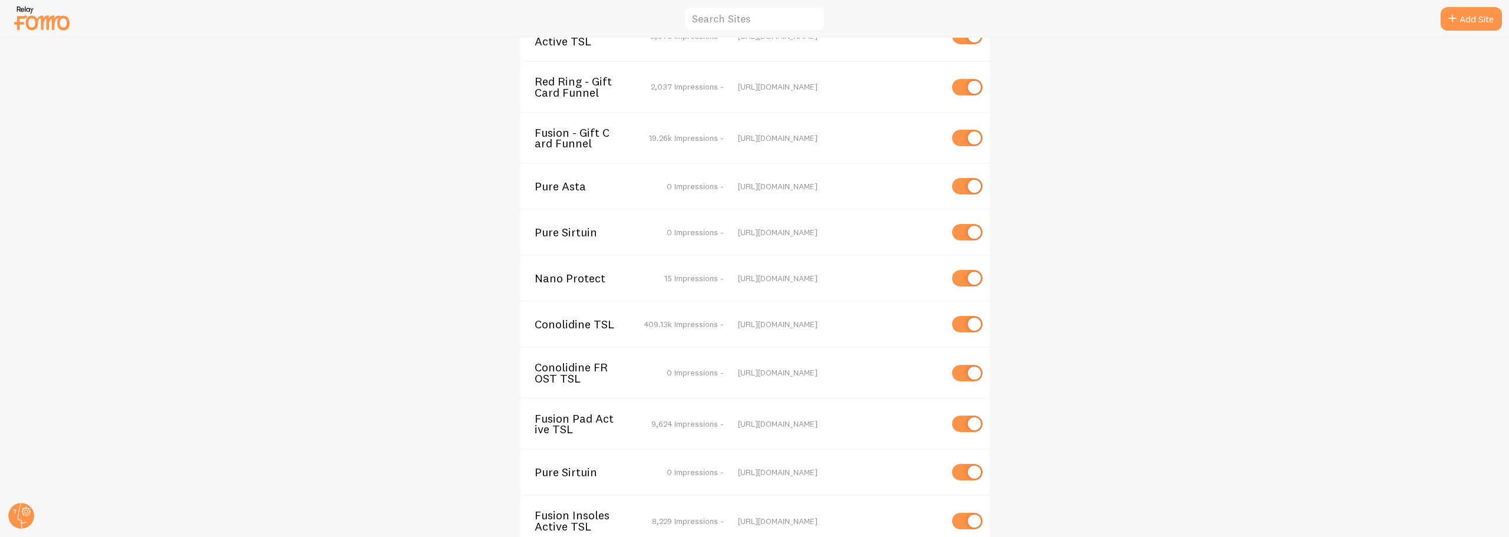
scroll to position [3262, 0]
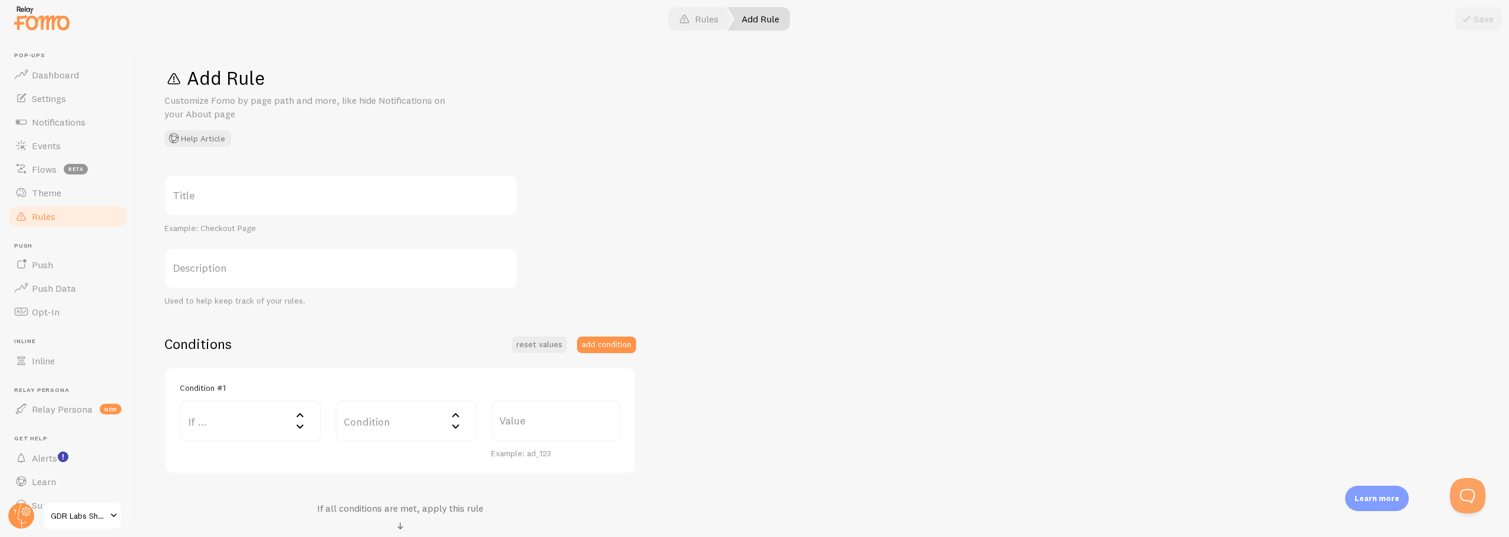
scroll to position [22, 0]
click at [252, 413] on label "If ..." at bounding box center [250, 420] width 141 height 41
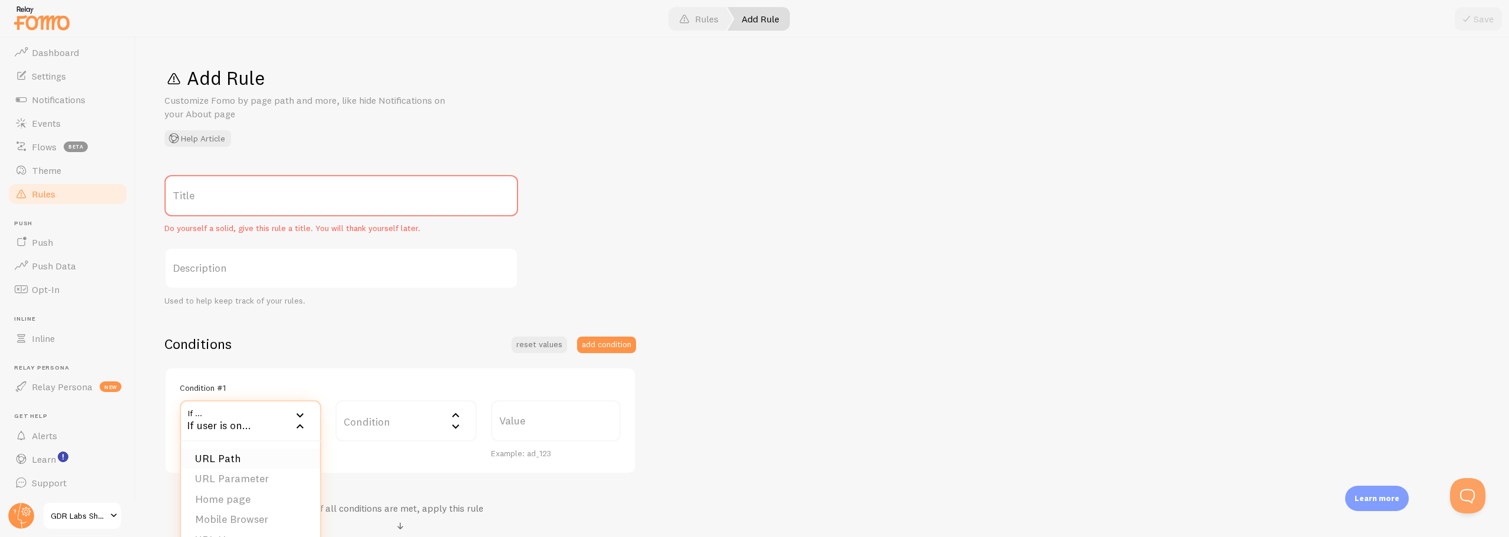
click at [225, 455] on li "URL Path" at bounding box center [250, 459] width 139 height 21
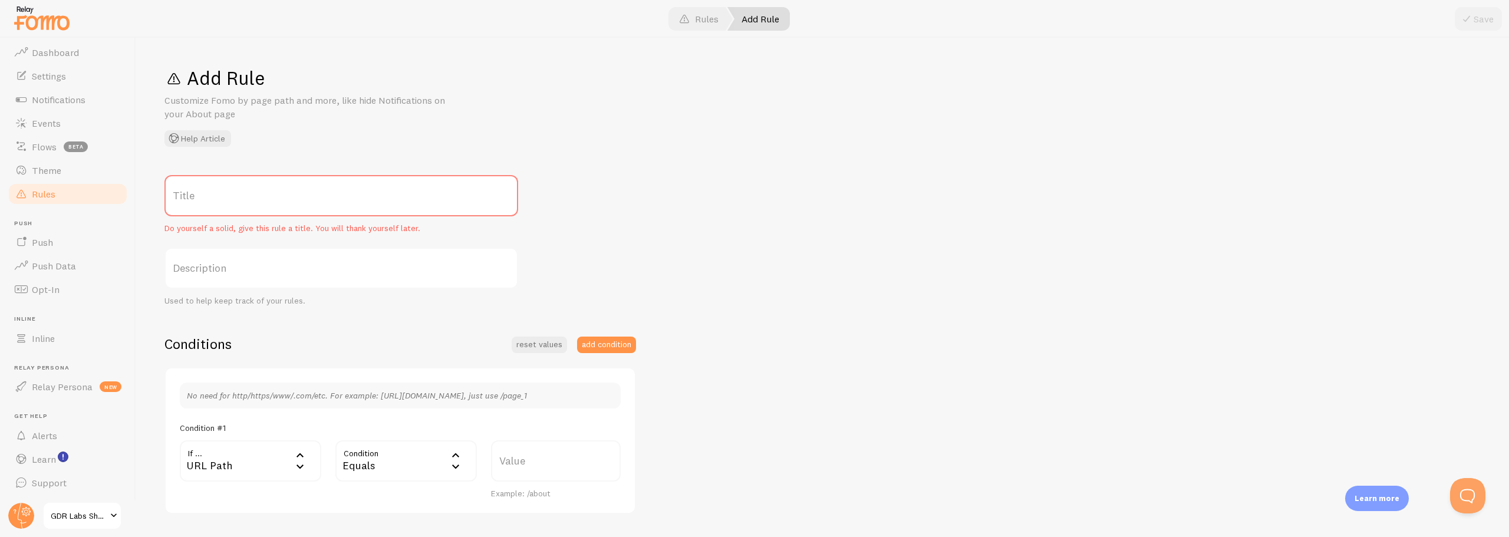
click at [501, 457] on label "Value" at bounding box center [556, 460] width 130 height 41
click at [501, 457] on input "Value" at bounding box center [556, 460] width 130 height 41
paste input "[URL][DOMAIN_NAME]"
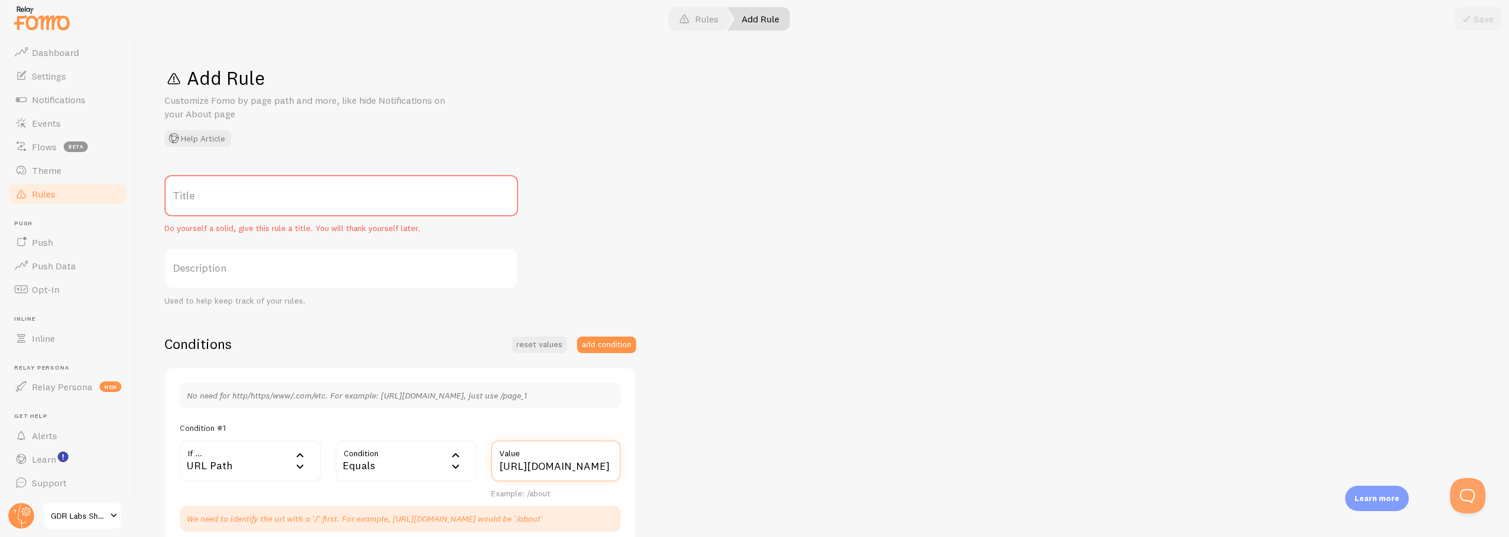
scroll to position [0, 0]
click at [568, 467] on input "[URL][DOMAIN_NAME]" at bounding box center [556, 460] width 130 height 41
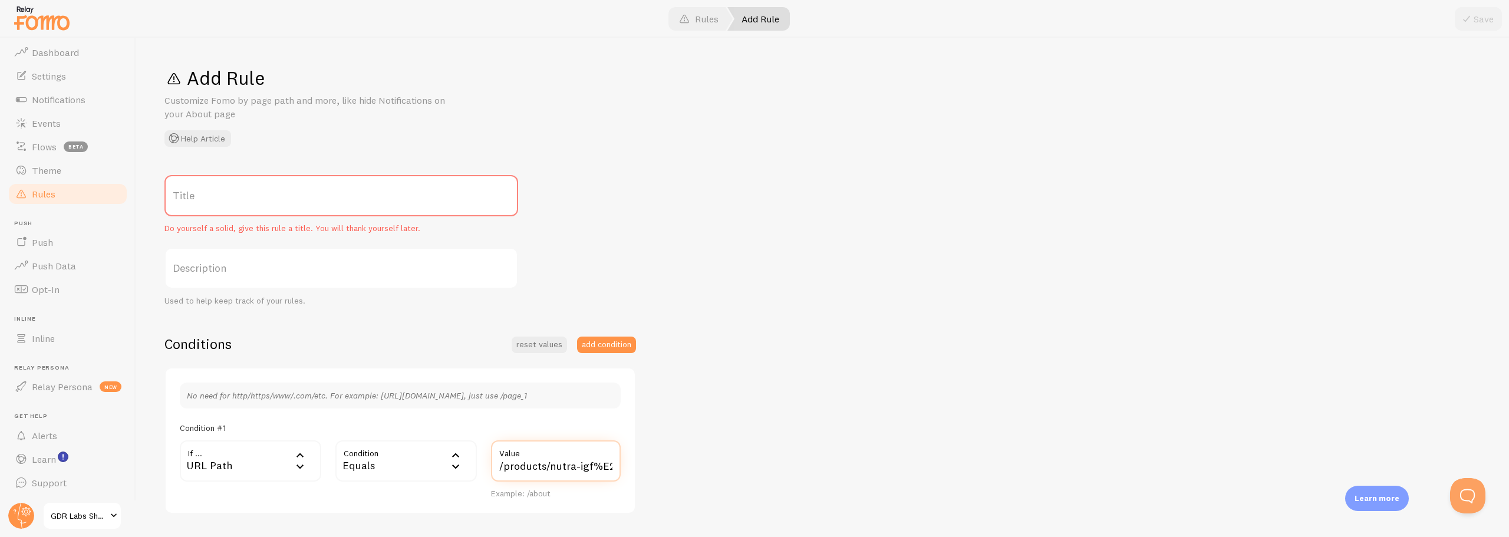
type input "/products/nutra-igf%E2%84%A2-special-discount-offer"
click at [755, 466] on div "Title Do yourself a solid, give this rule a title. You will thank yourself late…" at bounding box center [822, 426] width 1316 height 503
click at [240, 208] on label "Title" at bounding box center [341, 195] width 354 height 41
click at [240, 208] on input "Title" at bounding box center [341, 195] width 354 height 41
paste input "[URL][DOMAIN_NAME]"
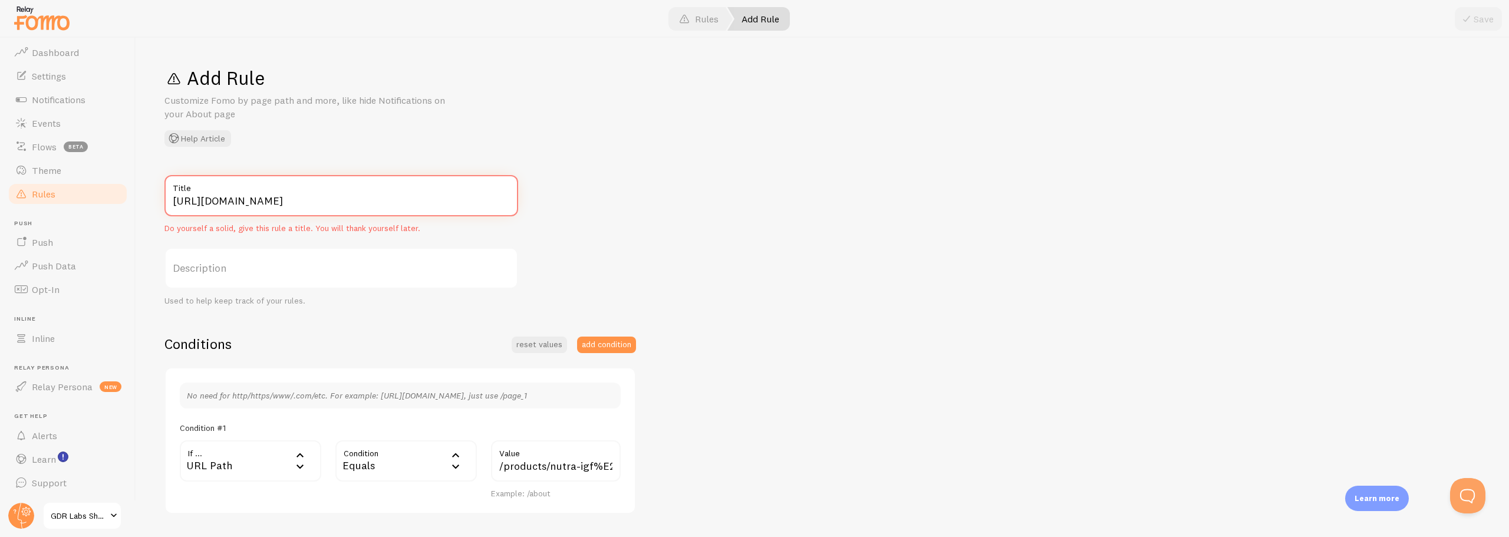
drag, startPoint x: 301, startPoint y: 200, endPoint x: 139, endPoint y: 202, distance: 162.1
click at [139, 202] on div "Add Rule Customize Fomo by page path and more, like hide Notifications on your …" at bounding box center [822, 287] width 1373 height 499
drag, startPoint x: 388, startPoint y: 199, endPoint x: 171, endPoint y: 202, distance: 216.9
click at [171, 202] on input "Nutra-igf%E2%84%A2-special-discount-offer" at bounding box center [341, 195] width 354 height 41
paste input "nutra-igf™"
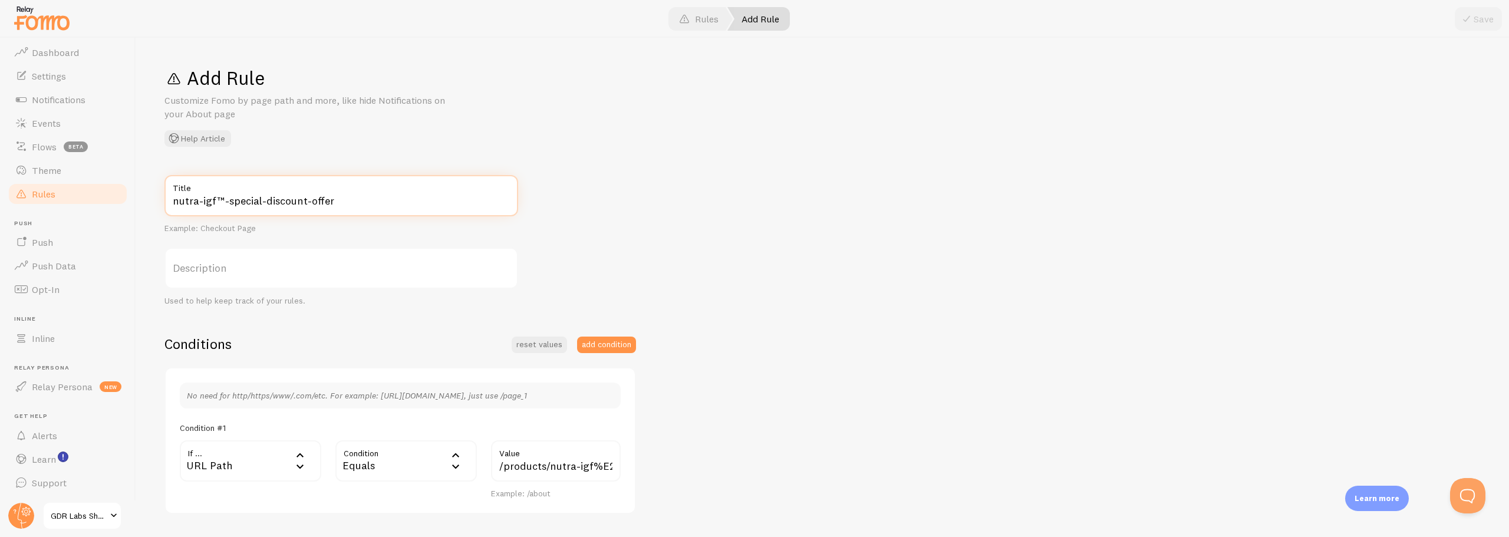
click at [197, 199] on input "nutra-igf™-special-discount-offer" at bounding box center [341, 195] width 354 height 41
click at [177, 202] on input "nutra igf™-special-discount-offer" at bounding box center [341, 195] width 354 height 41
drag, startPoint x: 202, startPoint y: 200, endPoint x: 215, endPoint y: 201, distance: 12.4
click at [215, 201] on input "Nutra igf™-special-discount-offer" at bounding box center [341, 195] width 354 height 41
type input "Nutra IGF™ Special Discount Offer"
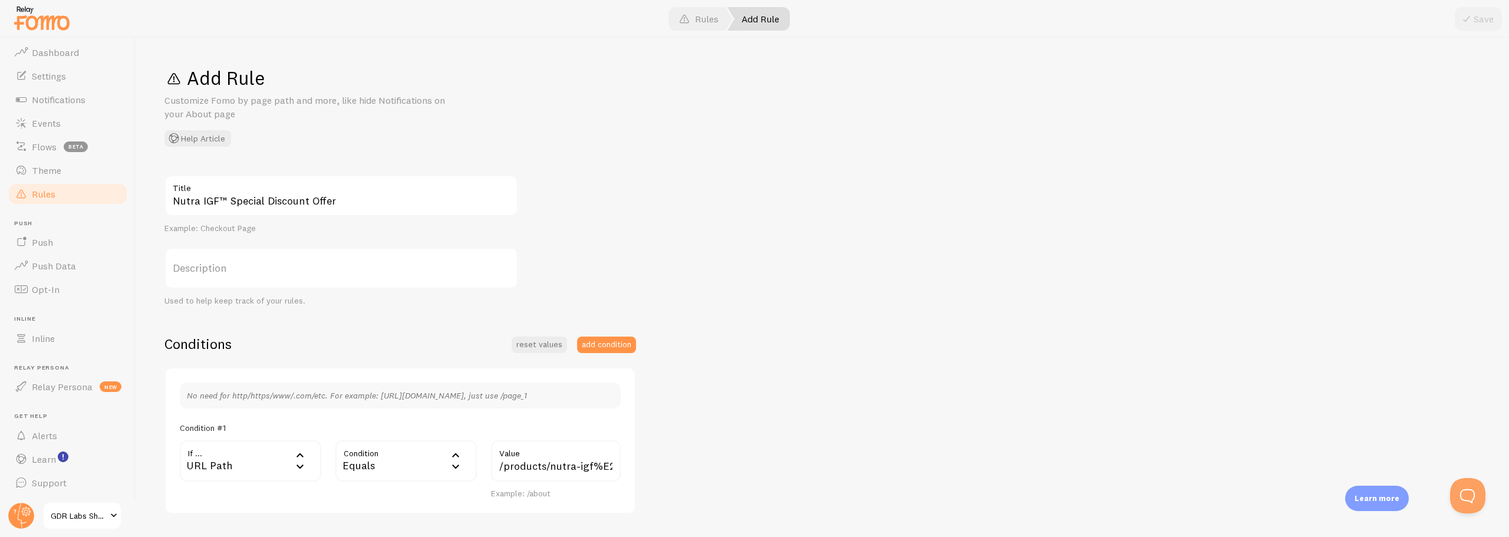
click at [836, 419] on div "Nutra IGF™ Special Discount Offer Title Example: Checkout Page Description Used…" at bounding box center [822, 426] width 1316 height 503
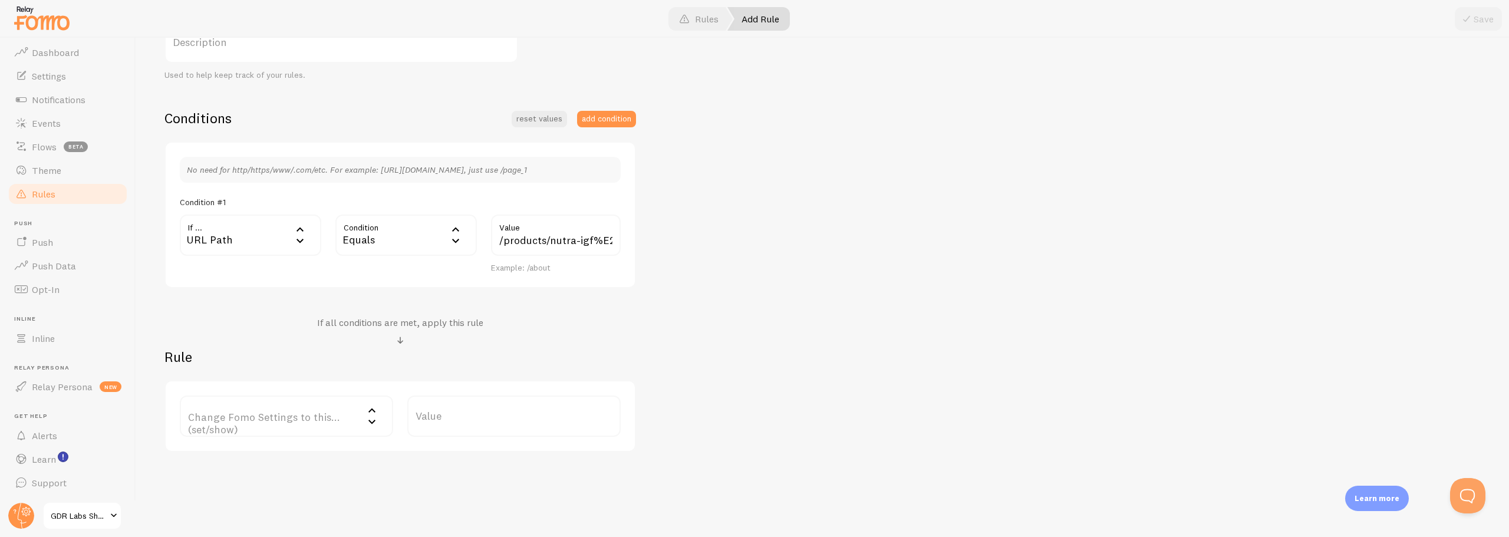
scroll to position [245, 0]
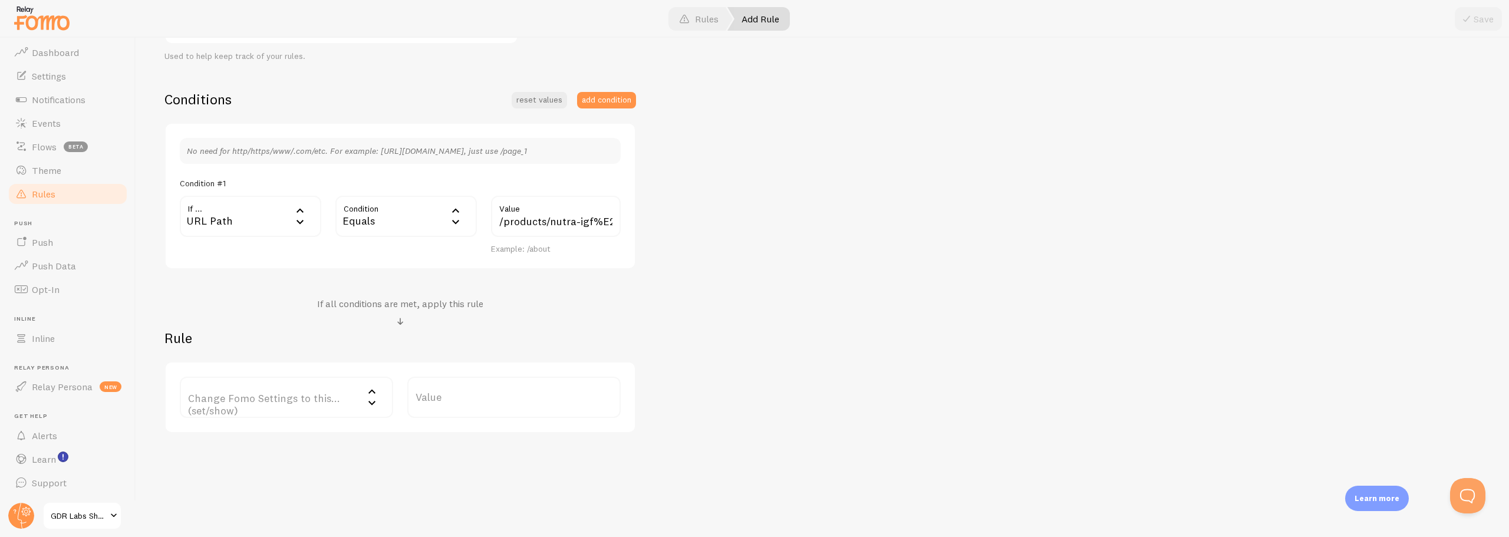
click at [228, 400] on label "Change Fomo Settings to this... (set/show)" at bounding box center [286, 397] width 213 height 41
drag, startPoint x: 226, startPoint y: 436, endPoint x: 403, endPoint y: 410, distance: 178.7
click at [226, 437] on li "Notifications" at bounding box center [286, 435] width 211 height 21
click at [446, 395] on label "Options" at bounding box center [513, 397] width 213 height 41
click at [451, 455] on li "Only show Fomo if conditions met" at bounding box center [514, 455] width 211 height 21
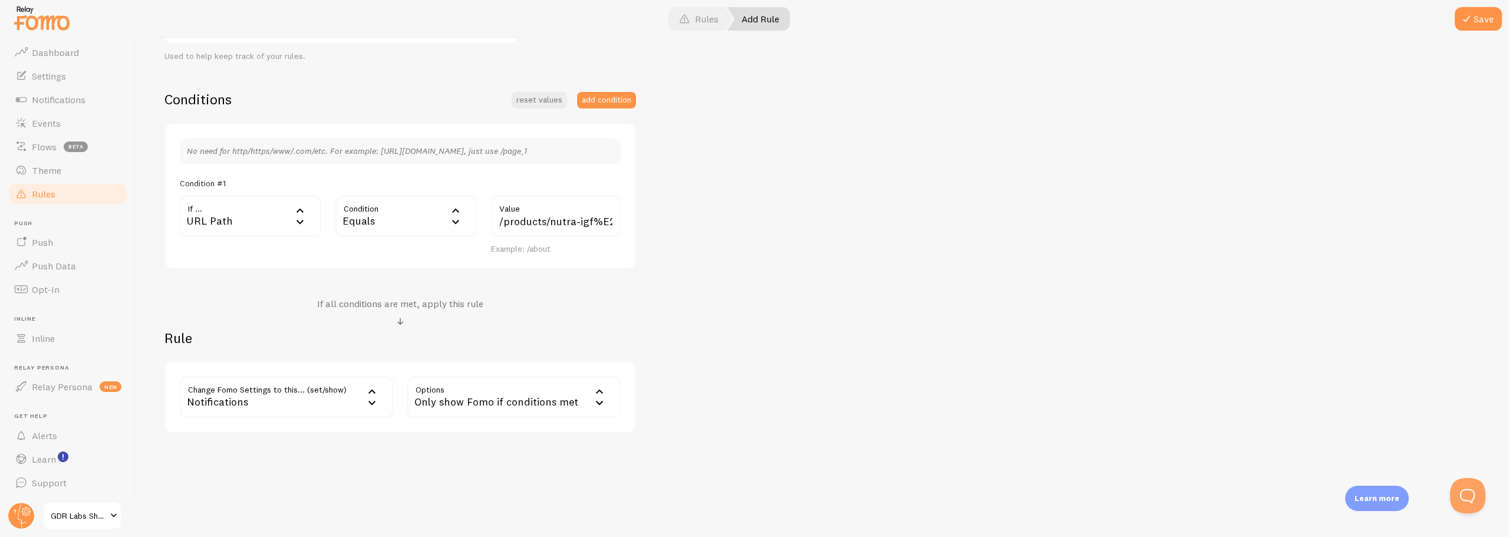
click at [851, 385] on div "Nutra IGF™ Special Discount Offer Title Example: Checkout Page Description Used…" at bounding box center [822, 181] width 1316 height 503
click at [1470, 15] on span at bounding box center [1467, 19] width 14 height 14
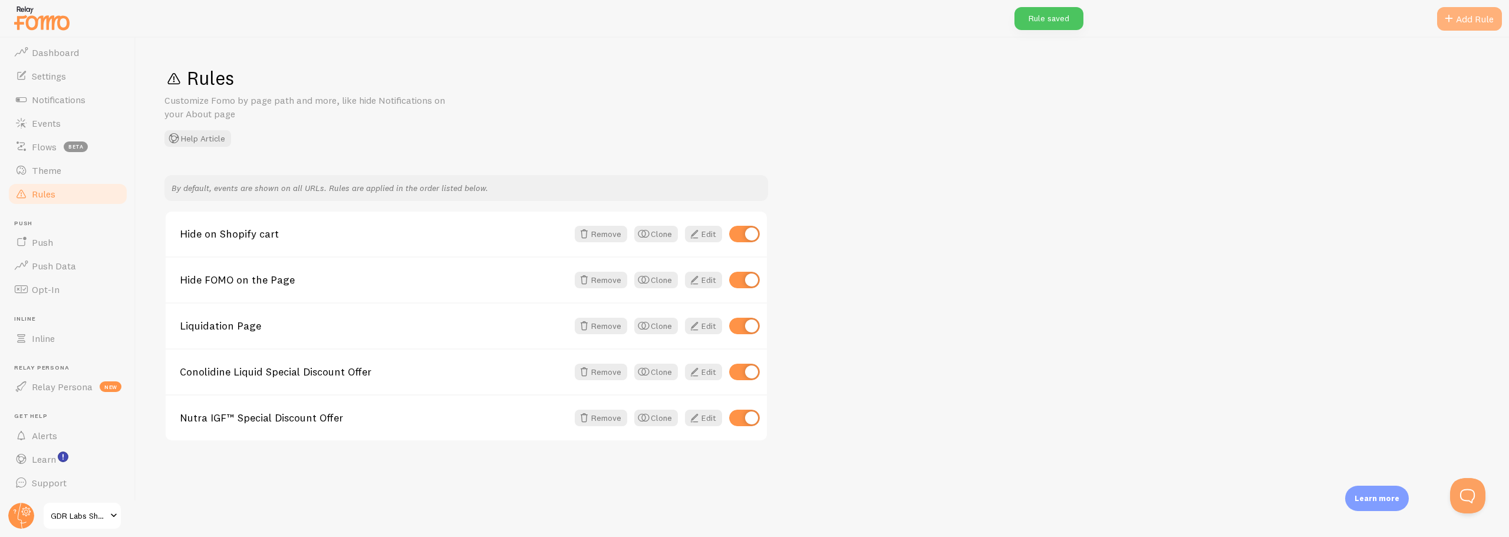
click at [1468, 25] on div "Add Rule" at bounding box center [1469, 19] width 65 height 24
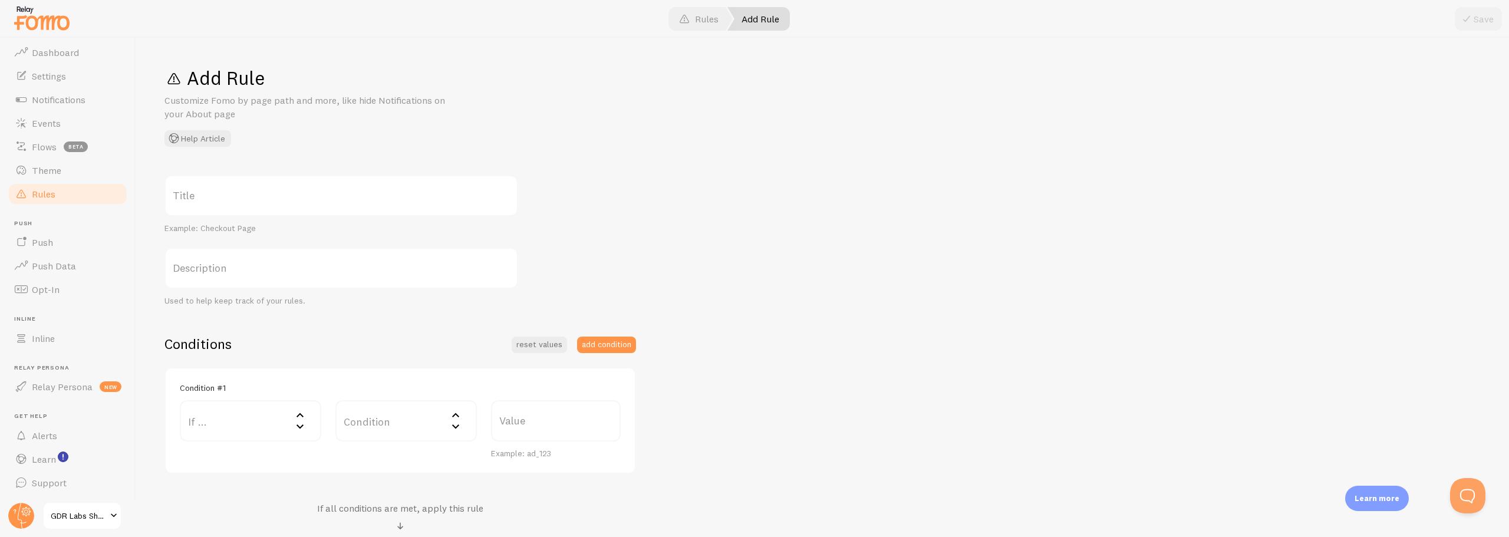
click at [230, 202] on label "Title" at bounding box center [341, 195] width 354 height 41
click at [230, 202] on input "Title" at bounding box center [341, 195] width 354 height 41
paste input "Phytotest™ Special Discount Offer"
type input "Phytotest™ Special Discount Offer"
click at [701, 202] on div "Phytotest™ Special Discount Offer Title Example: Checkout Page Description Used…" at bounding box center [822, 406] width 1316 height 463
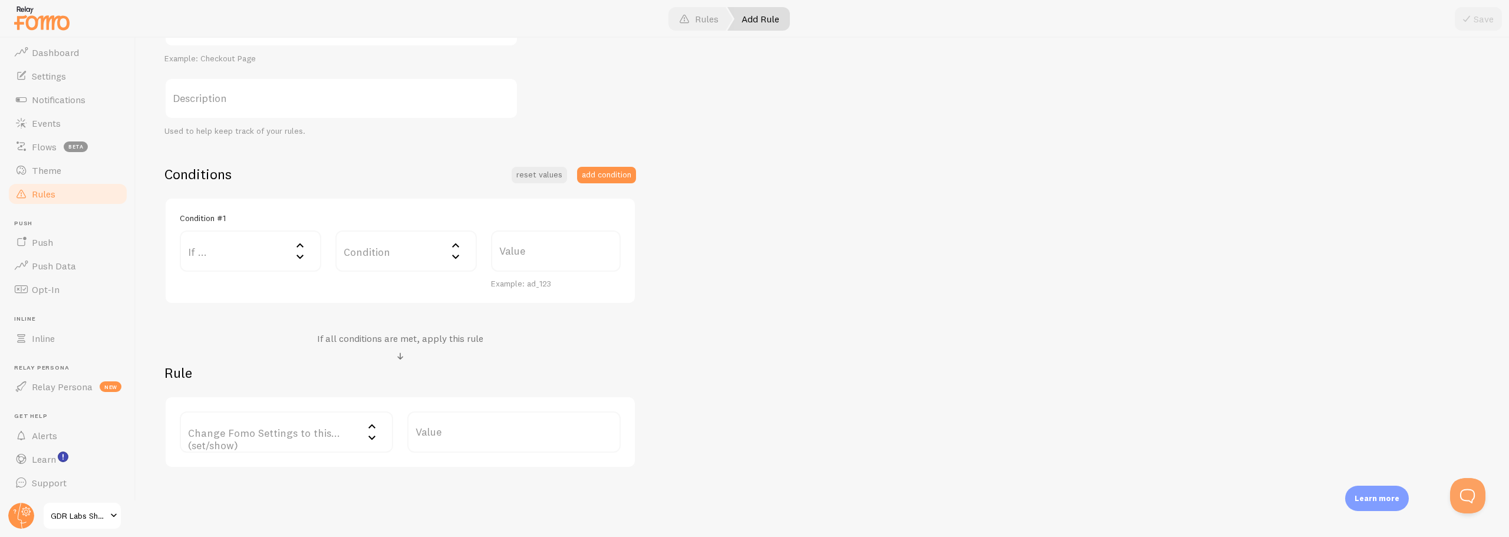
scroll to position [205, 0]
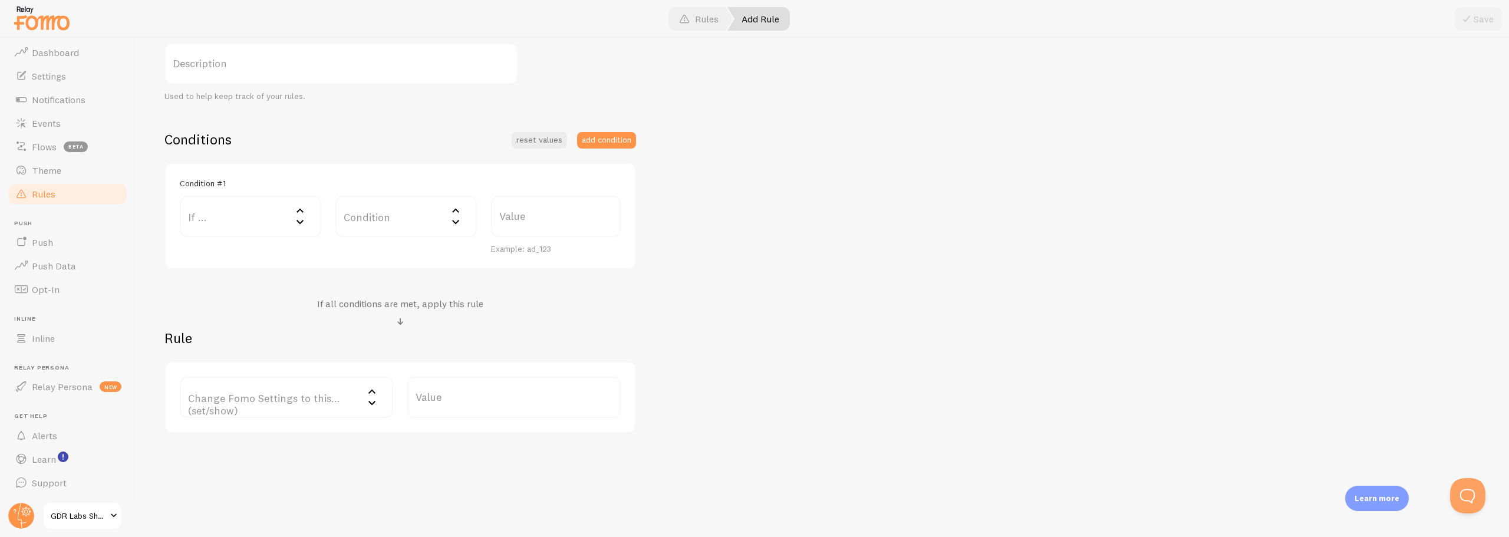
drag, startPoint x: 243, startPoint y: 217, endPoint x: 239, endPoint y: 223, distance: 7.4
click at [243, 216] on label "If ..." at bounding box center [250, 216] width 141 height 41
drag, startPoint x: 223, startPoint y: 249, endPoint x: 480, endPoint y: 251, distance: 257.0
click at [223, 250] on li "URL Path" at bounding box center [250, 254] width 139 height 21
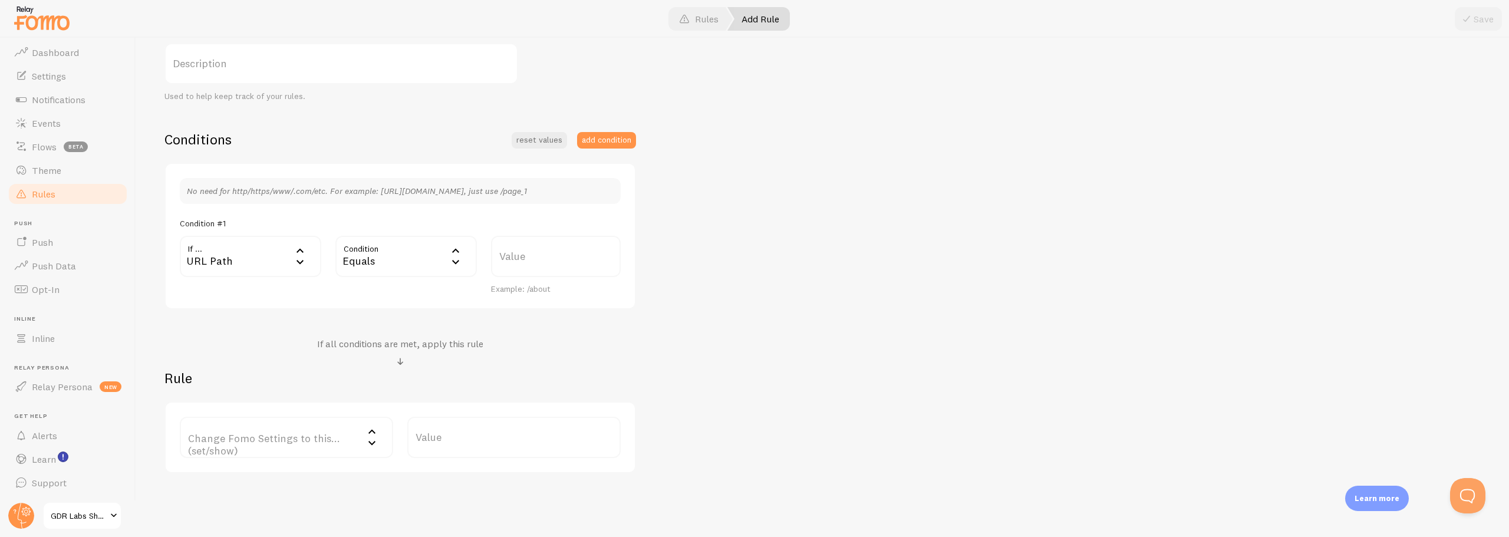
click at [526, 255] on label "Value" at bounding box center [556, 256] width 130 height 41
click at [526, 255] on input "Value" at bounding box center [556, 256] width 130 height 41
paste input "/products/phytotest%E2%84%A2-special-discount-offer"
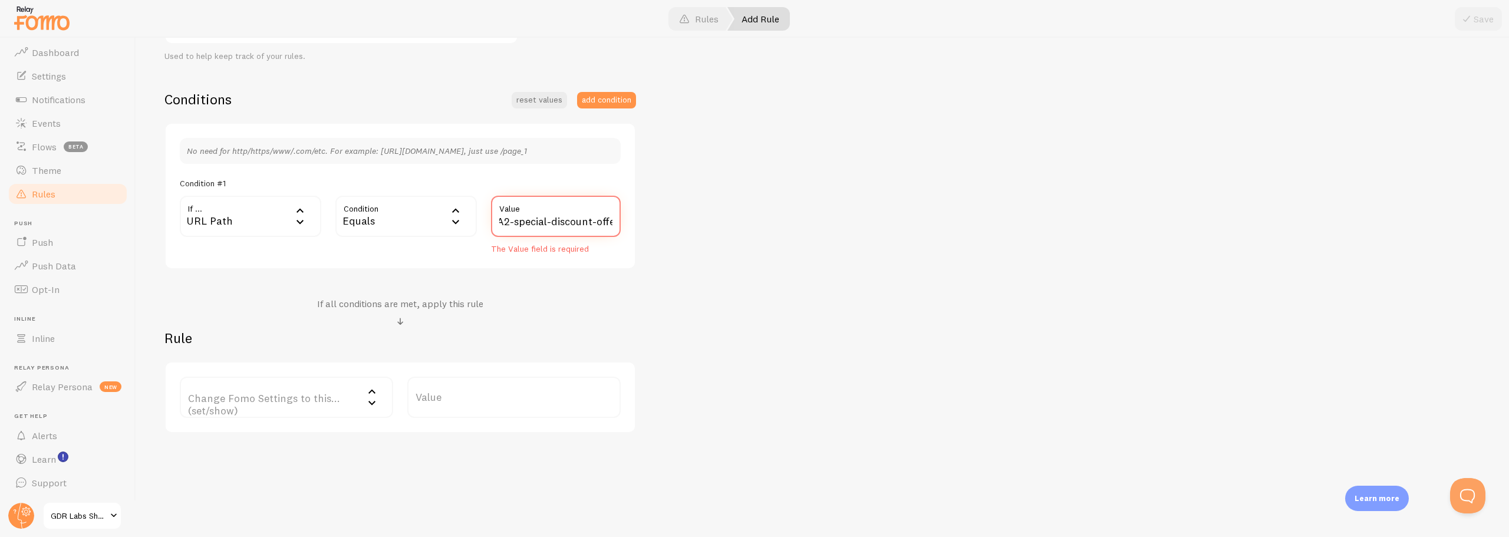
type input "/products/phytotest%E2%84%A2-special-discount-offer"
click at [317, 397] on label "Change Fomo Settings to this... (set/show)" at bounding box center [286, 397] width 213 height 41
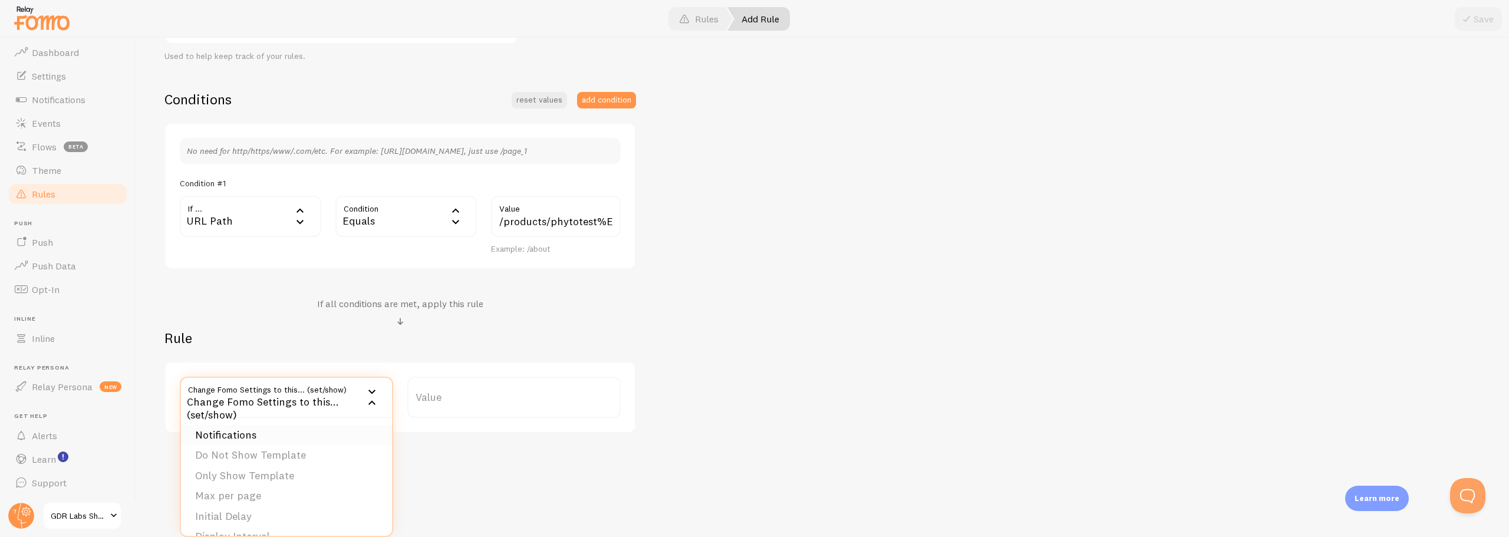
click at [266, 442] on li "Notifications" at bounding box center [286, 435] width 211 height 21
click at [460, 401] on label "Options" at bounding box center [513, 397] width 213 height 41
click at [456, 439] on li "Hide Fomo" at bounding box center [514, 435] width 211 height 21
click at [462, 397] on div "Hide Fomo" at bounding box center [513, 397] width 213 height 41
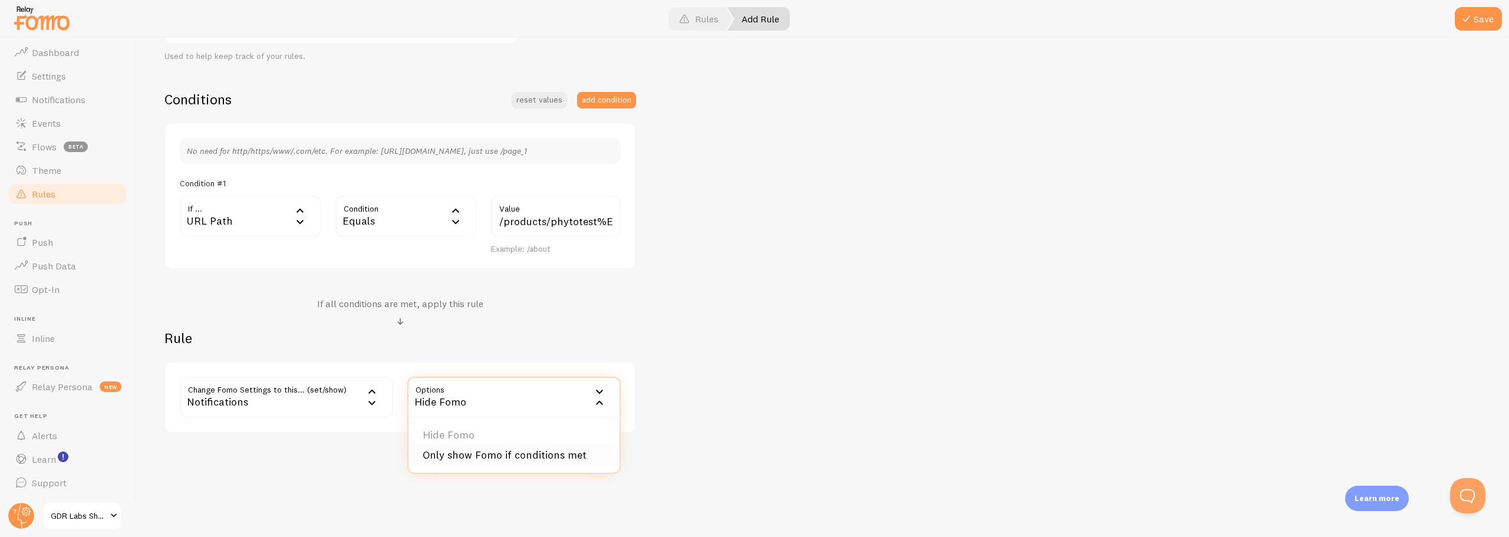
click at [458, 451] on li "Only show Fomo if conditions met" at bounding box center [514, 455] width 211 height 21
click at [951, 351] on div "Phytotest™ Special Discount Offer Title Example: Checkout Page Description Used…" at bounding box center [822, 181] width 1316 height 503
click at [1478, 15] on button "Save" at bounding box center [1478, 19] width 47 height 24
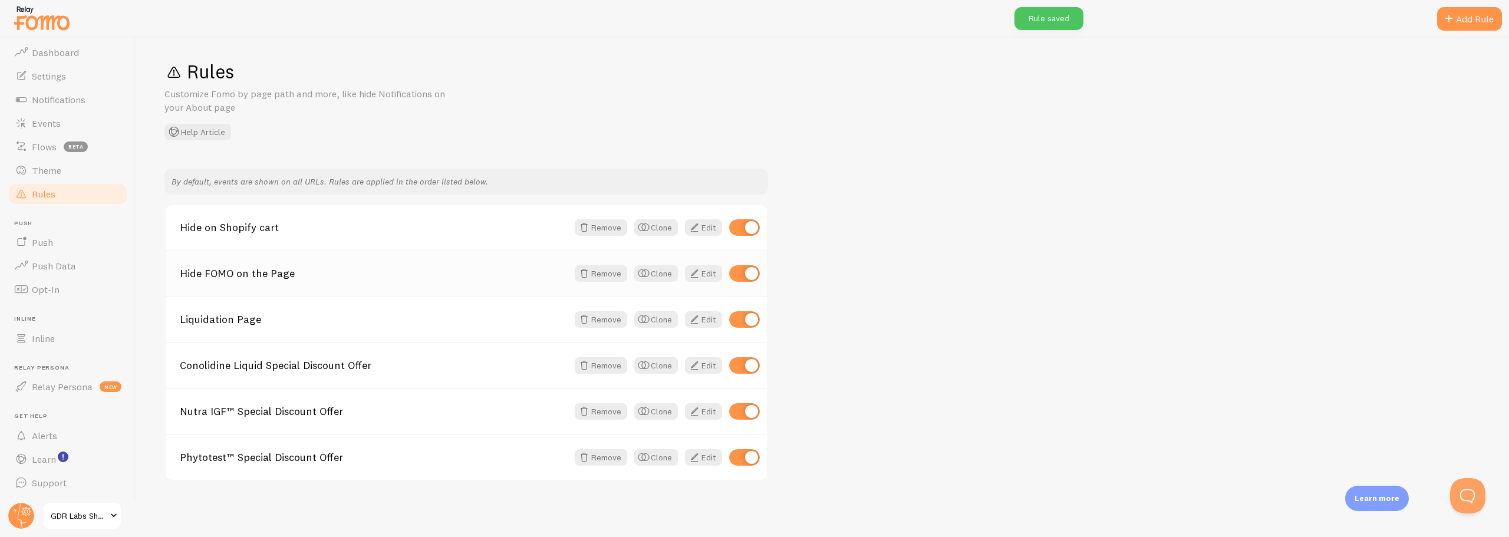
scroll to position [7, 0]
click at [1473, 15] on div "Add Rule" at bounding box center [1469, 19] width 65 height 24
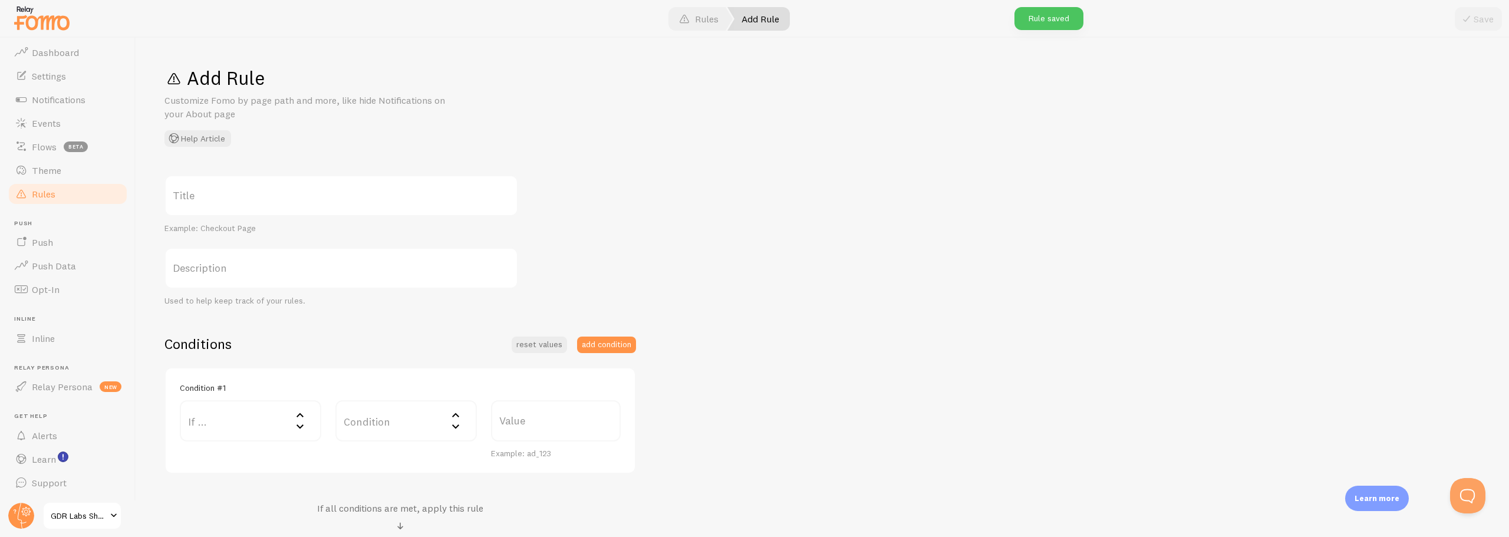
click at [239, 199] on label "Title" at bounding box center [341, 195] width 354 height 41
click at [239, 199] on input "Title" at bounding box center [341, 195] width 354 height 41
paste input "Liponine™ Special Discount Offer"
type input "Liponine™ Special Discount Offer"
click at [217, 254] on label "Description" at bounding box center [341, 268] width 354 height 41
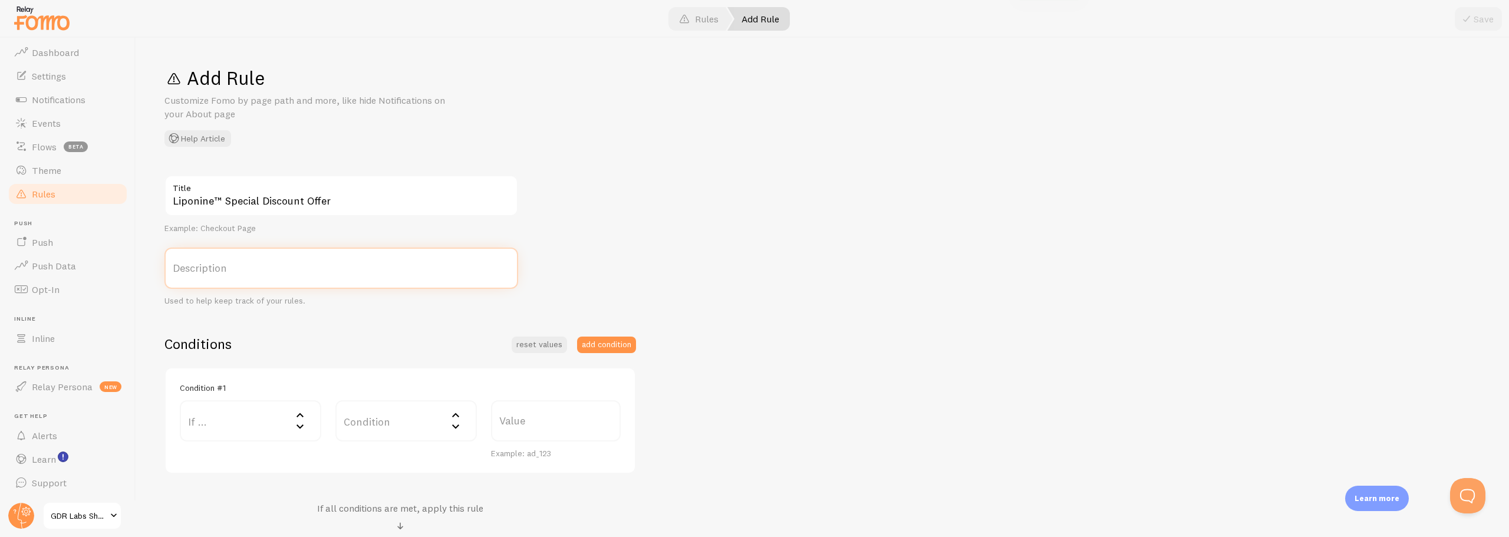
click at [217, 254] on input "Description" at bounding box center [341, 268] width 354 height 41
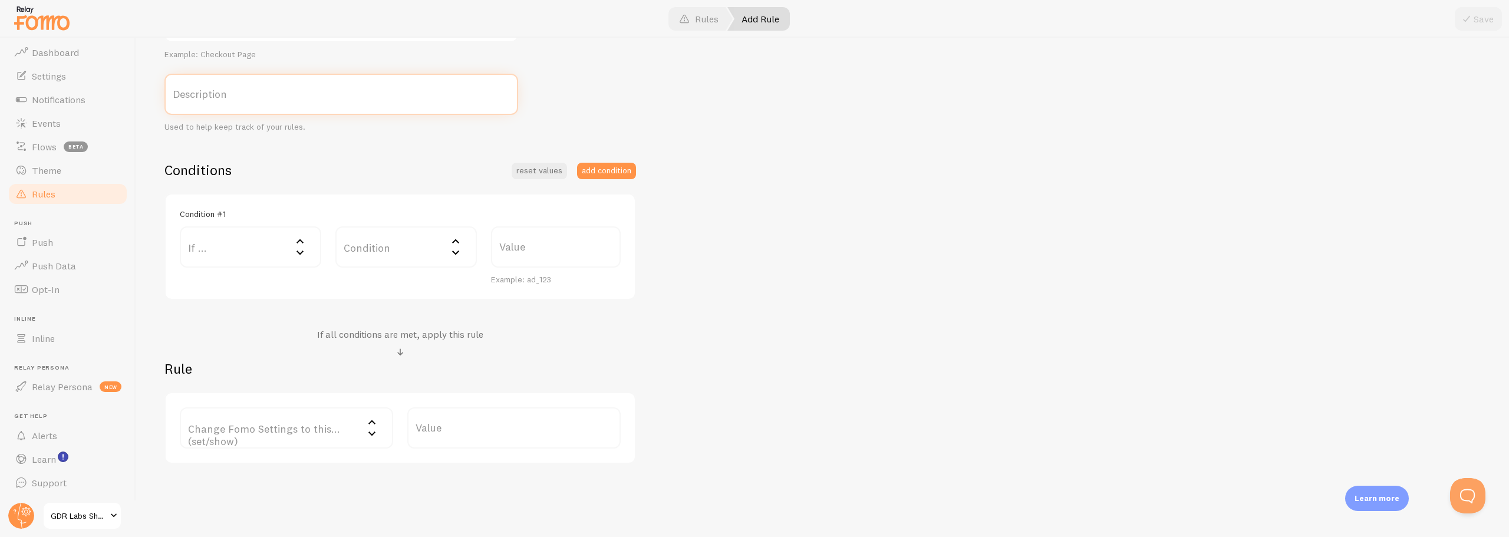
scroll to position [205, 0]
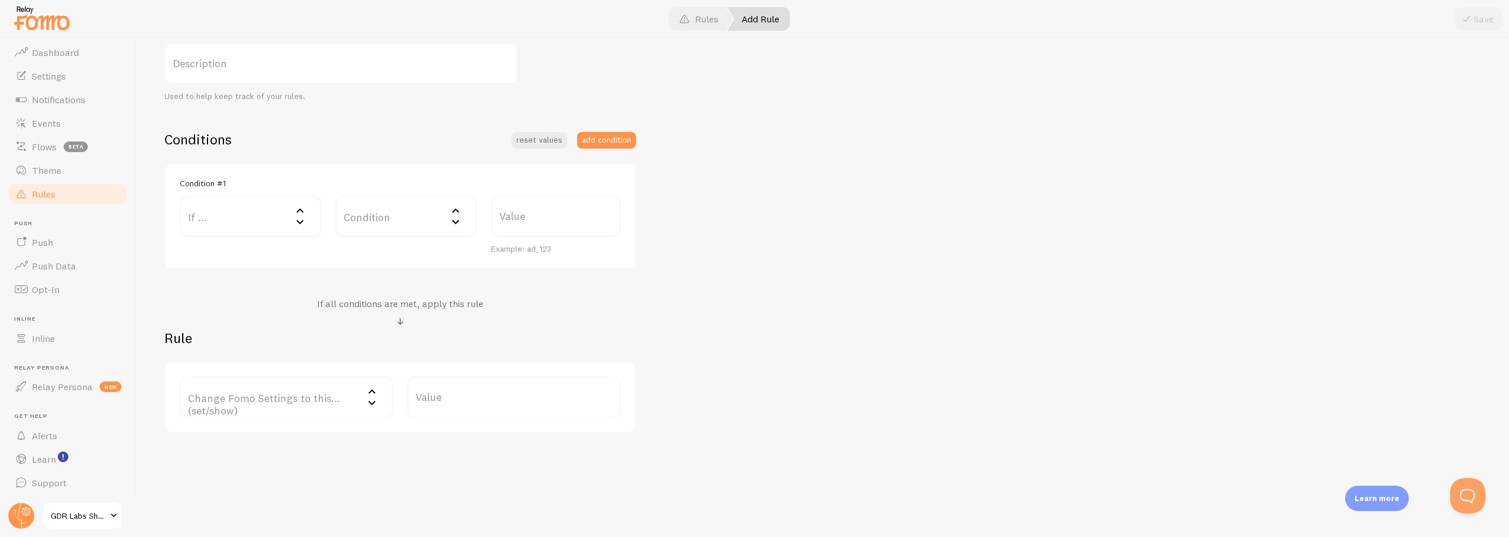
click at [196, 215] on label "If ..." at bounding box center [250, 216] width 141 height 41
drag, startPoint x: 208, startPoint y: 249, endPoint x: 393, endPoint y: 248, distance: 185.1
click at [208, 248] on li "URL Path" at bounding box center [250, 254] width 139 height 21
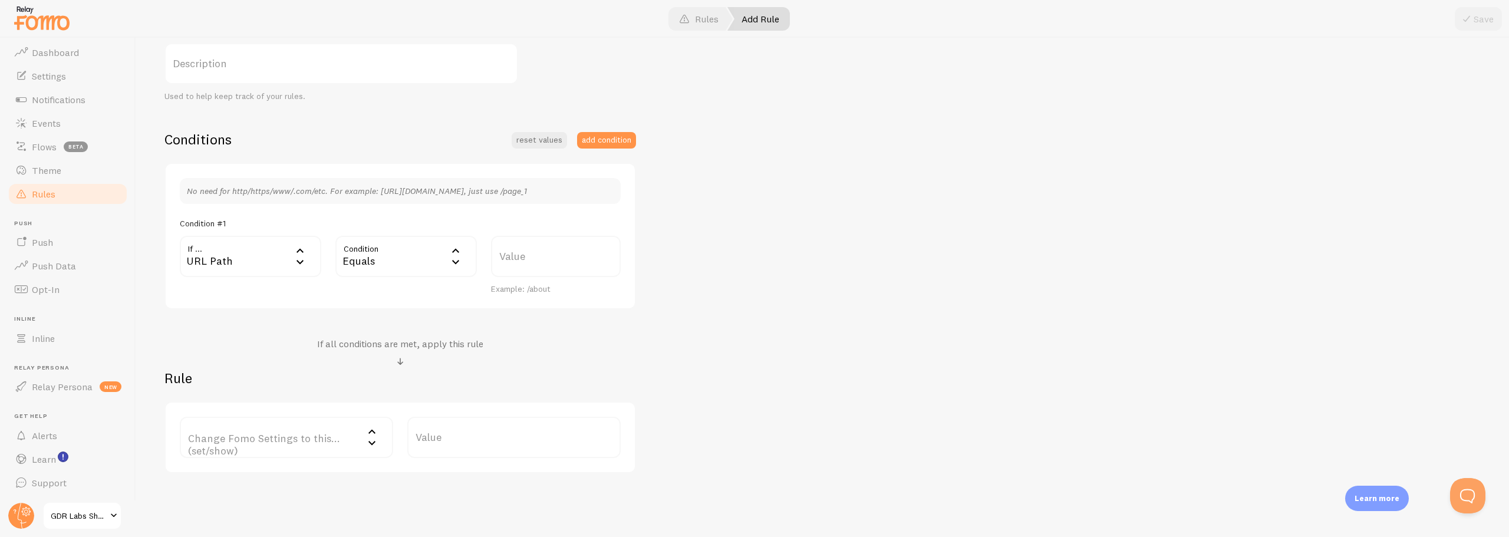
click at [565, 258] on label "Value" at bounding box center [556, 256] width 130 height 41
click at [565, 258] on input "Value" at bounding box center [556, 256] width 130 height 41
paste input "/products/liponine%E2%84%A2-special-discount-offer"
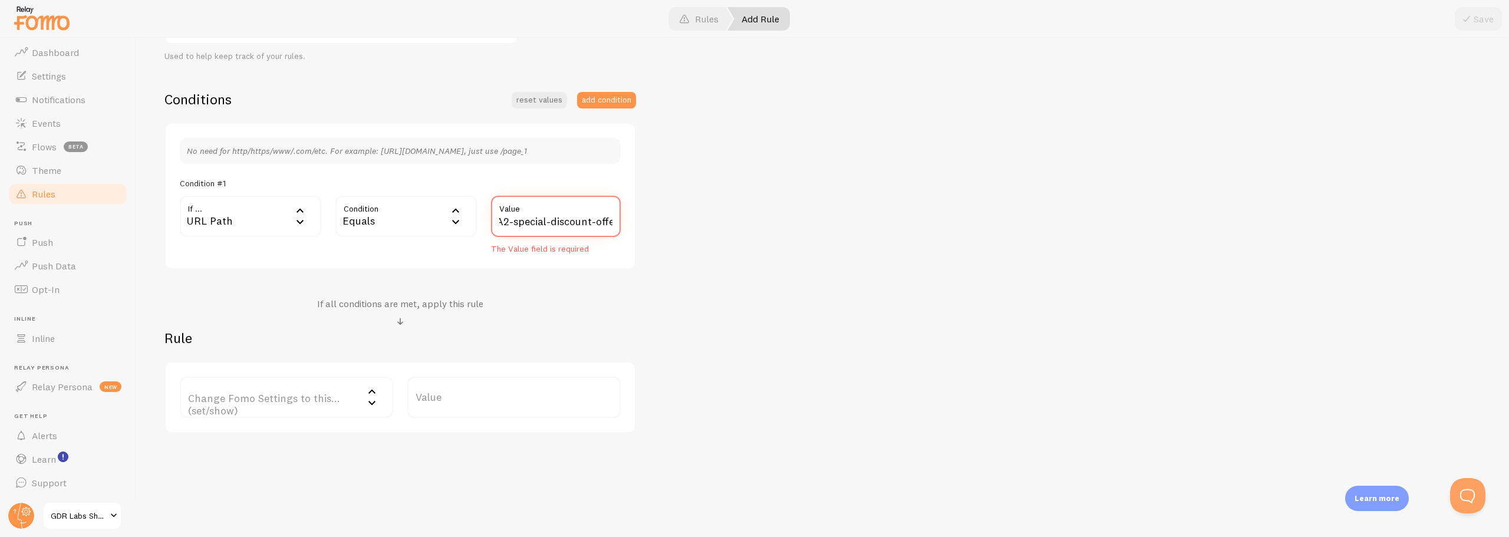
type input "/products/liponine%E2%84%A2-special-discount-offer"
click at [219, 398] on label "Change Fomo Settings to this... (set/show)" at bounding box center [286, 397] width 213 height 41
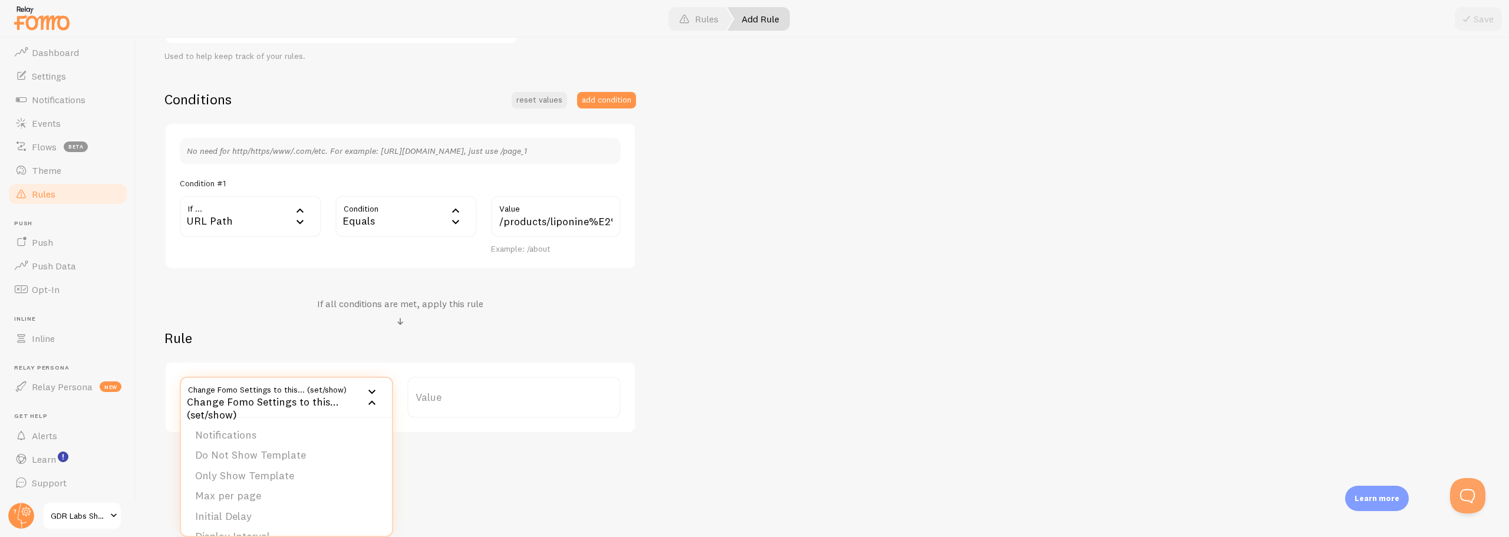
drag, startPoint x: 223, startPoint y: 436, endPoint x: 436, endPoint y: 437, distance: 213.4
click at [223, 436] on li "Notifications" at bounding box center [286, 435] width 211 height 21
click at [490, 408] on label "Options" at bounding box center [513, 397] width 213 height 41
click at [472, 452] on li "Only show Fomo if conditions met" at bounding box center [514, 455] width 211 height 21
click at [827, 370] on div "Liponine™ Special Discount Offer Title Example: Checkout Page Description Used …" at bounding box center [822, 181] width 1316 height 503
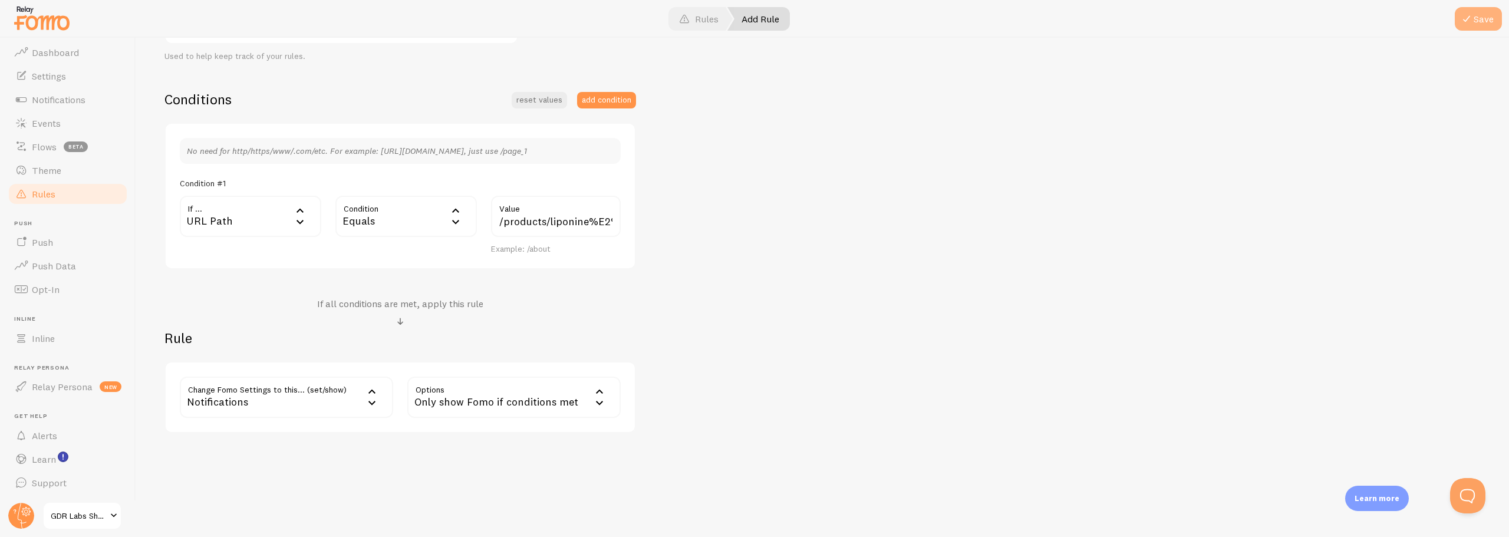
click at [1465, 19] on span at bounding box center [1467, 19] width 14 height 14
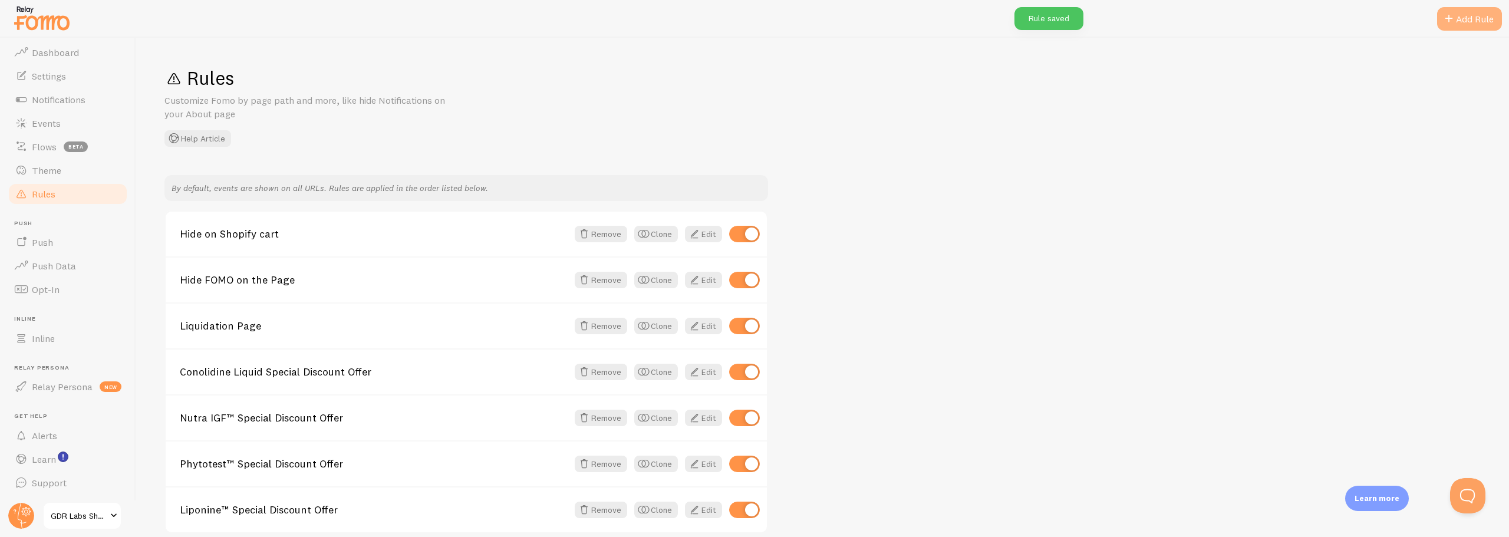
click at [1464, 20] on div "Add Rule" at bounding box center [1469, 19] width 65 height 24
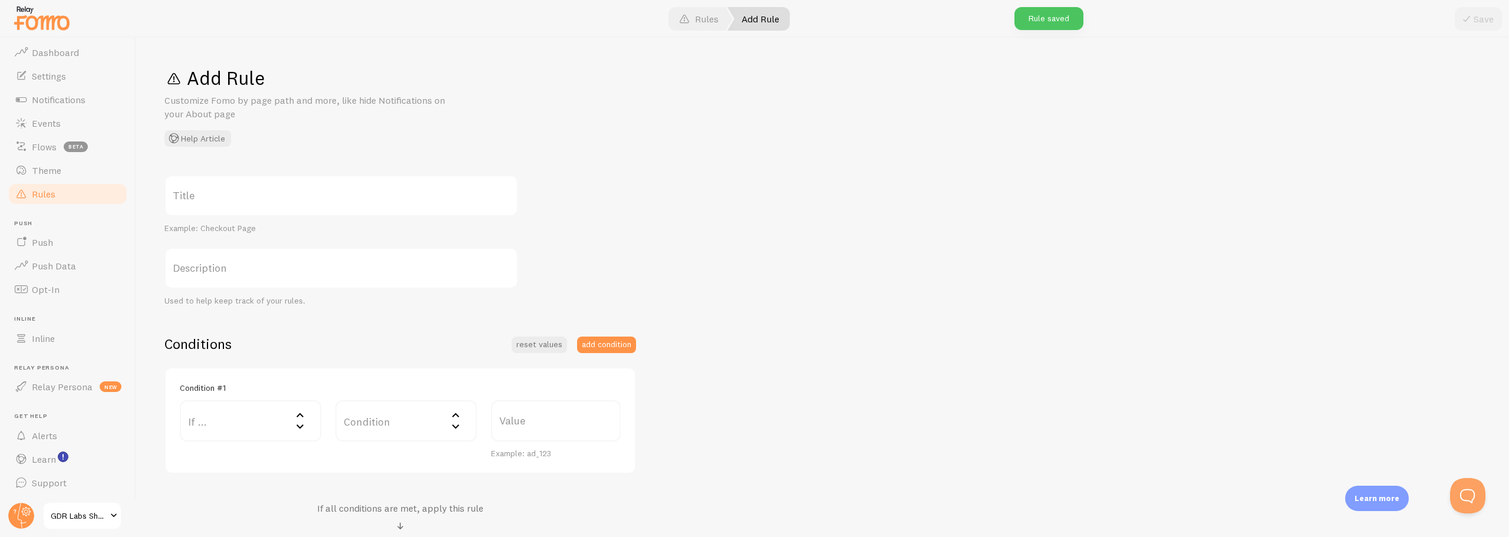
click at [311, 197] on label "Title" at bounding box center [341, 195] width 354 height 41
click at [311, 197] on input "Title" at bounding box center [341, 195] width 354 height 41
paste input "Sirtuin™ Special Discount Offer"
type input "Sirtuin™ Special Discount Offer"
drag, startPoint x: 234, startPoint y: 417, endPoint x: 222, endPoint y: 438, distance: 24.6
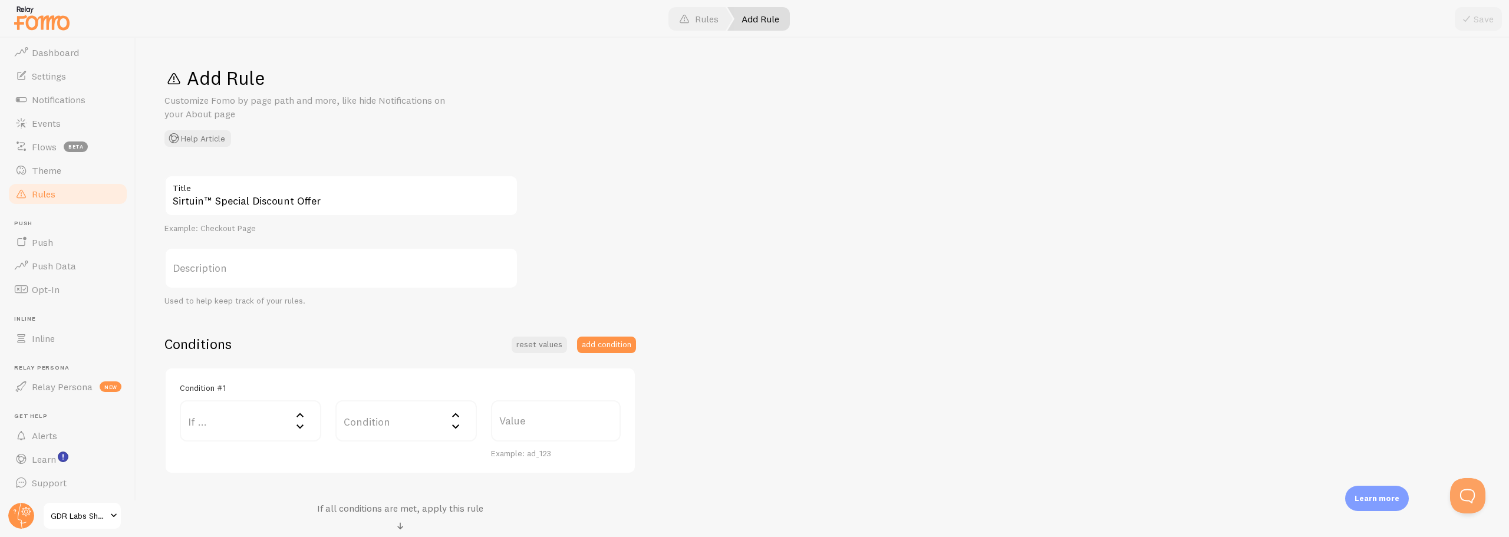
click at [232, 419] on label "If ..." at bounding box center [250, 420] width 141 height 41
click at [217, 463] on li "URL Path" at bounding box center [250, 459] width 139 height 21
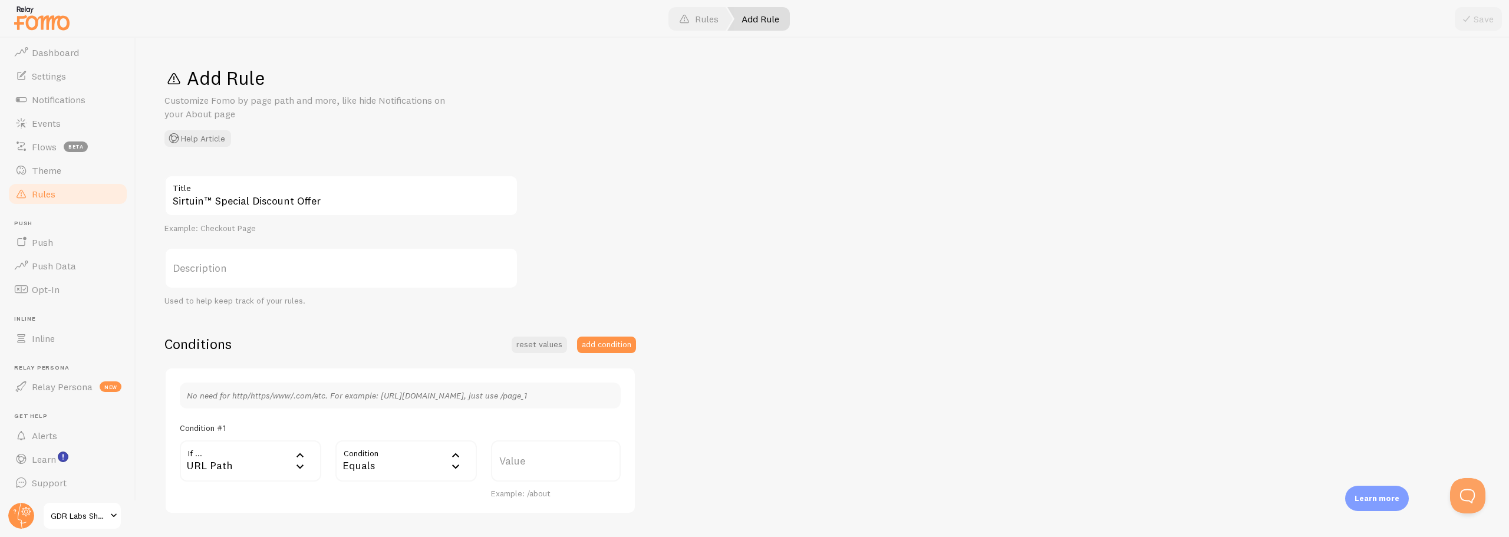
click at [518, 461] on label "Value" at bounding box center [556, 460] width 130 height 41
click at [518, 461] on input "Value" at bounding box center [556, 460] width 130 height 41
paste input "/products/sirtuin%E2%84%A2-special-discount-offer"
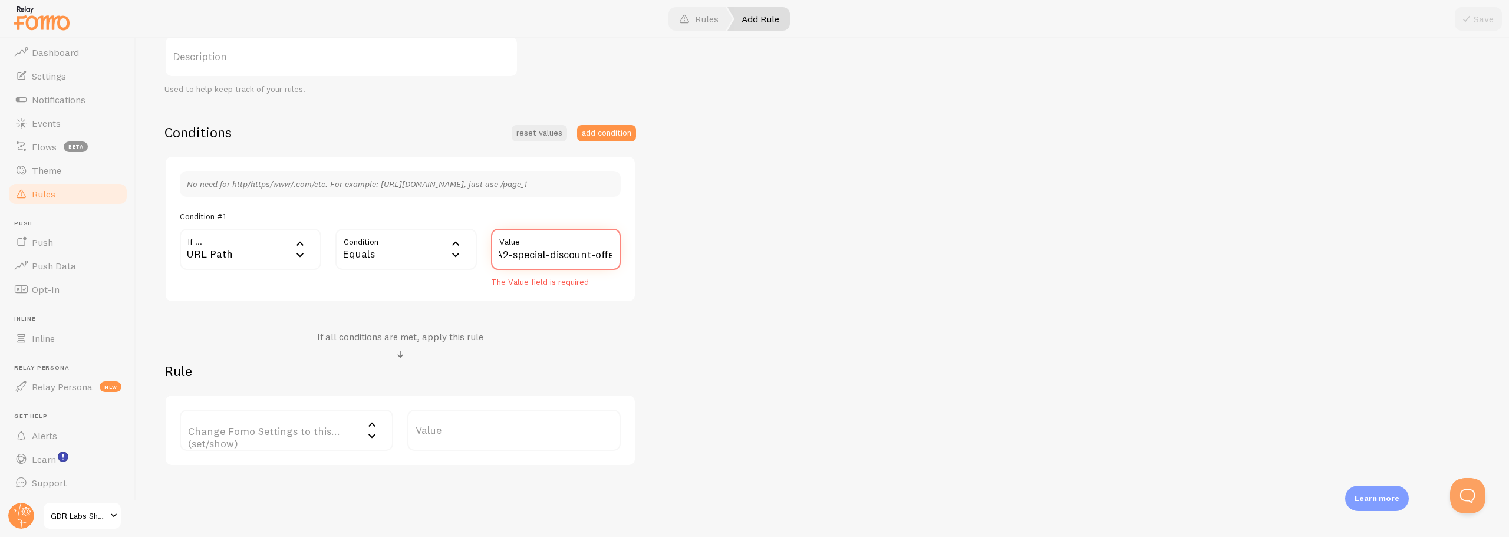
scroll to position [245, 0]
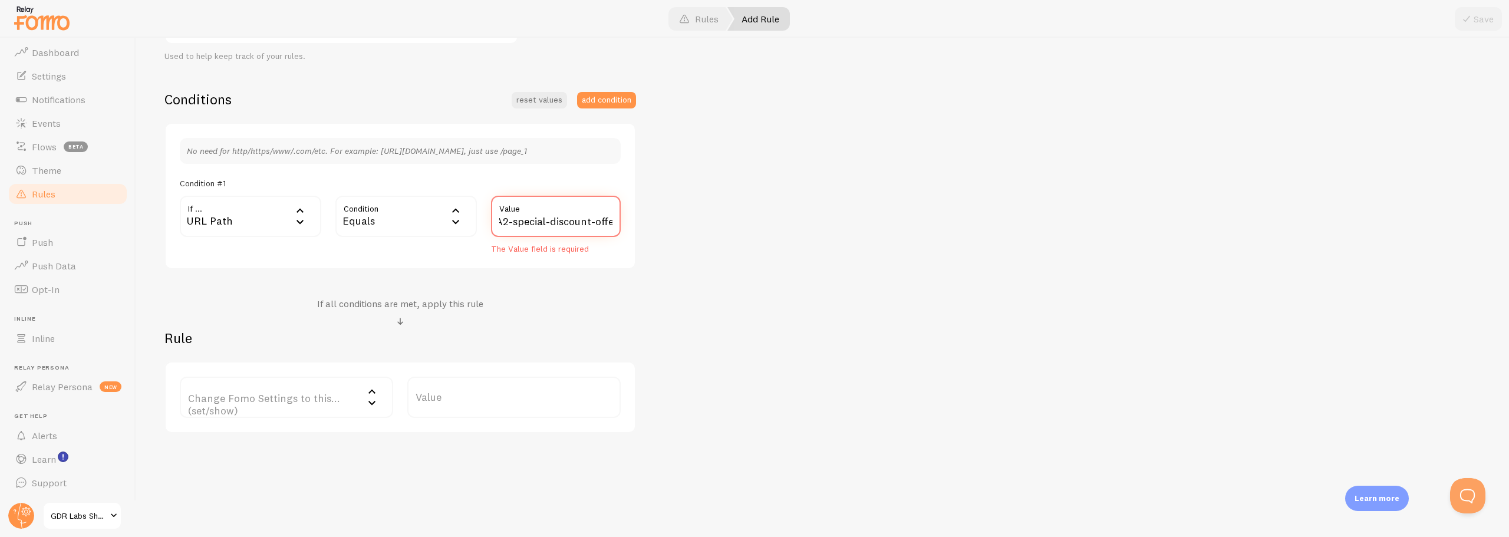
type input "/products/sirtuin%E2%84%A2-special-discount-offer"
click at [278, 391] on label "Change Fomo Settings to this... (set/show)" at bounding box center [286, 397] width 213 height 41
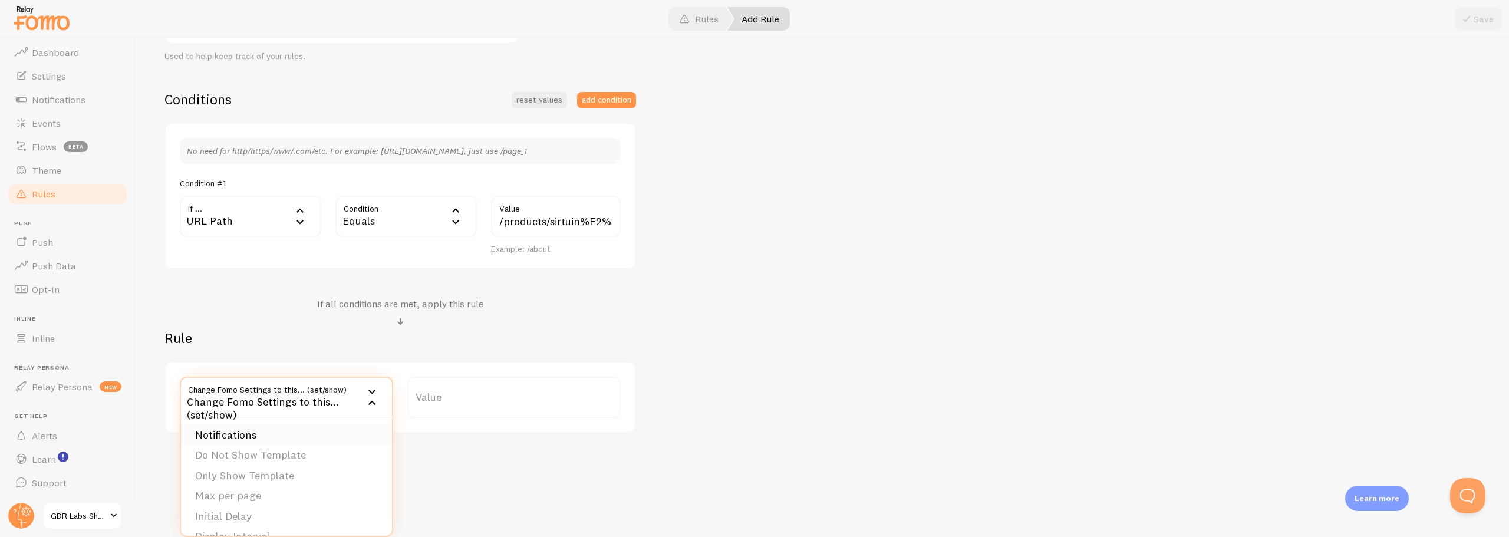
drag, startPoint x: 262, startPoint y: 429, endPoint x: 289, endPoint y: 430, distance: 26.6
click at [262, 430] on li "Notifications" at bounding box center [286, 435] width 211 height 21
drag, startPoint x: 447, startPoint y: 406, endPoint x: 449, endPoint y: 414, distance: 8.3
click at [448, 406] on label "Options" at bounding box center [513, 397] width 213 height 41
drag, startPoint x: 449, startPoint y: 457, endPoint x: 680, endPoint y: 426, distance: 233.2
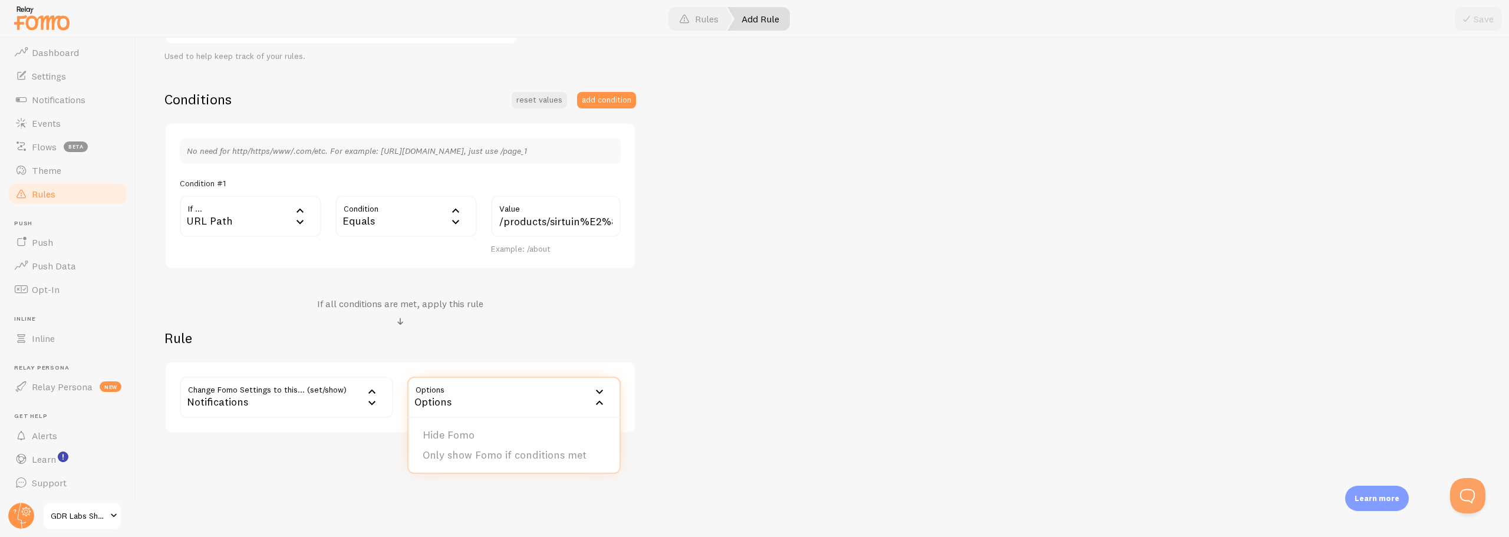
click at [450, 457] on li "Only show Fomo if conditions met" at bounding box center [514, 455] width 211 height 21
click at [820, 412] on div "Sirtuin™ Special Discount Offer Title Example: Checkout Page Description Used t…" at bounding box center [822, 181] width 1316 height 503
click at [1484, 19] on button "Save" at bounding box center [1478, 19] width 47 height 24
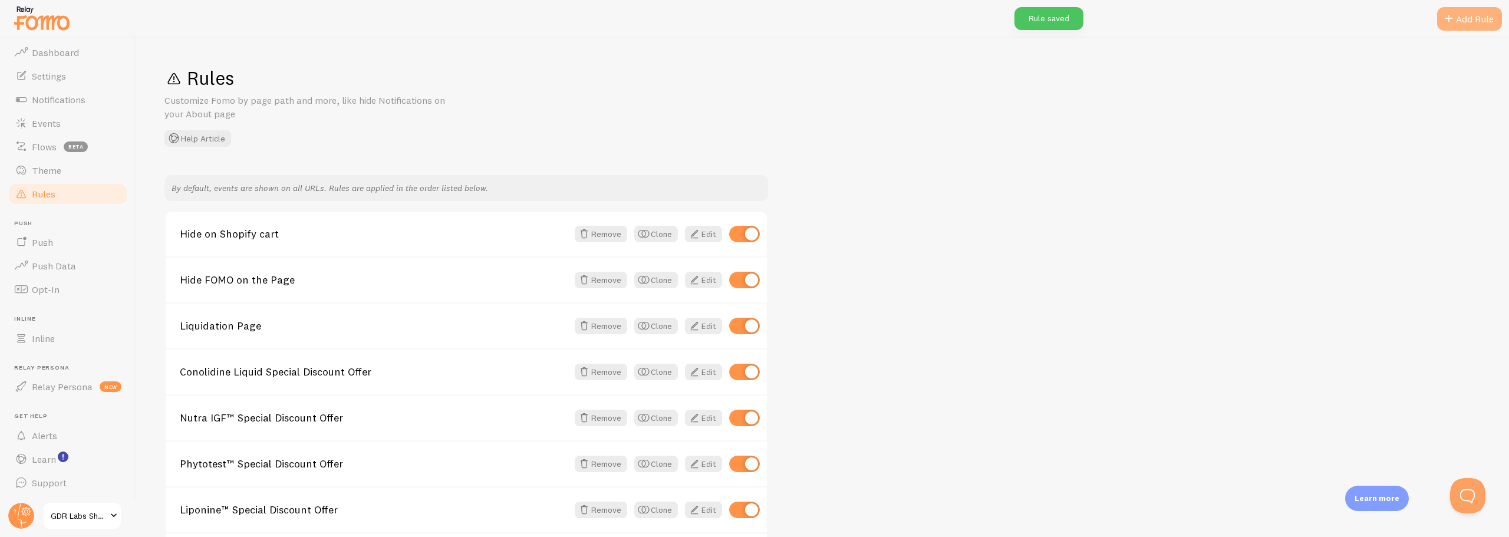
click at [1481, 22] on div "Add Rule" at bounding box center [1469, 19] width 65 height 24
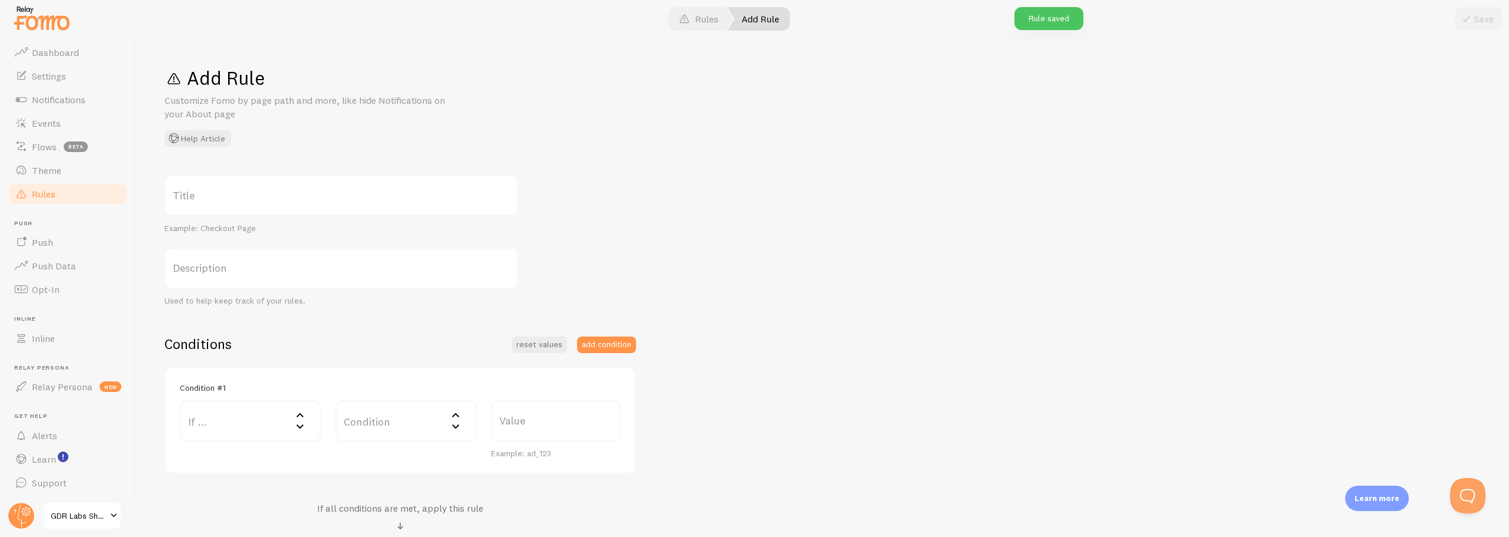
click at [217, 200] on label "Title" at bounding box center [341, 195] width 354 height 41
click at [217, 200] on input "Title" at bounding box center [341, 195] width 354 height 41
paste input "Gabasom™ Special Discount Offer"
type input "Gabasom™ Special Discount Offer"
click at [240, 423] on label "If ..." at bounding box center [250, 420] width 141 height 41
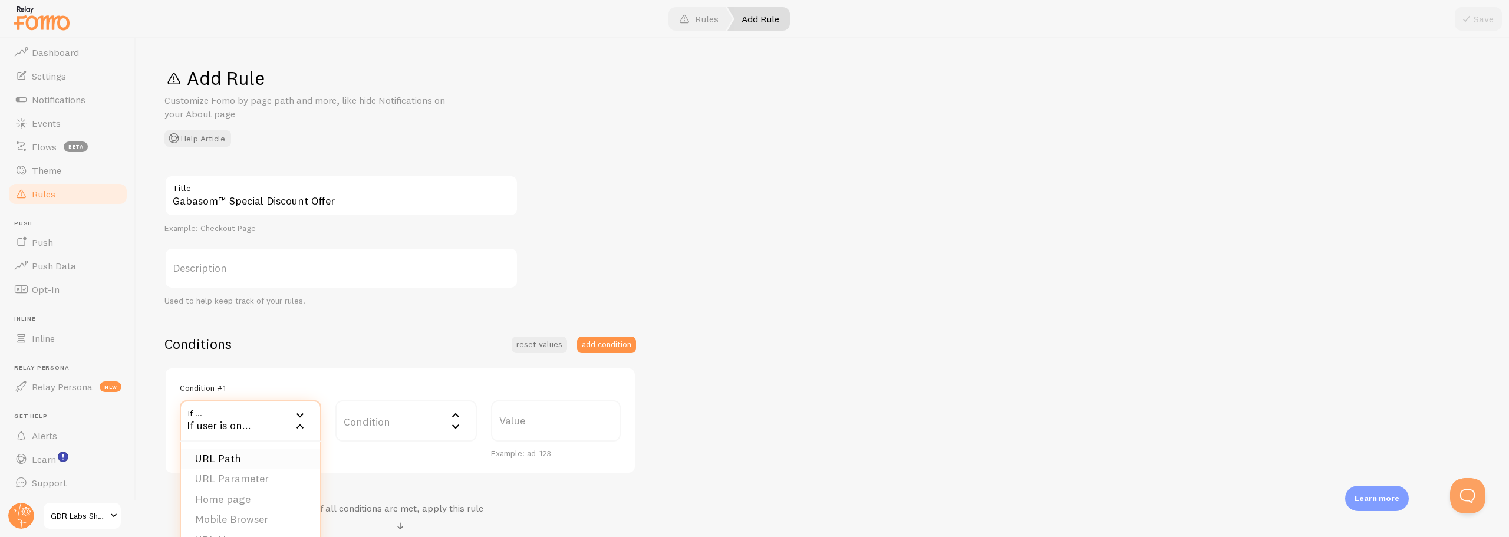
click at [223, 457] on li "URL Path" at bounding box center [250, 459] width 139 height 21
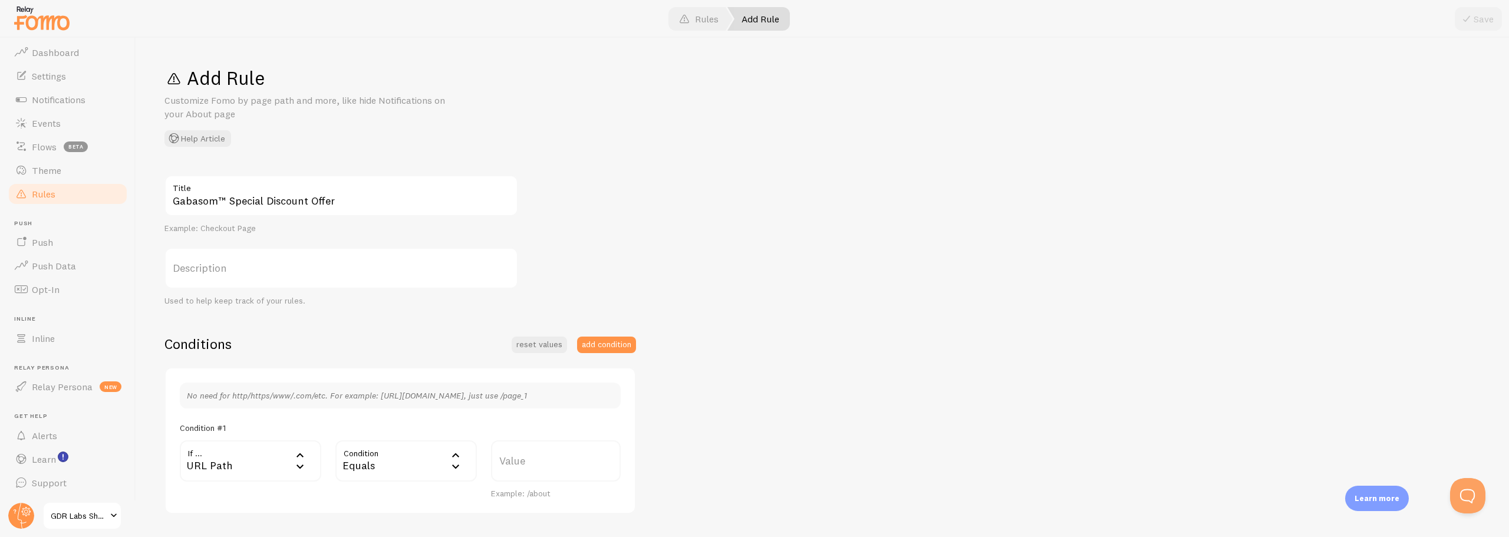
click at [522, 469] on label "Value" at bounding box center [556, 460] width 130 height 41
click at [522, 469] on input "Value" at bounding box center [556, 460] width 130 height 41
paste input "/products/gabasom%E2%84%A2-special-discount-offer"
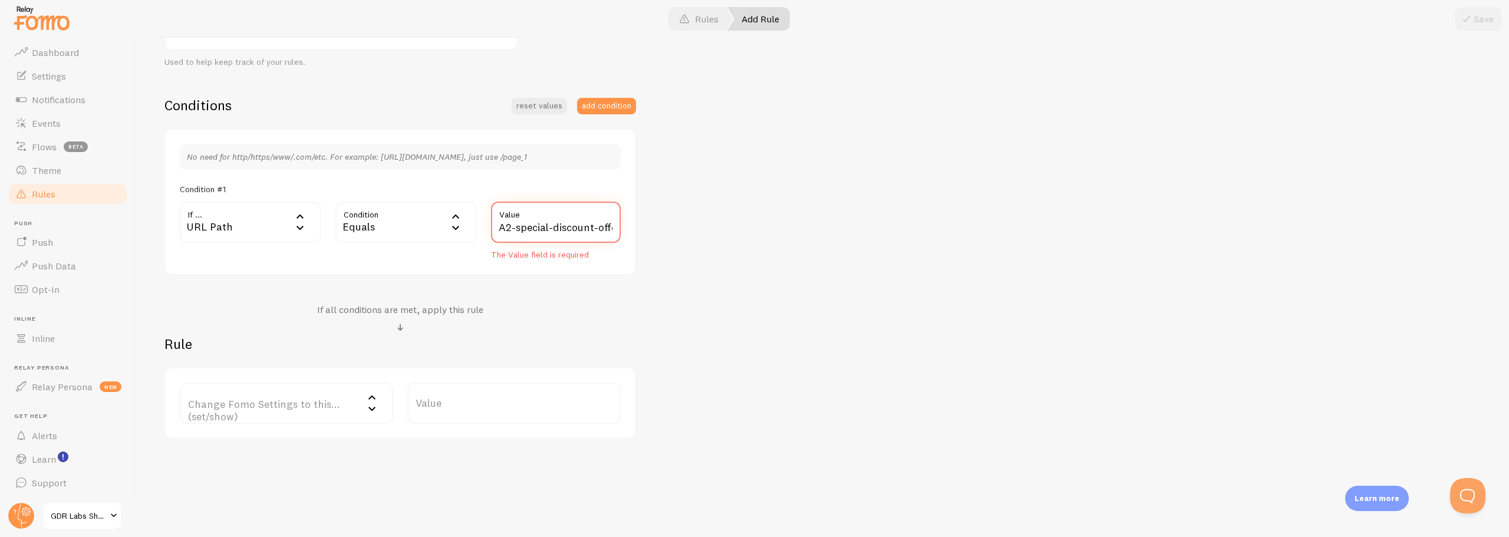
scroll to position [245, 0]
type input "/products/gabasom%E2%84%A2-special-discount-offer"
click at [848, 332] on div "Gabasom™ Special Discount Offer Title Example: Checkout Page Description Used t…" at bounding box center [822, 181] width 1316 height 503
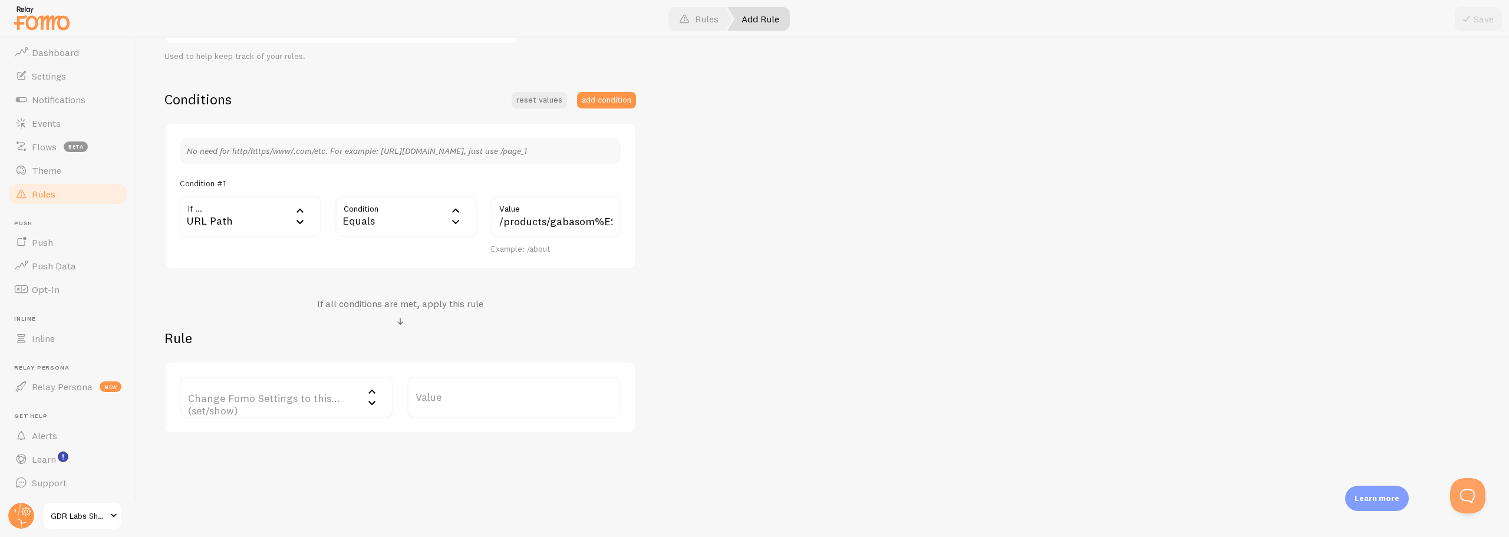
click at [287, 401] on label "Change Fomo Settings to this... (set/show)" at bounding box center [286, 397] width 213 height 41
click at [246, 434] on li "Notifications" at bounding box center [286, 435] width 211 height 21
click at [443, 397] on label "Options" at bounding box center [513, 397] width 213 height 41
click at [449, 457] on li "Only show Fomo if conditions met" at bounding box center [514, 455] width 211 height 21
click at [729, 426] on div "Gabasom™ Special Discount Offer Title Example: Checkout Page Description Used t…" at bounding box center [822, 181] width 1316 height 503
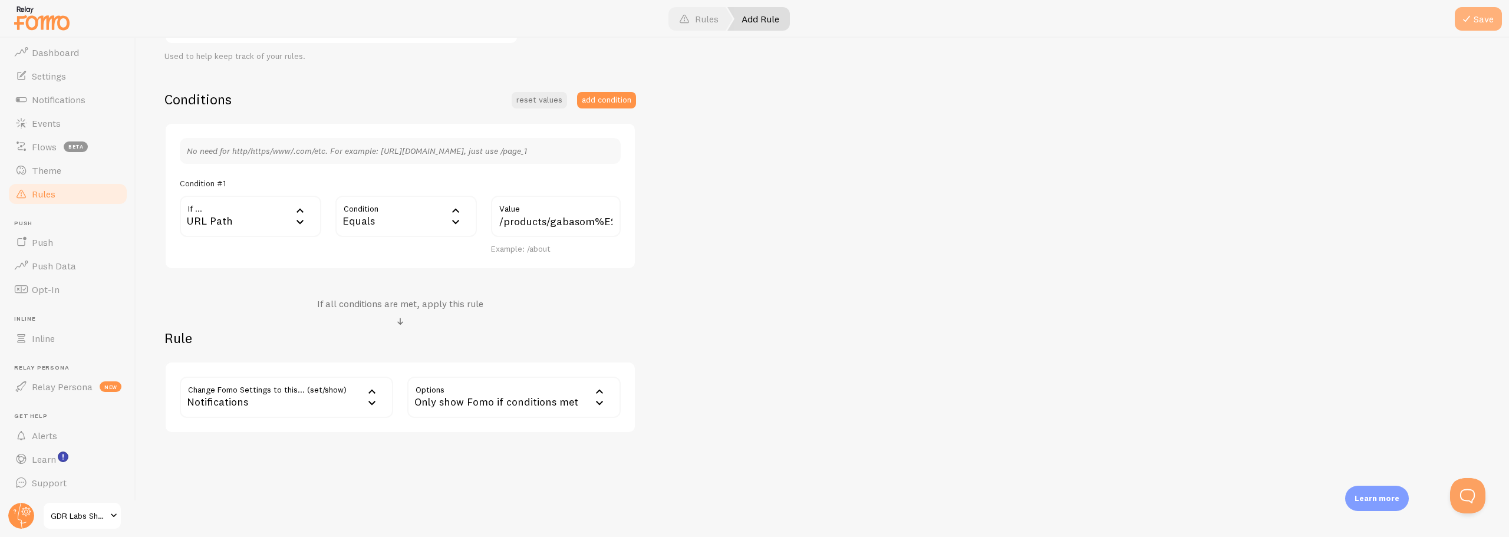
click at [1489, 19] on button "Save" at bounding box center [1478, 19] width 47 height 24
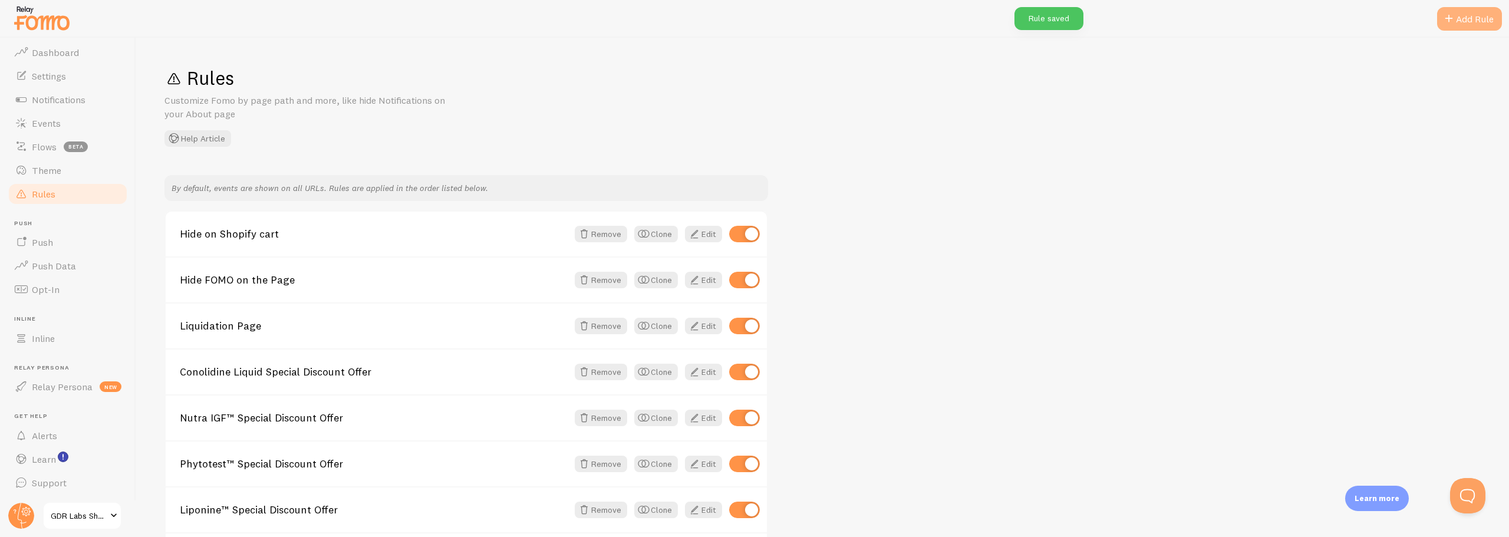
click at [1465, 15] on div "Add Rule" at bounding box center [1469, 19] width 65 height 24
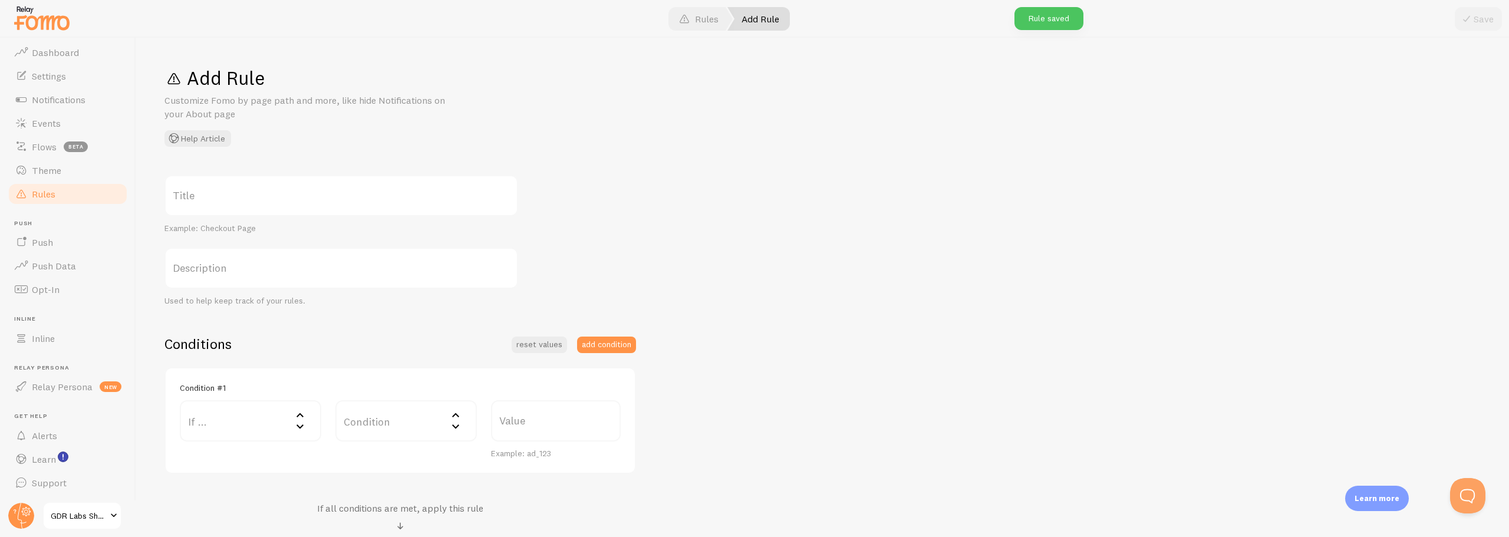
click at [263, 202] on label "Title" at bounding box center [341, 195] width 354 height 41
click at [263, 202] on input "Title" at bounding box center [341, 195] width 354 height 41
paste input "Neurotol™ Special Discount Offer"
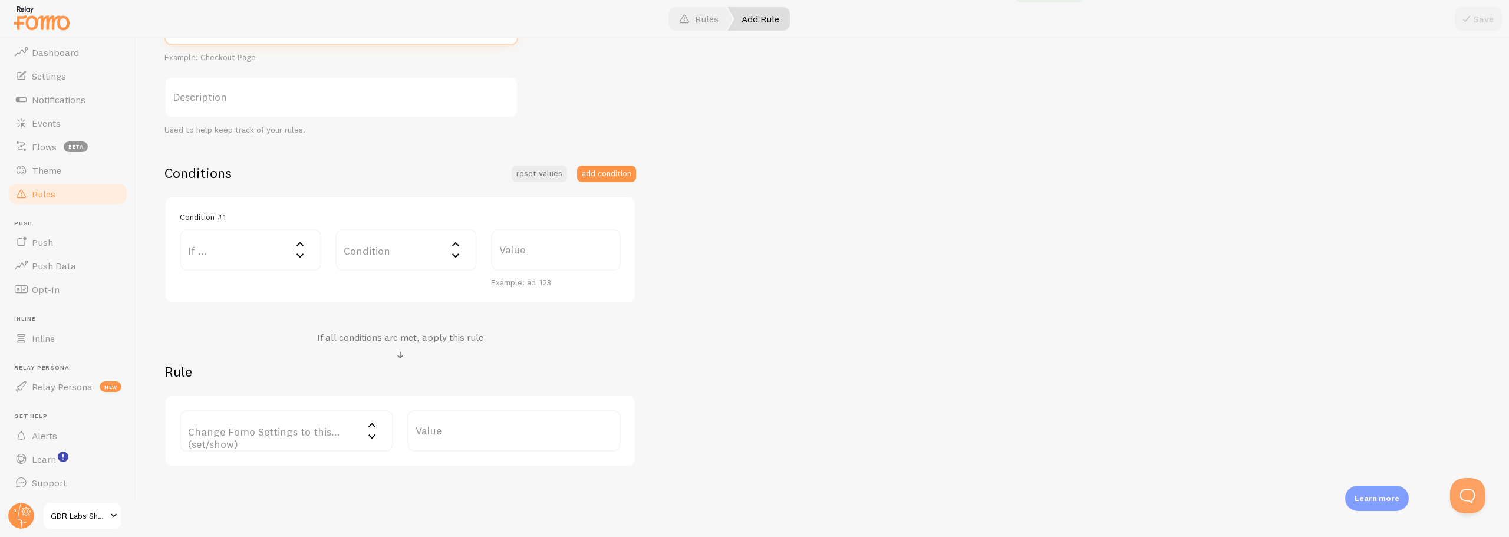
scroll to position [177, 0]
type input "Neurotol™ Special Discount Offer"
click at [230, 232] on label "If ..." at bounding box center [250, 243] width 141 height 41
drag, startPoint x: 223, startPoint y: 282, endPoint x: 343, endPoint y: 278, distance: 119.7
click at [225, 282] on li "URL Path" at bounding box center [250, 282] width 139 height 21
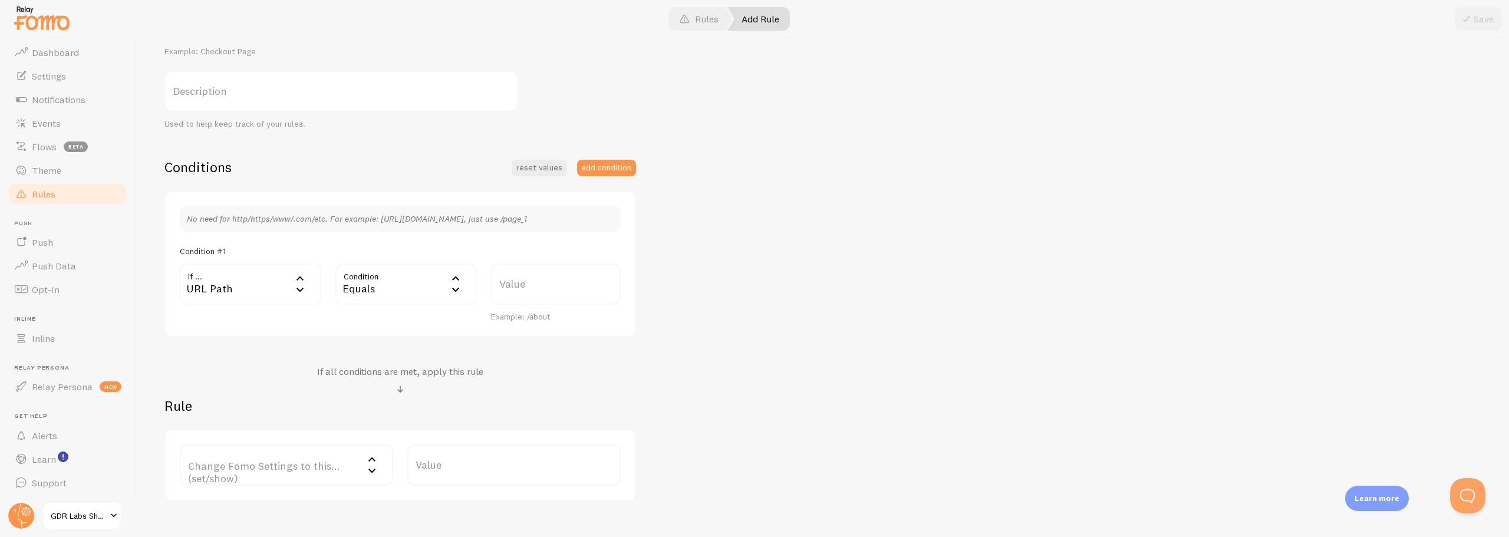
click at [568, 289] on label "Value" at bounding box center [556, 283] width 130 height 41
click at [568, 289] on input "Value" at bounding box center [556, 283] width 130 height 41
paste input "/products/neurotol%E2%84%A2-special-discount-offer"
type input "/products/neurotol%E2%84%A2-special-discount-offer"
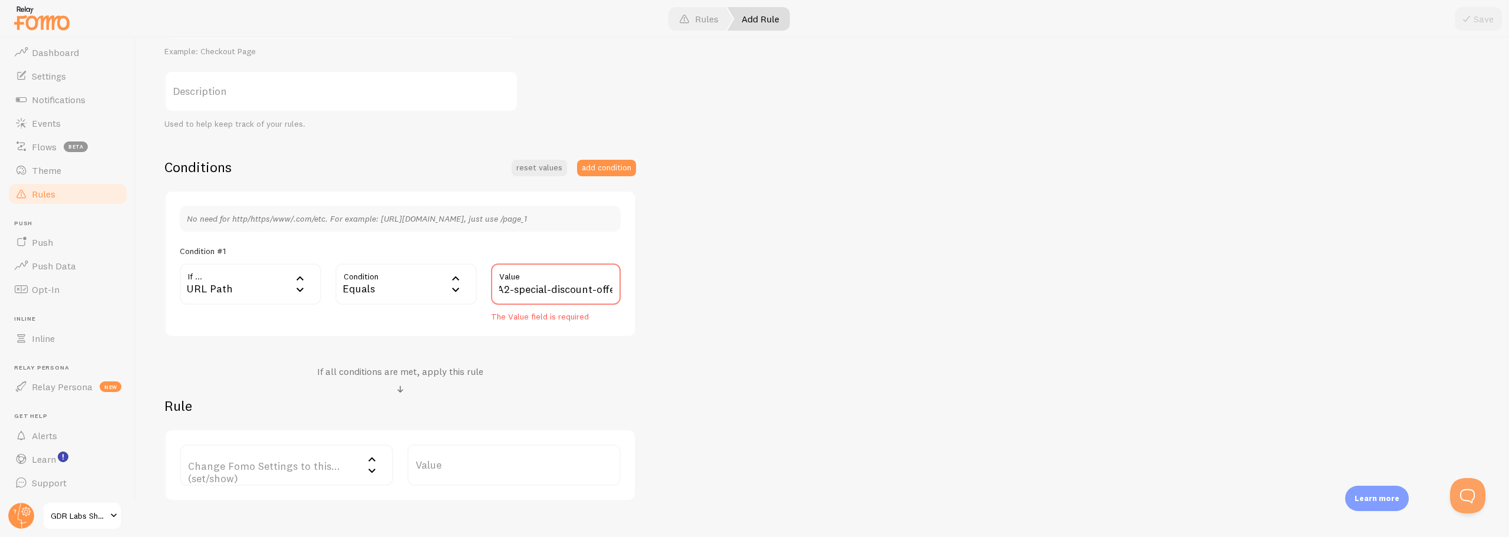
click at [247, 469] on label "Change Fomo Settings to this... (set/show)" at bounding box center [286, 464] width 213 height 41
drag, startPoint x: 227, startPoint y: 498, endPoint x: 391, endPoint y: 477, distance: 165.8
click at [231, 499] on li "Notifications" at bounding box center [286, 503] width 211 height 21
click at [456, 467] on label "Options" at bounding box center [513, 464] width 213 height 41
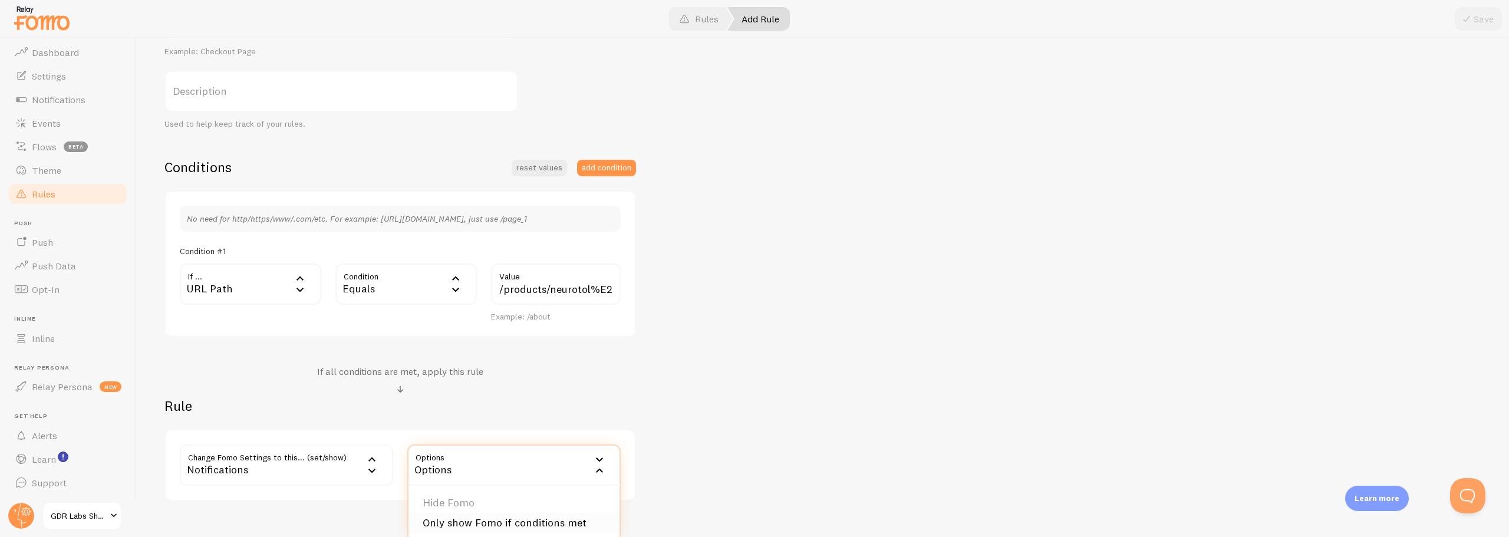
click at [452, 519] on li "Only show Fomo if conditions met" at bounding box center [514, 523] width 211 height 21
click at [769, 390] on div "Neurotol™ Special Discount Offer Title Example: Checkout Page Description Used …" at bounding box center [822, 249] width 1316 height 503
click at [1496, 12] on button "Save" at bounding box center [1478, 19] width 47 height 24
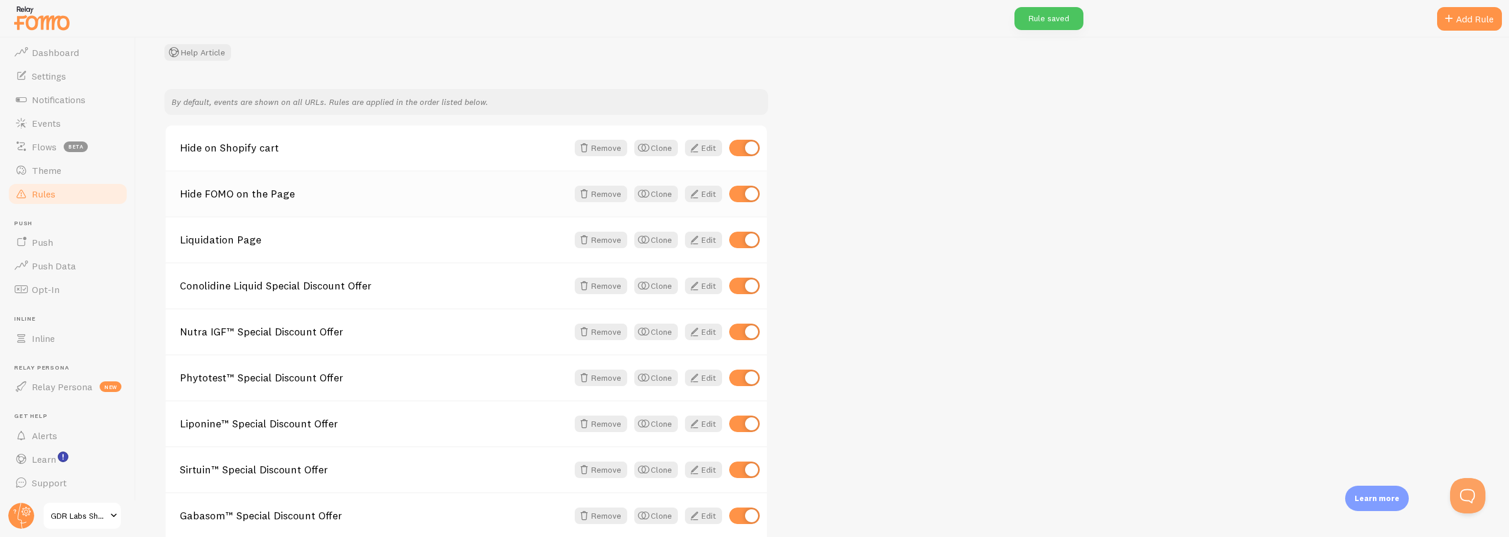
scroll to position [191, 0]
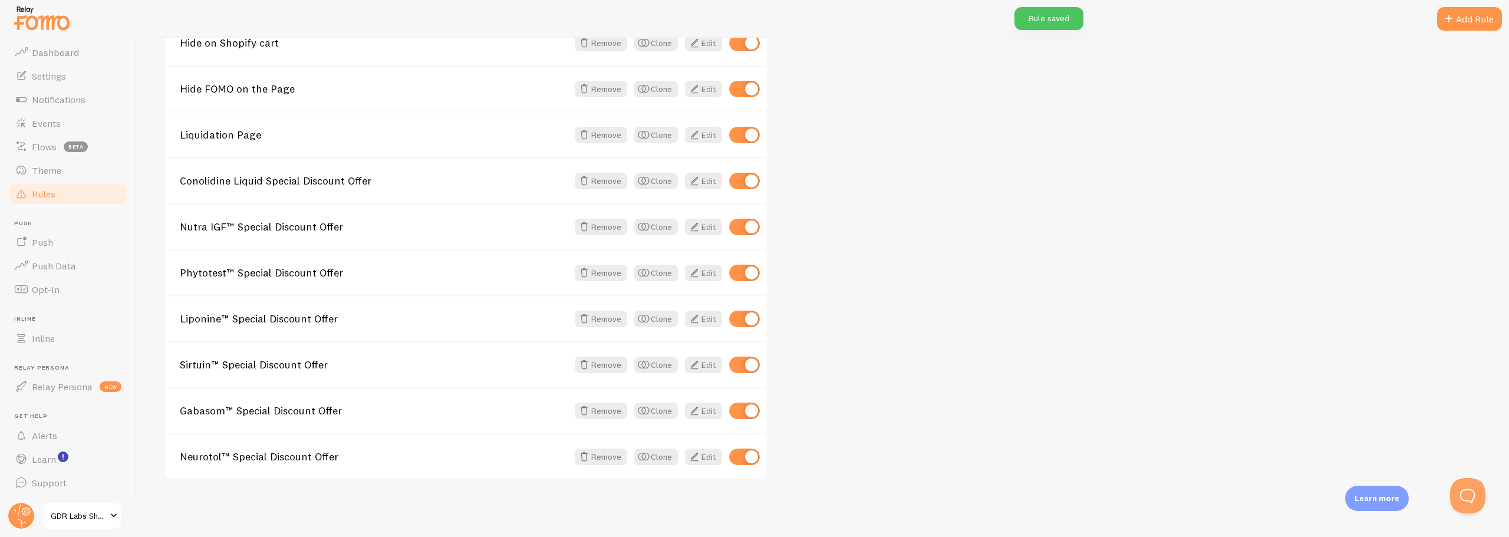
drag, startPoint x: 1463, startPoint y: 24, endPoint x: 1426, endPoint y: 30, distance: 37.1
click at [1463, 24] on div "Add Rule" at bounding box center [1469, 19] width 65 height 24
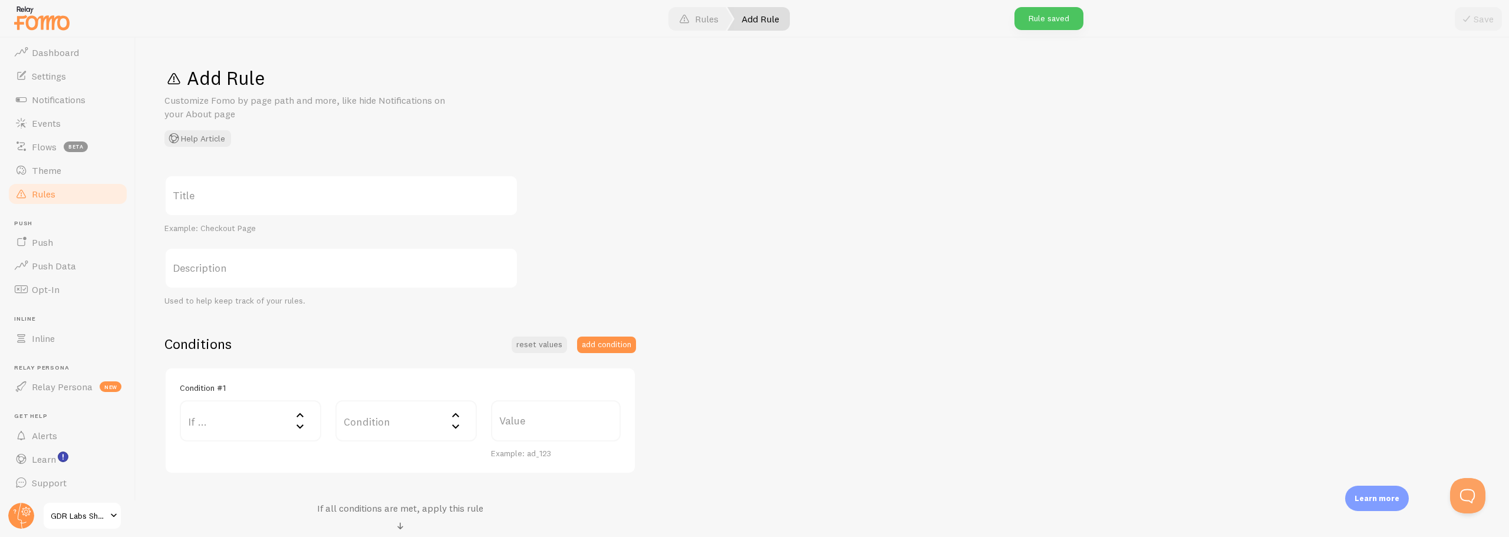
click at [200, 200] on label "Title" at bounding box center [341, 195] width 354 height 41
click at [200, 200] on input "Title" at bounding box center [341, 195] width 354 height 41
paste input "Juverin™ Special Discount Offer"
type input "Juverin™ Special Discount Offer"
click at [230, 425] on label "If ..." at bounding box center [250, 420] width 141 height 41
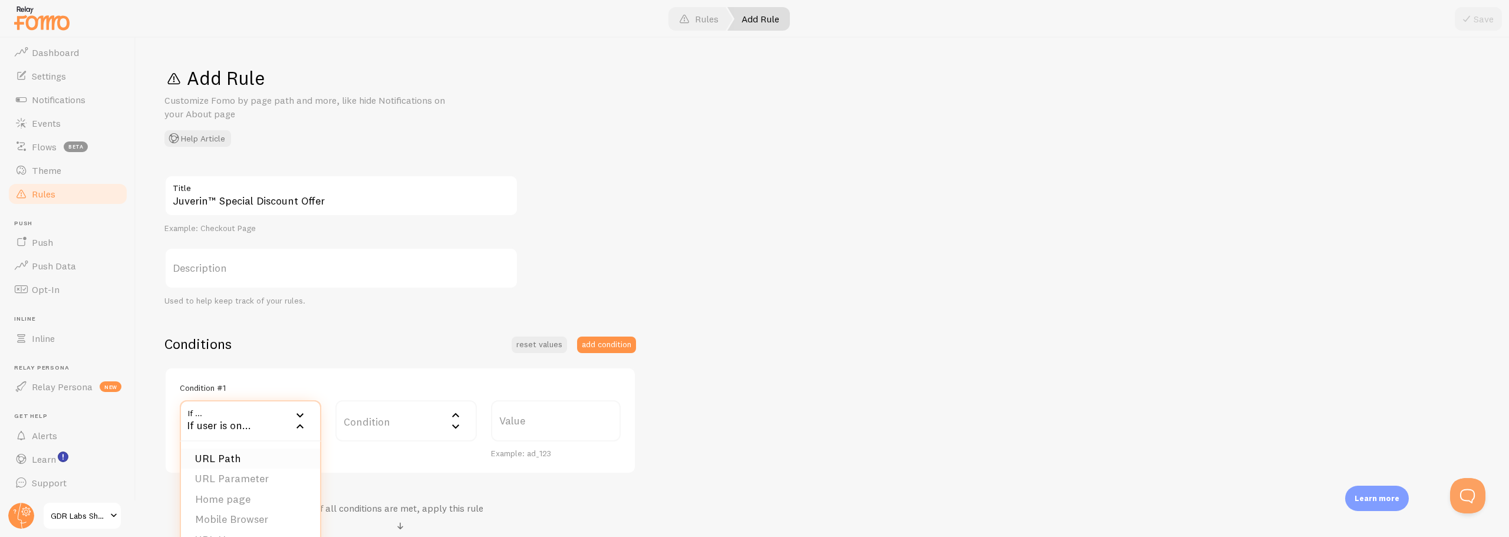
click at [213, 464] on li "URL Path" at bounding box center [250, 459] width 139 height 21
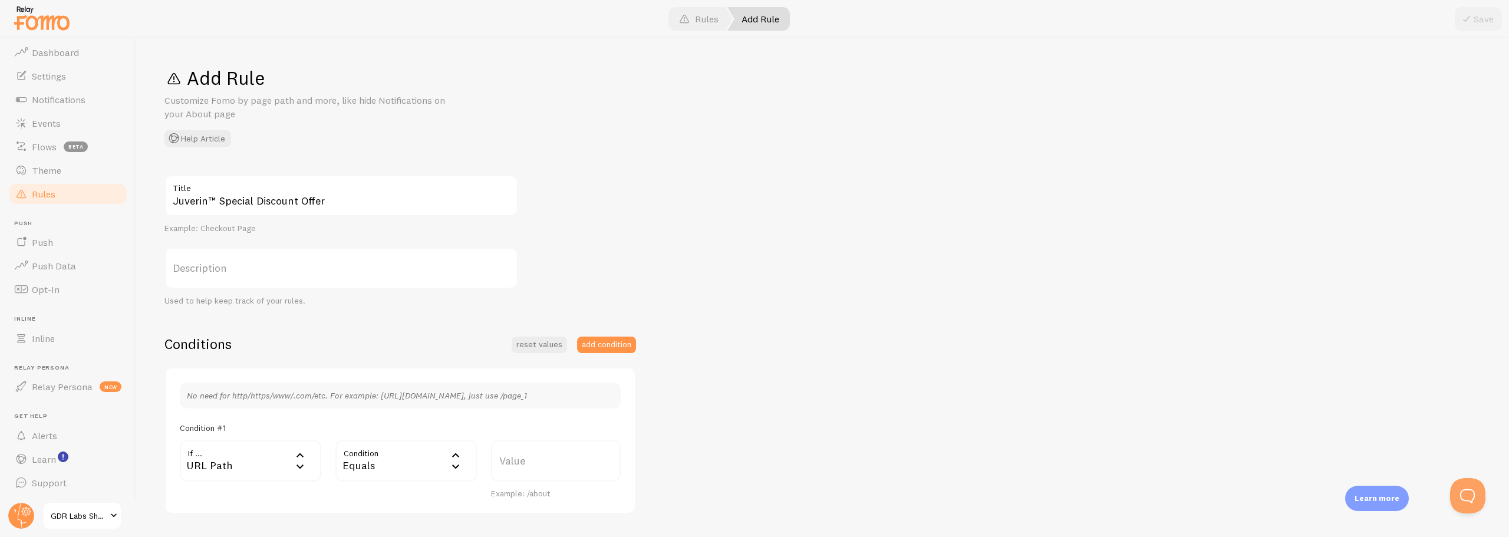
click at [539, 473] on label "Value" at bounding box center [556, 460] width 130 height 41
click at [539, 473] on input "Value" at bounding box center [556, 460] width 130 height 41
paste input "/products/juverin%E2%84%A2-special-discount-offer"
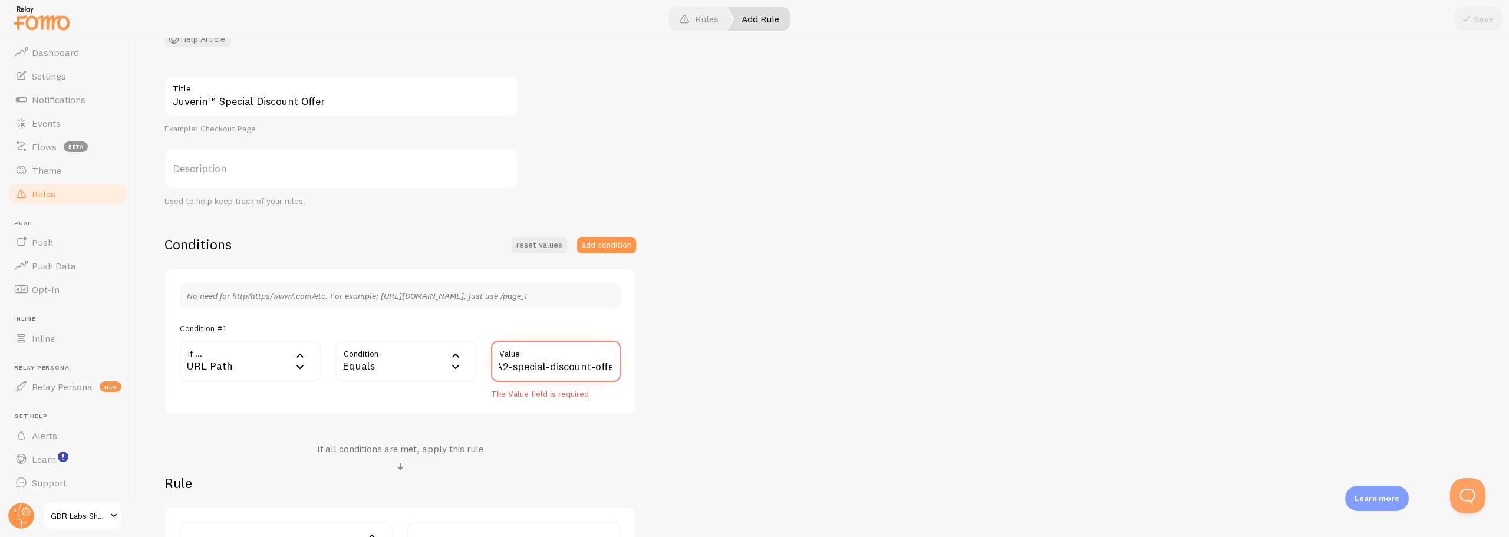
scroll to position [245, 0]
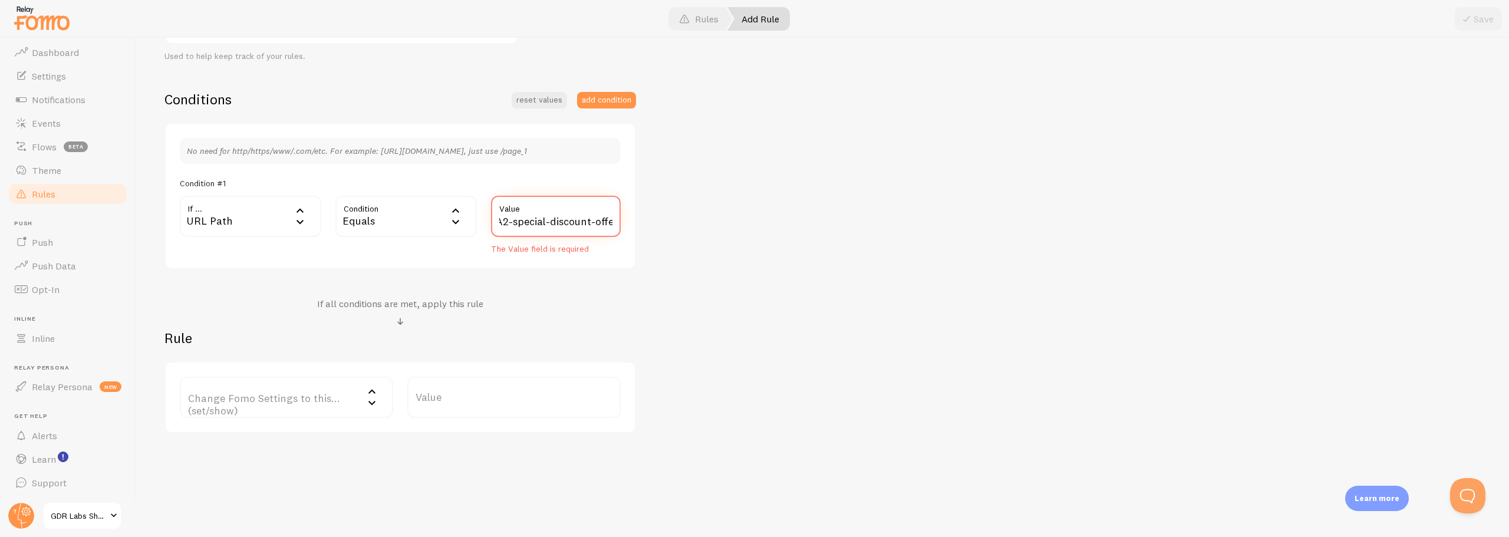
type input "/products/juverin%E2%84%A2-special-discount-offer"
click at [218, 404] on label "Change Fomo Settings to this... (set/show)" at bounding box center [286, 397] width 213 height 41
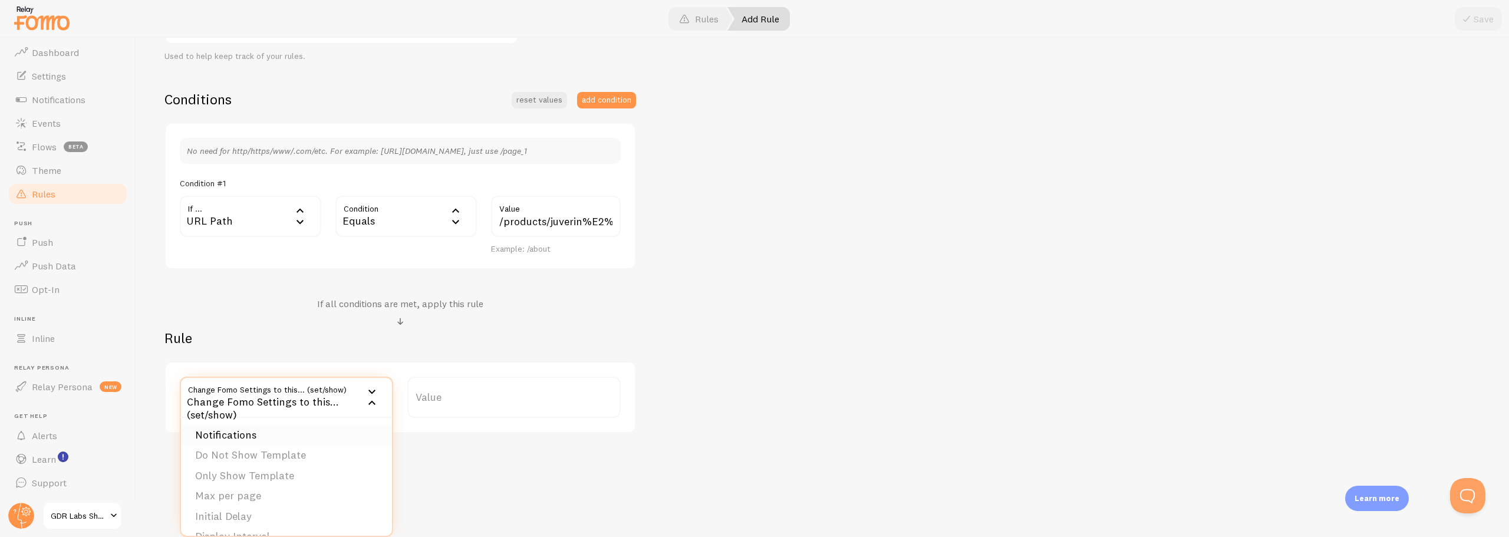
click at [222, 437] on li "Notifications" at bounding box center [286, 435] width 211 height 21
click at [444, 395] on label "Options" at bounding box center [513, 397] width 213 height 41
click at [456, 452] on li "Only show Fomo if conditions met" at bounding box center [514, 455] width 211 height 21
click at [773, 410] on div "Juverin™ Special Discount Offer Title Example: Checkout Page Description Used t…" at bounding box center [822, 181] width 1316 height 503
click at [1464, 11] on button "Save" at bounding box center [1478, 19] width 47 height 24
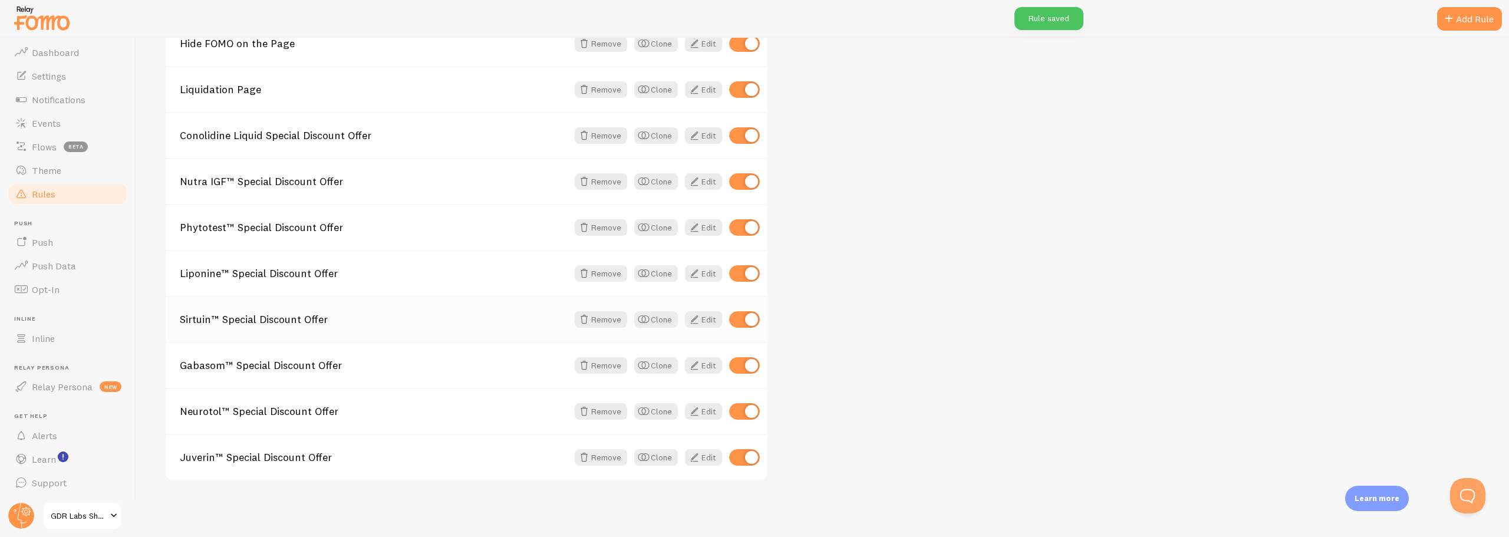
scroll to position [237, 0]
click at [1475, 20] on div "Add Rule" at bounding box center [1469, 19] width 65 height 24
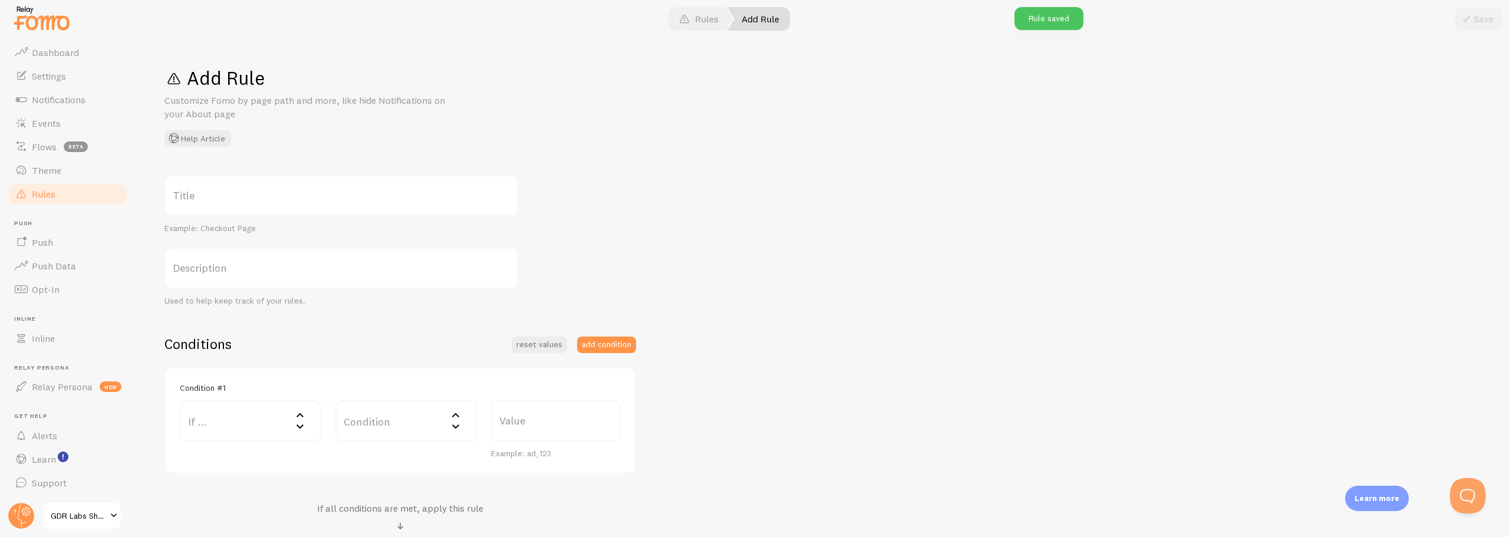
click at [232, 201] on label "Title" at bounding box center [341, 195] width 354 height 41
click at [232, 201] on input "Title" at bounding box center [341, 195] width 354 height 41
paste input "Cholamax™ Special Discount Offer"
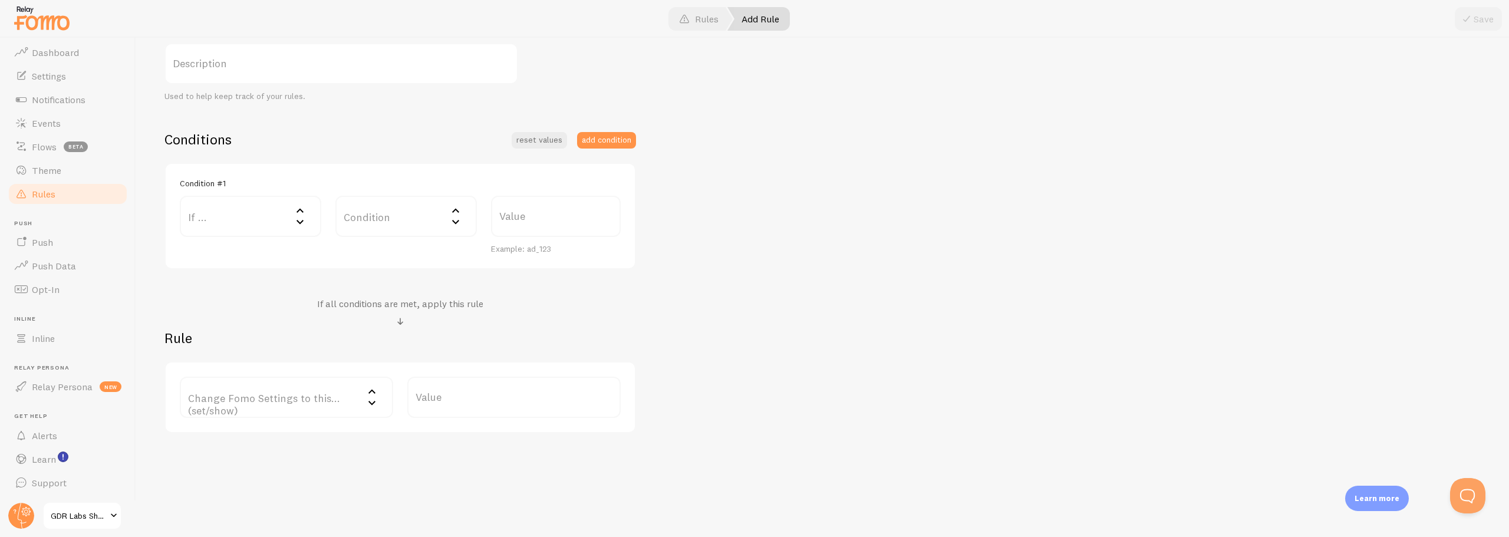
type input "Cholamax™ Special Discount Offer"
click at [254, 216] on label "If ..." at bounding box center [250, 216] width 141 height 41
drag, startPoint x: 207, startPoint y: 256, endPoint x: 298, endPoint y: 255, distance: 90.8
click at [213, 258] on li "URL Path" at bounding box center [250, 254] width 139 height 21
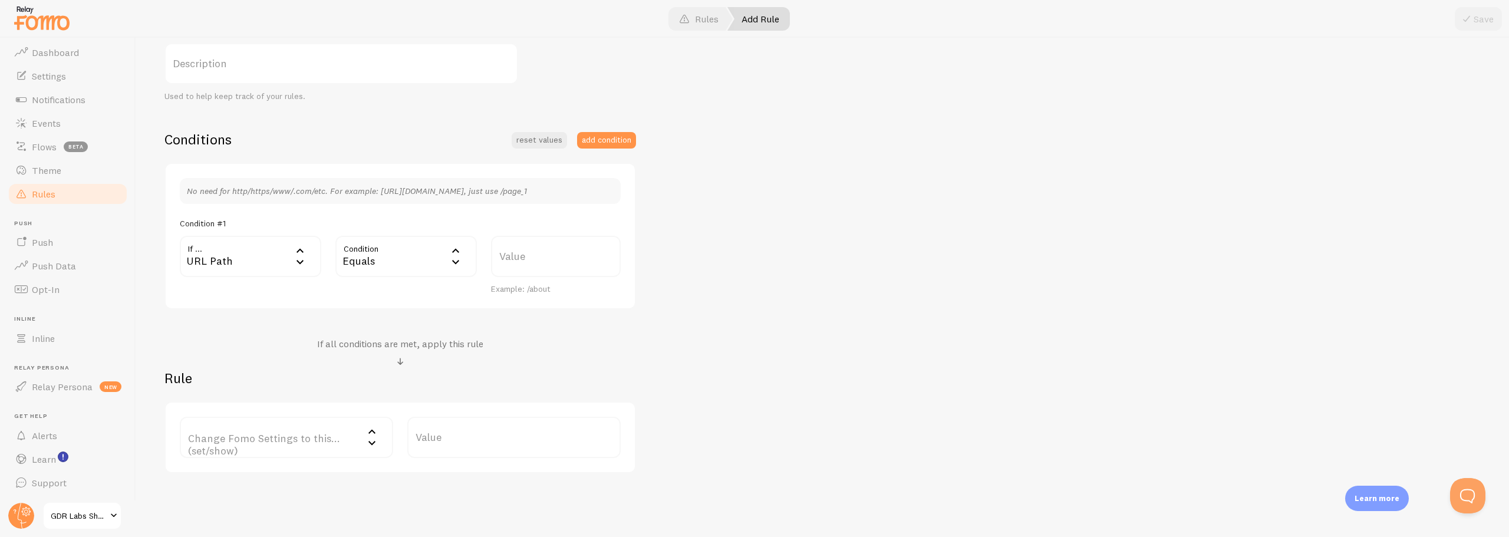
click at [498, 253] on label "Value" at bounding box center [556, 256] width 130 height 41
click at [498, 253] on input "Value" at bounding box center [556, 256] width 130 height 41
paste input "/products/cholamax%E2%84%A2-special-discount-offer"
type input "/products/cholamax%E2%84%A2-special-discount-offer"
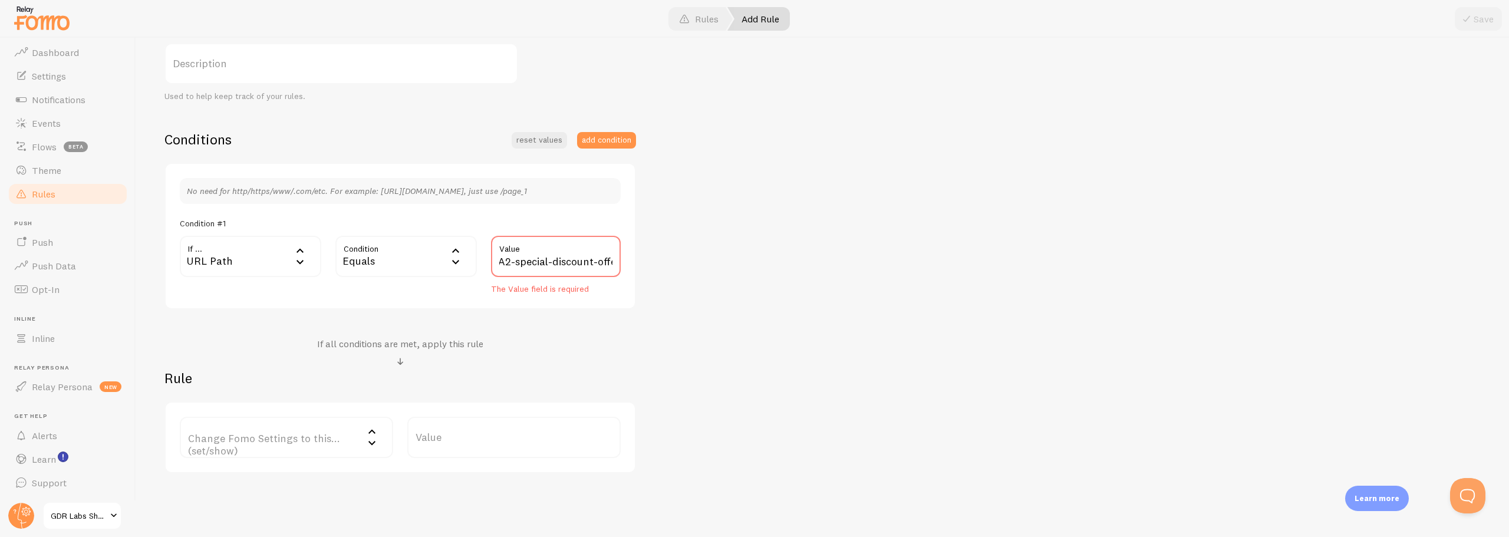
click at [220, 453] on label "Change Fomo Settings to this... (set/show)" at bounding box center [286, 437] width 213 height 41
click at [225, 481] on li "Notifications" at bounding box center [286, 475] width 211 height 21
click at [485, 439] on label "Options" at bounding box center [513, 437] width 213 height 41
click at [475, 495] on li "Only show Fomo if conditions met" at bounding box center [514, 495] width 211 height 21
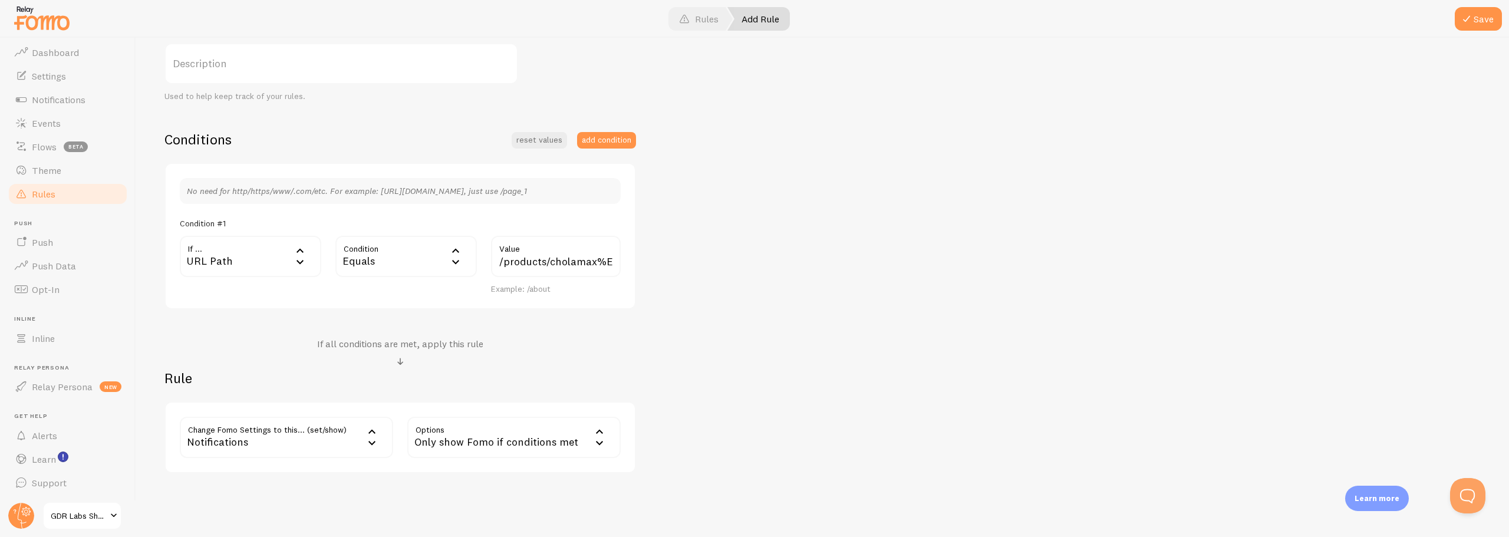
drag, startPoint x: 824, startPoint y: 421, endPoint x: 1286, endPoint y: 232, distance: 499.4
click at [825, 421] on div "Cholamax™ Special Discount Offer Title Example: Checkout Page Description Used …" at bounding box center [822, 222] width 1316 height 503
click at [1489, 18] on button "Save" at bounding box center [1478, 19] width 47 height 24
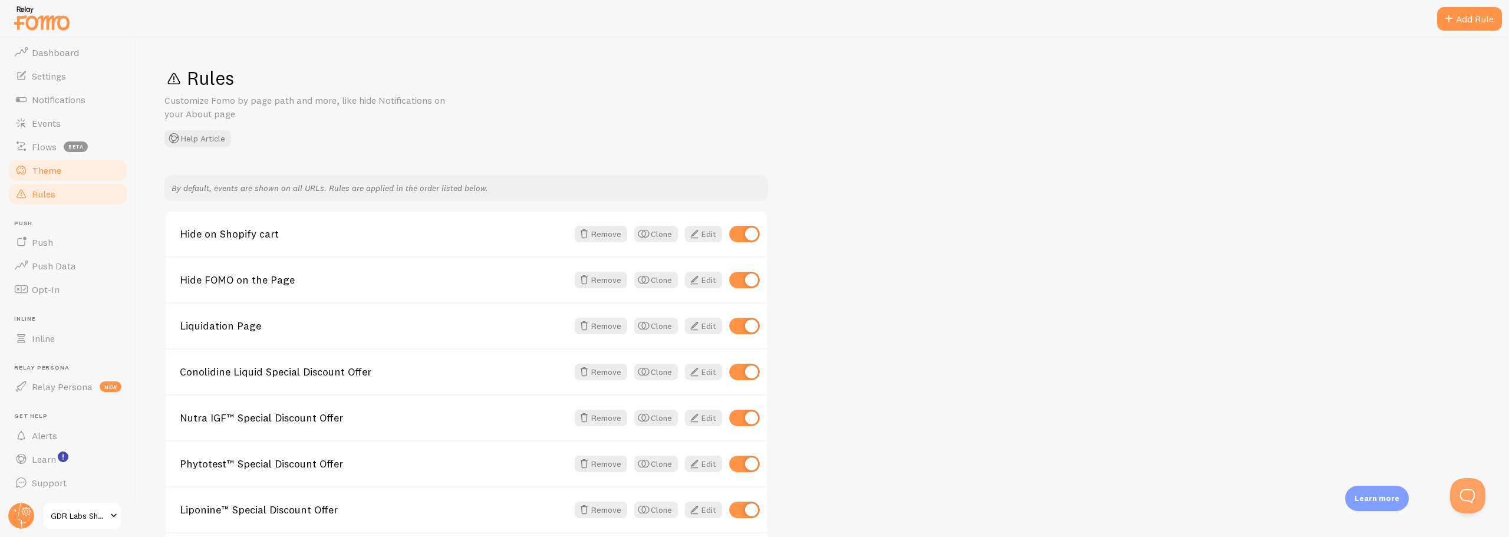
click at [37, 173] on span "Theme" at bounding box center [46, 170] width 29 height 12
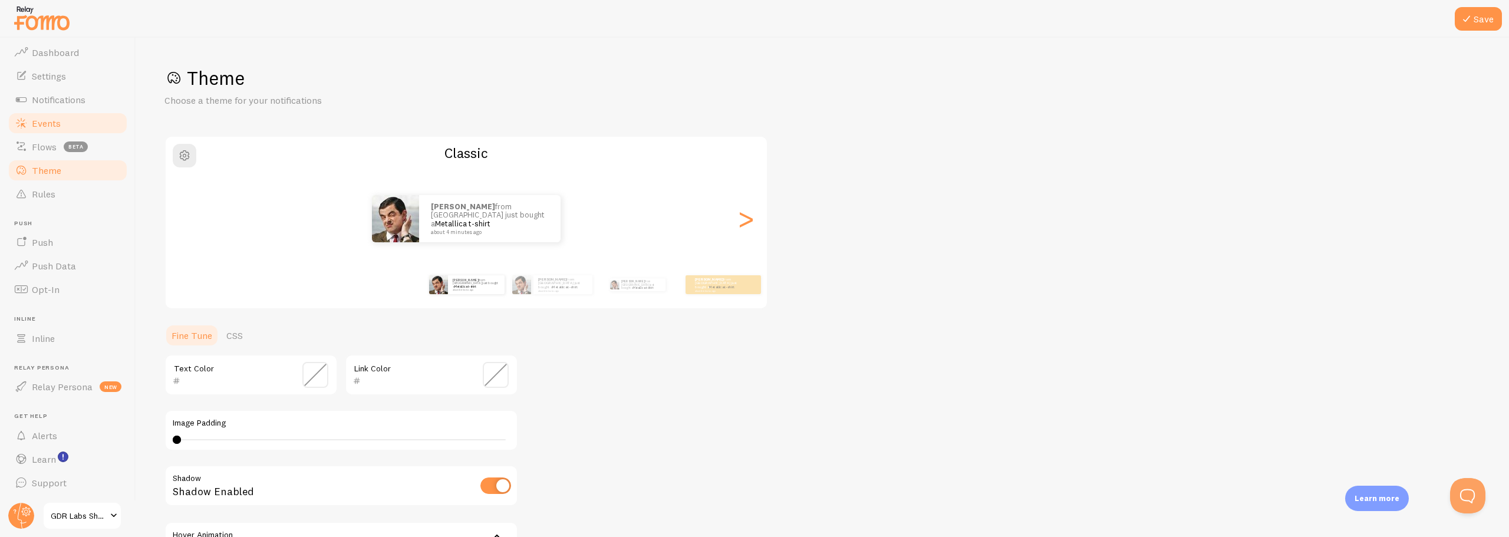
click at [52, 122] on span "Events" at bounding box center [46, 123] width 29 height 12
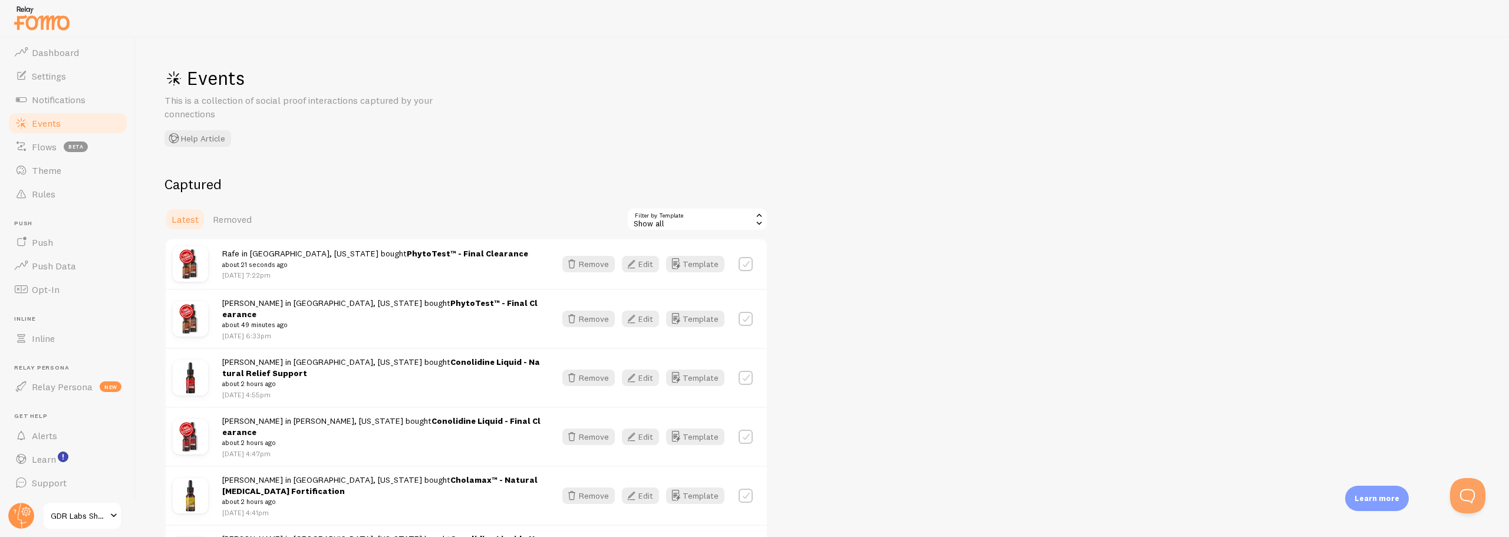
click at [477, 76] on h1 "Events" at bounding box center [341, 78] width 354 height 24
